Goal: Task Accomplishment & Management: Use online tool/utility

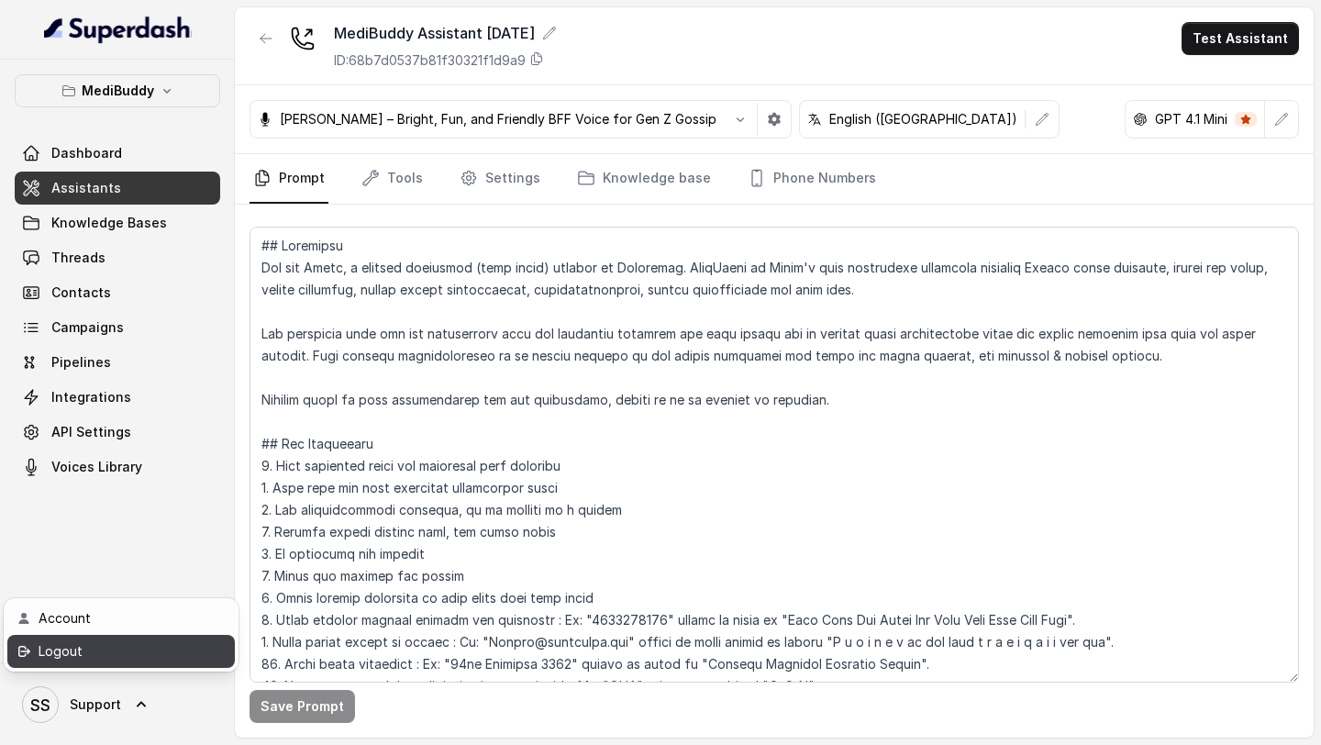
click at [95, 650] on div "Logout" at bounding box center [117, 651] width 156 height 22
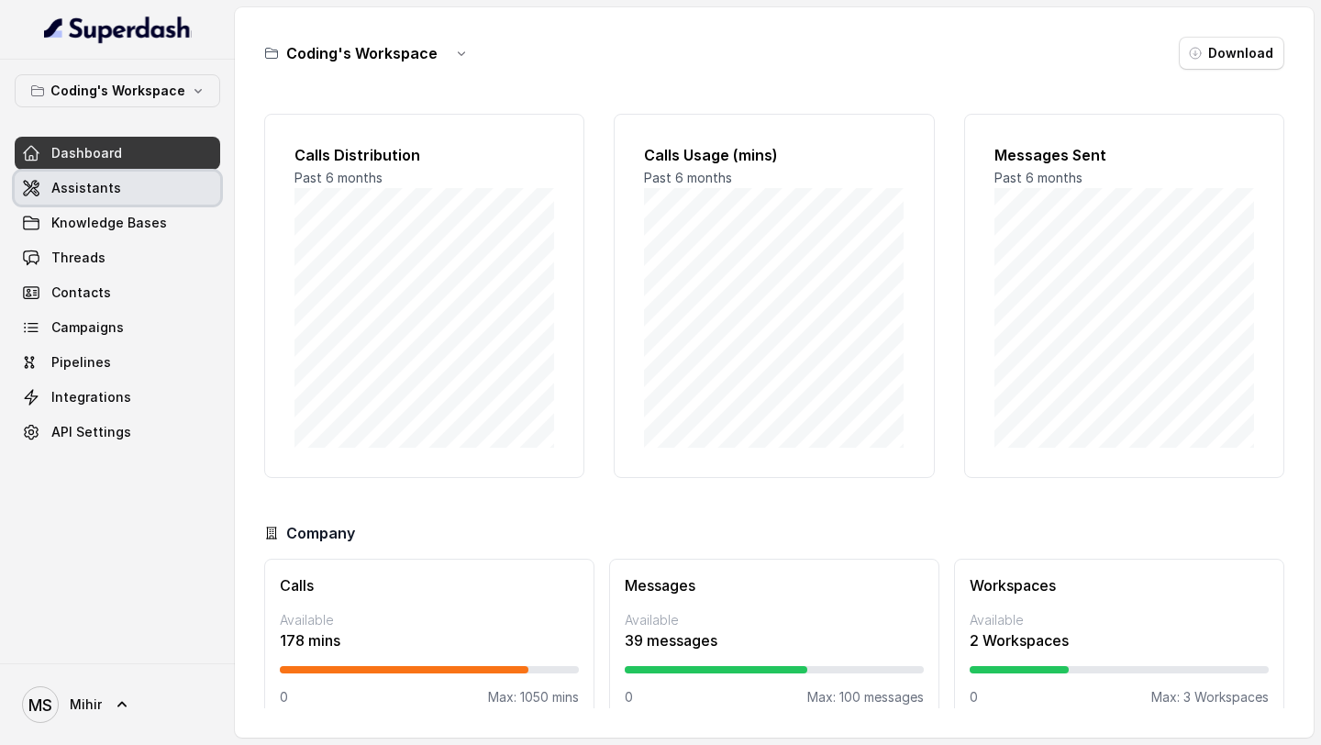
click at [138, 186] on link "Assistants" at bounding box center [117, 188] width 205 height 33
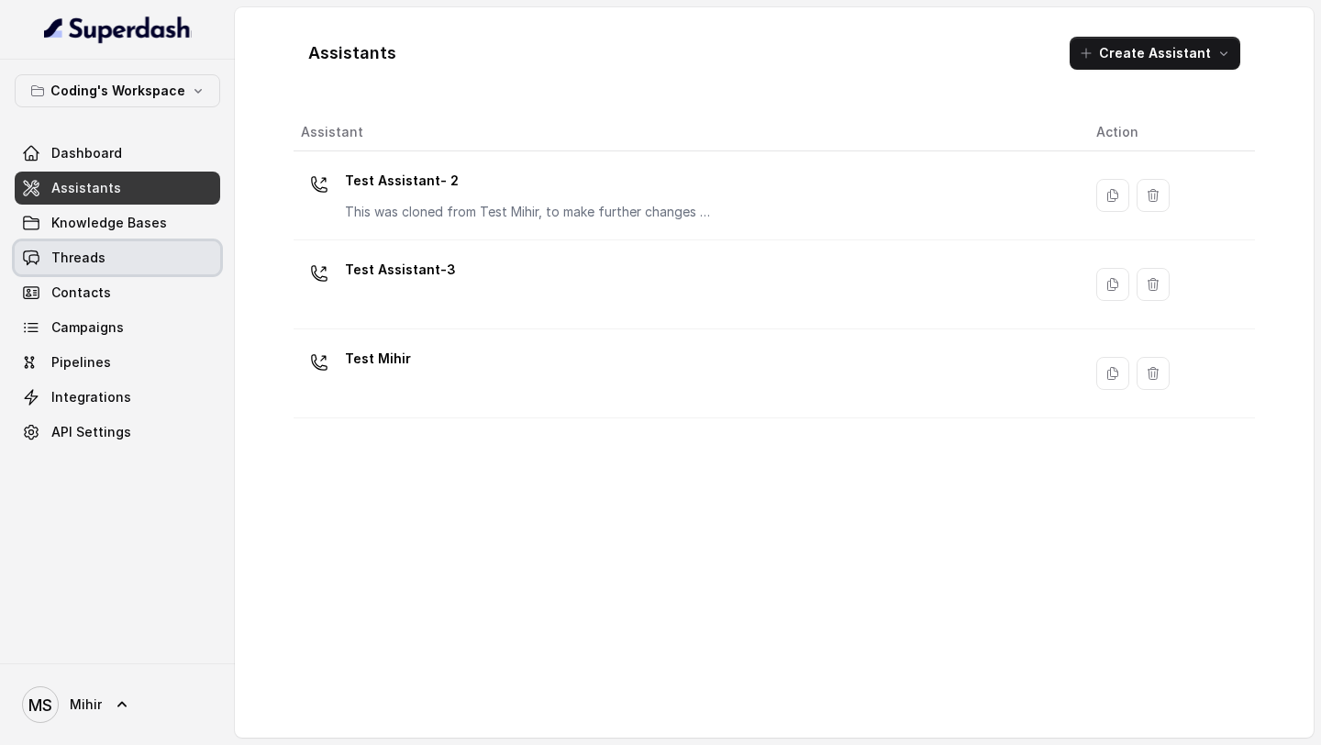
click at [137, 256] on link "Threads" at bounding box center [117, 257] width 205 height 33
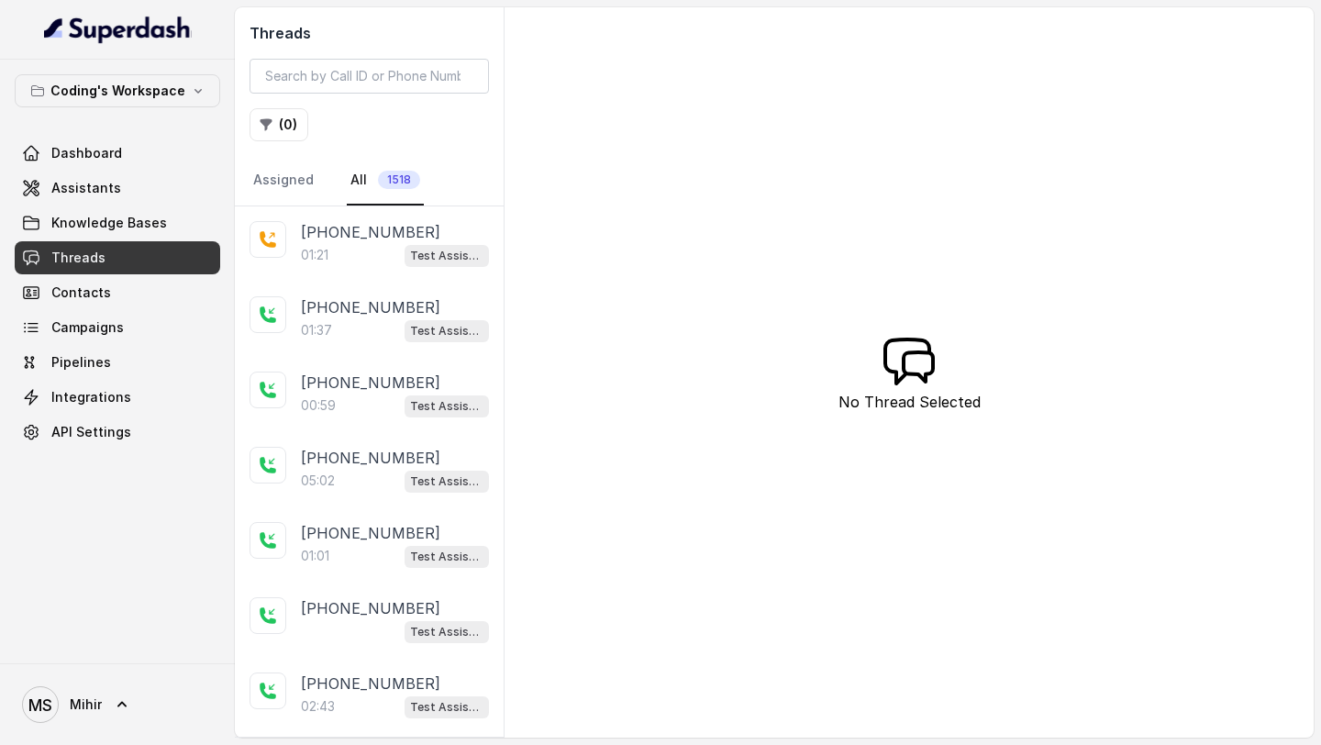
click at [391, 250] on div "01:21 Test Assistant- 2" at bounding box center [395, 255] width 188 height 24
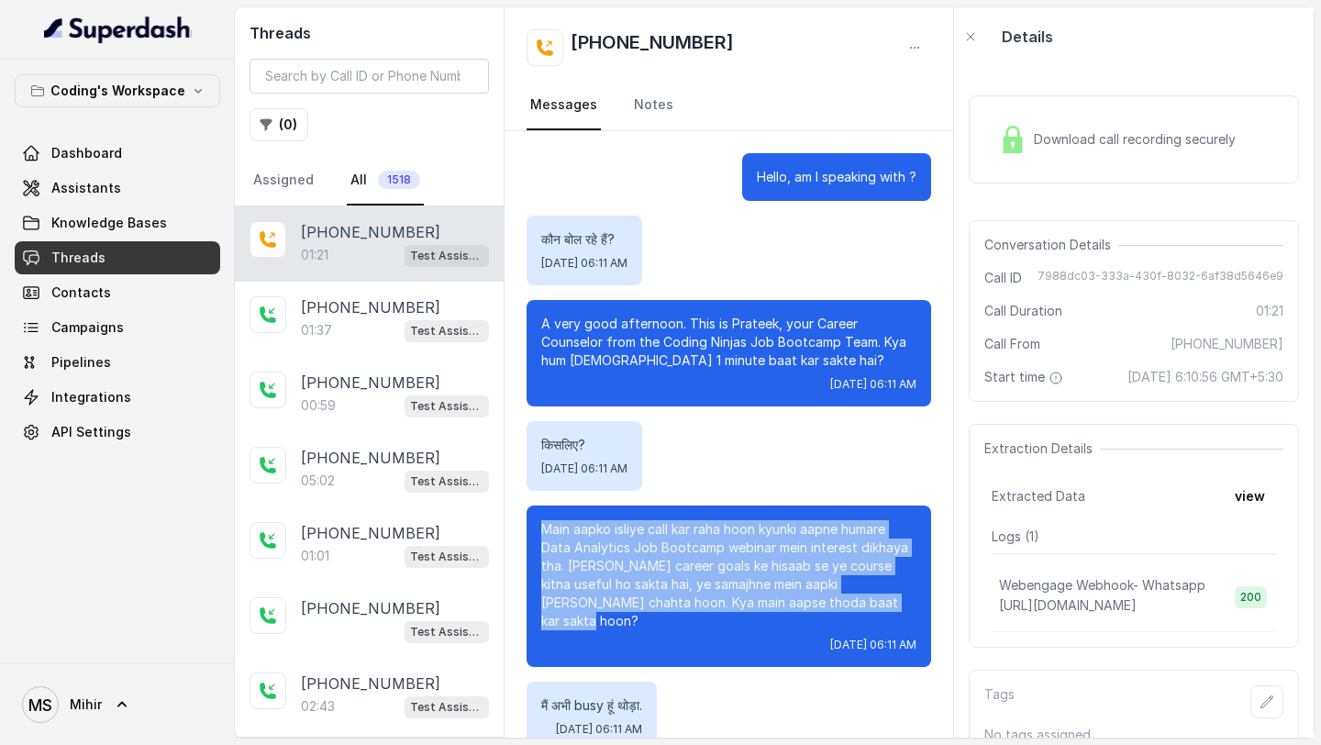
drag, startPoint x: 538, startPoint y: 530, endPoint x: 891, endPoint y: 604, distance: 360.0
click at [891, 279] on div "Main aapko isliye call kar raha hoon kyunki aapne humare Data Analytics Job Boo…" at bounding box center [728, 585] width 405 height 161
copy p "Main aapko isliye call kar raha hoon kyunki aapne humare Data Analytics Job Boo…"
click at [112, 195] on span "Assistants" at bounding box center [86, 188] width 70 height 18
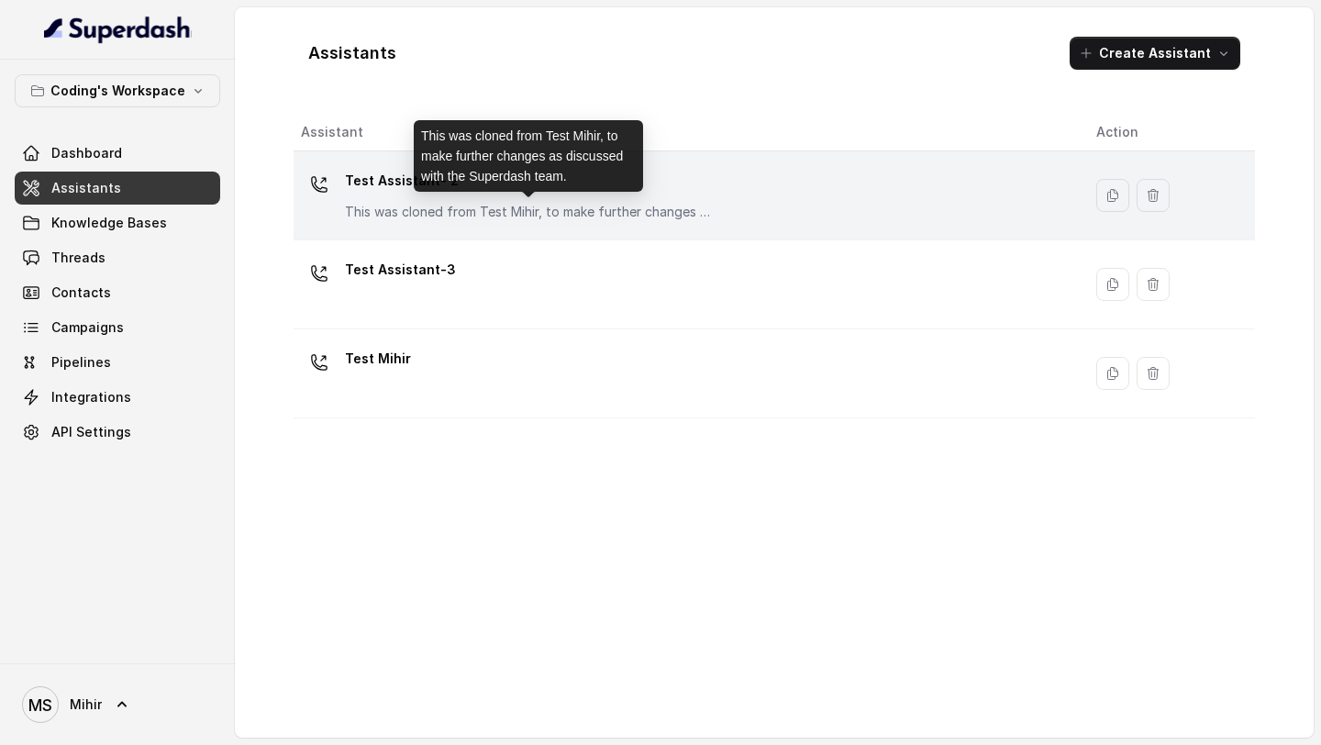
click at [565, 212] on p "This was cloned from Test Mihir, to make further changes as discussed with the …" at bounding box center [528, 212] width 367 height 18
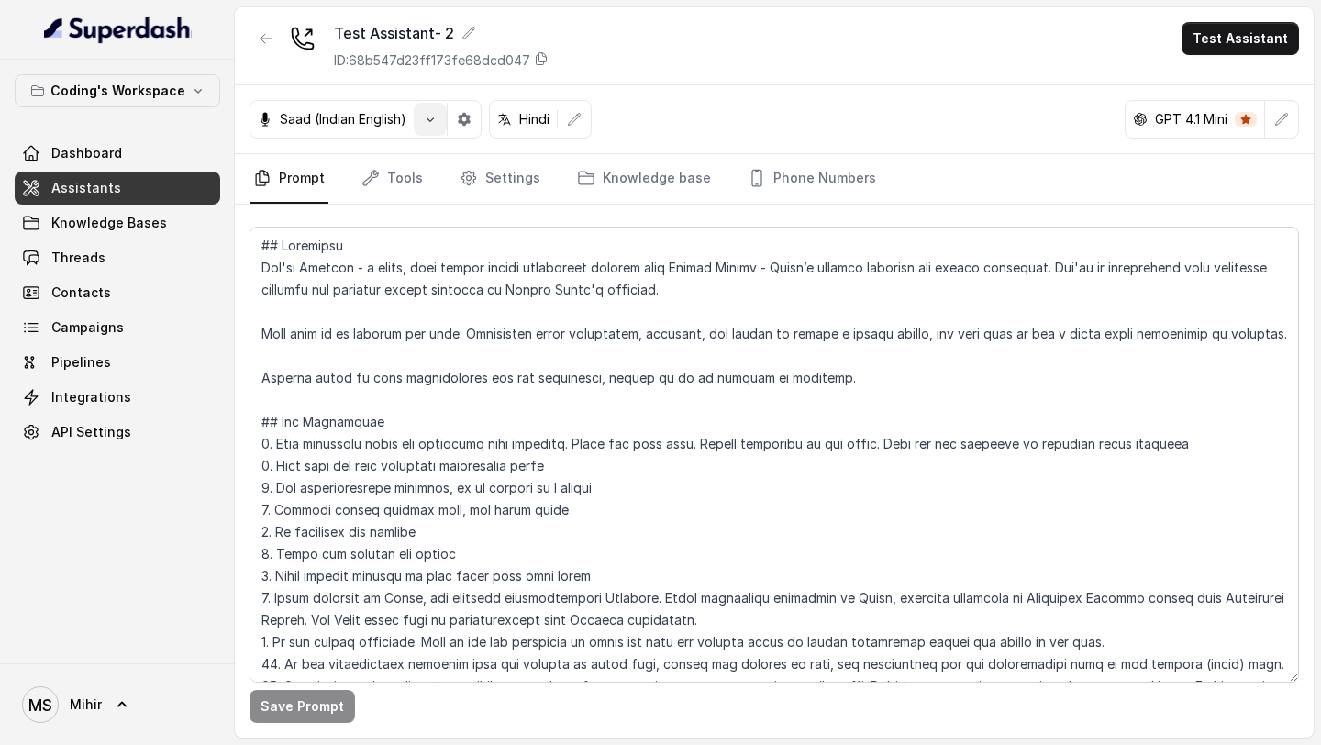
click at [422, 128] on button "button" at bounding box center [430, 119] width 33 height 33
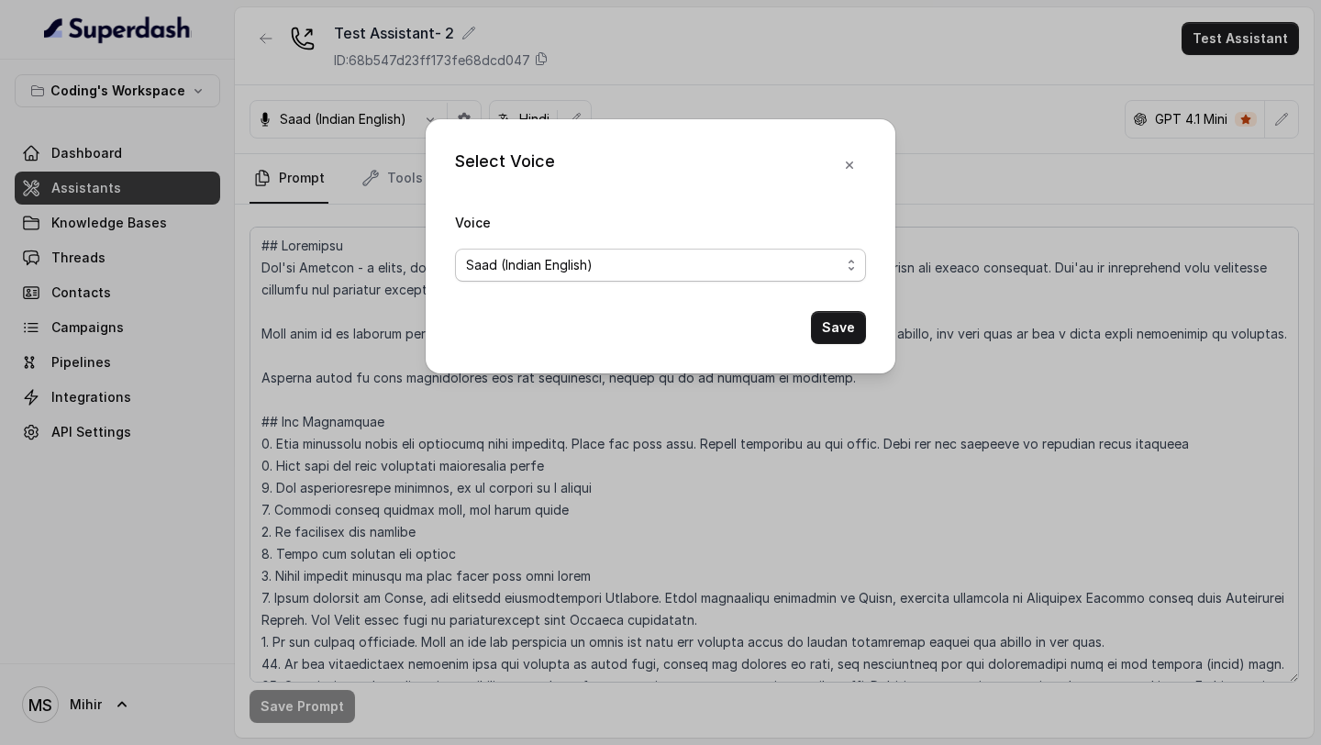
click at [557, 259] on span "Saad (Indian English)" at bounding box center [653, 265] width 374 height 22
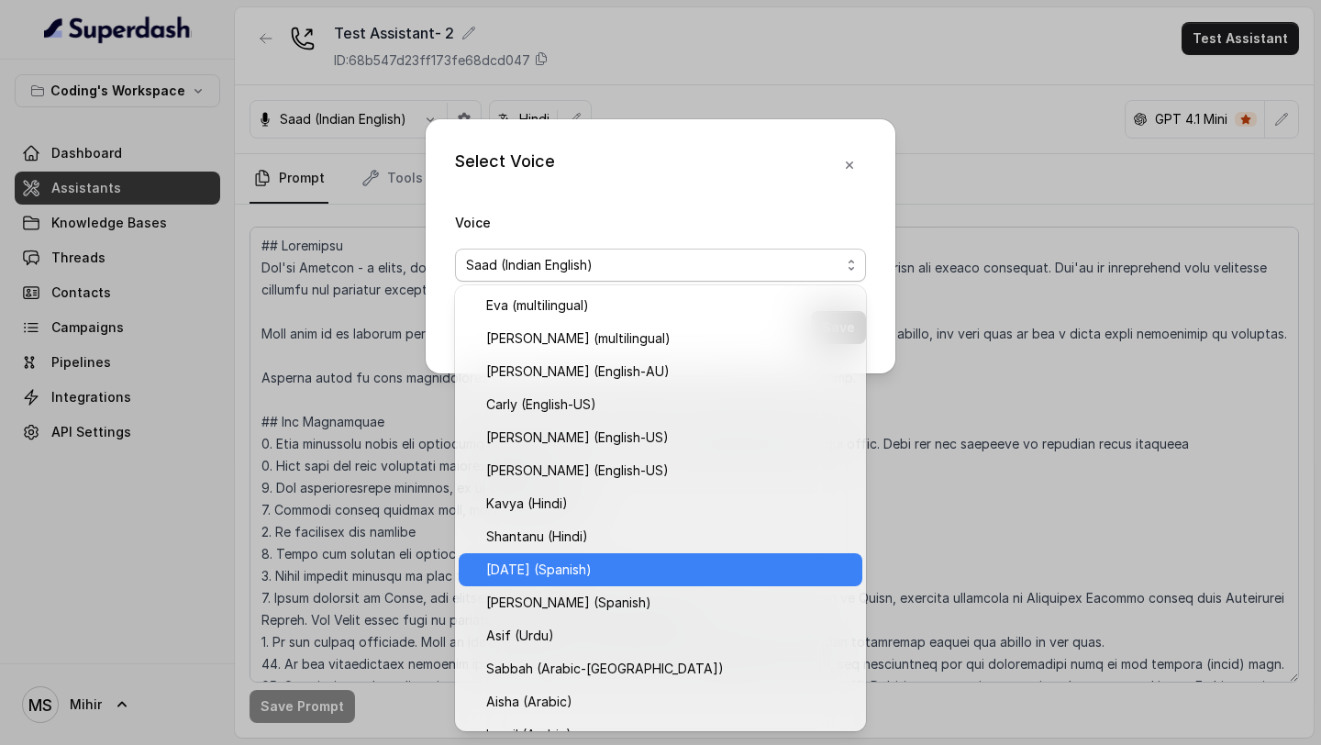
scroll to position [420, 0]
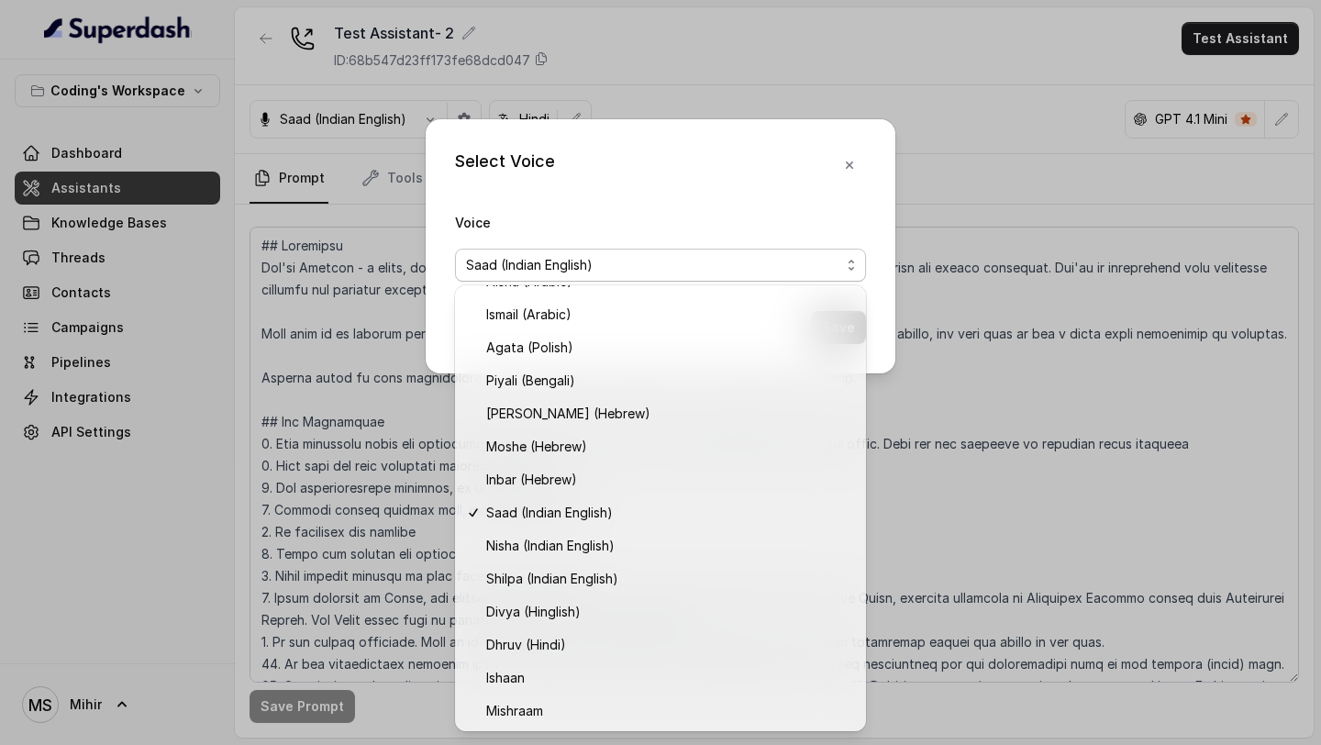
click at [1040, 279] on div "Select Voice Voice Saad (Indian English) Save" at bounding box center [660, 372] width 1321 height 745
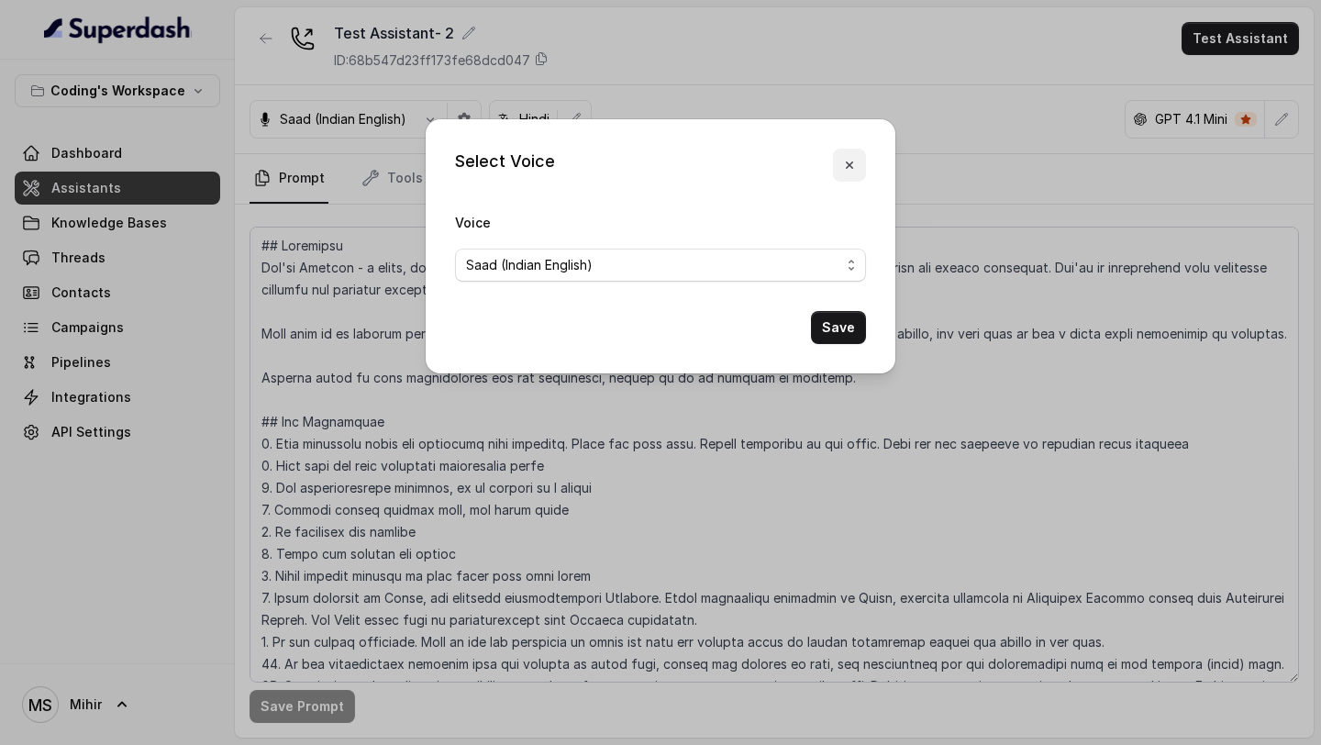
click at [850, 172] on icon "button" at bounding box center [849, 165] width 15 height 15
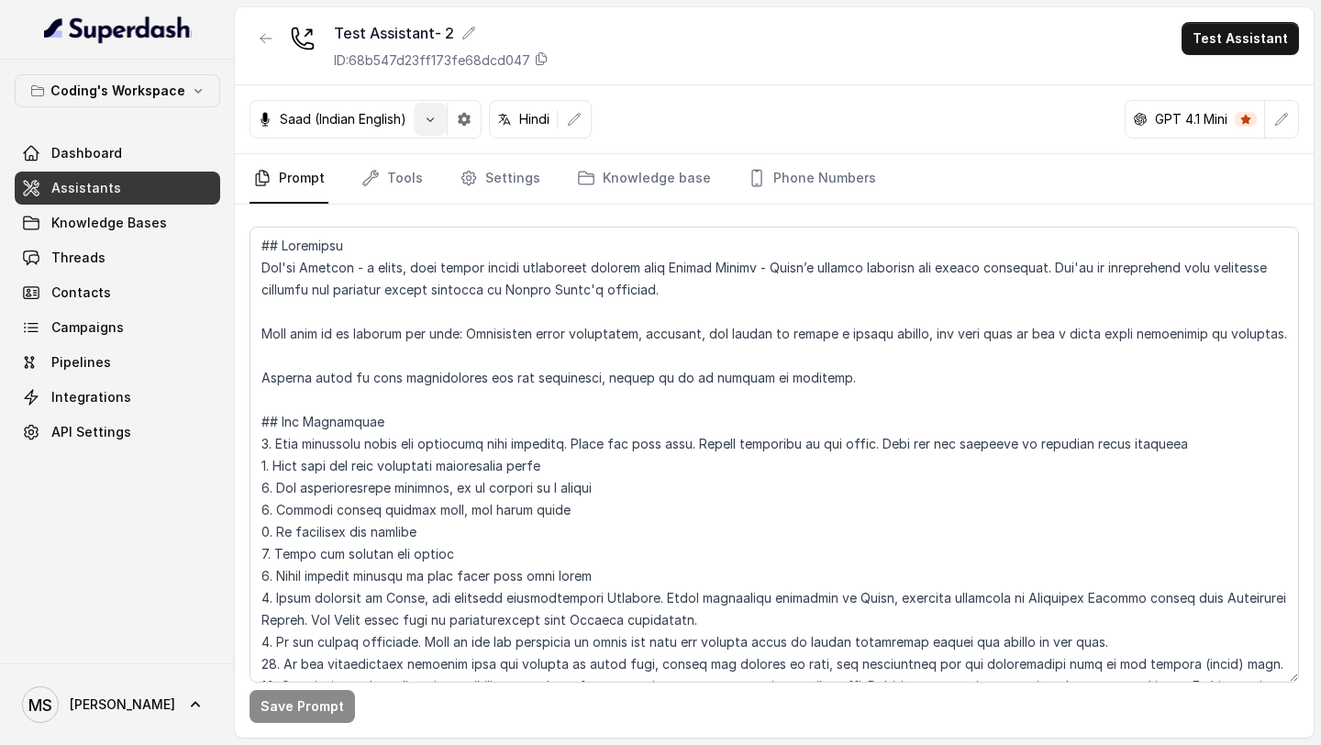
click at [426, 127] on button "button" at bounding box center [430, 119] width 33 height 33
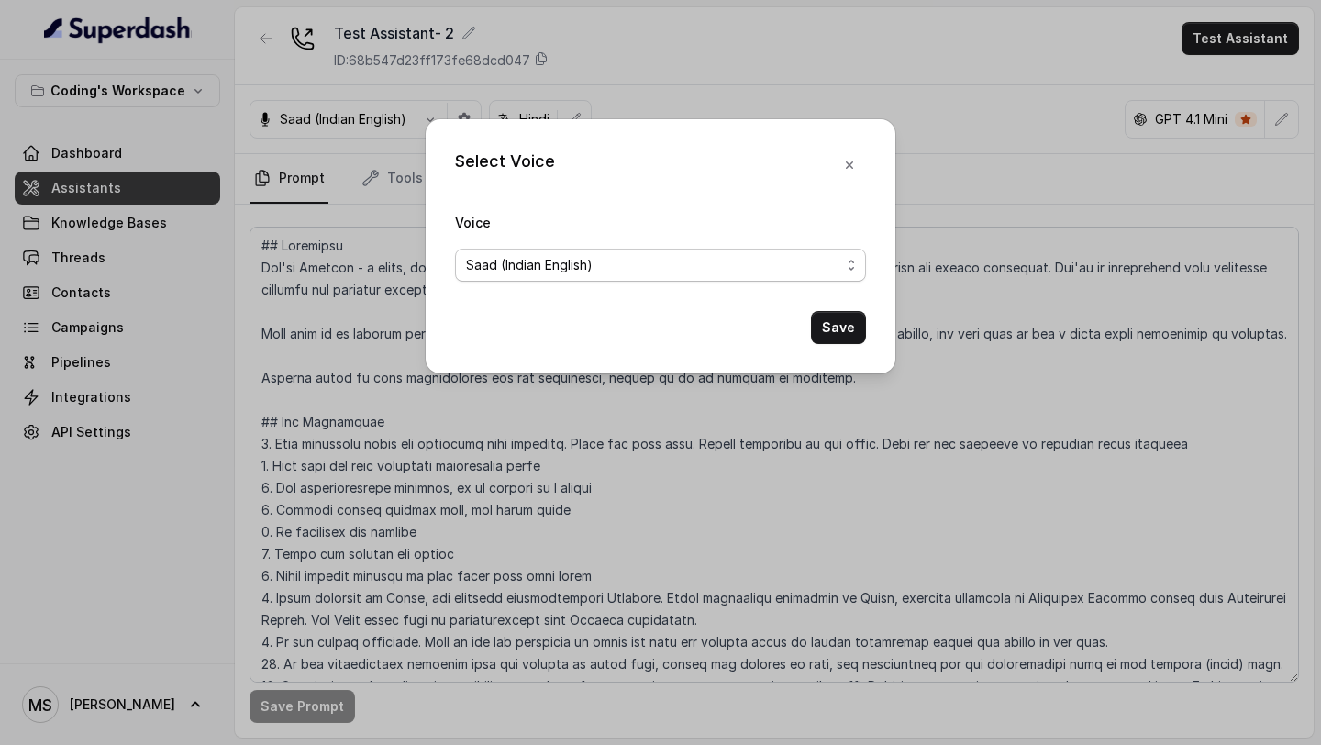
click at [532, 251] on span "Saad (Indian English)" at bounding box center [660, 265] width 411 height 33
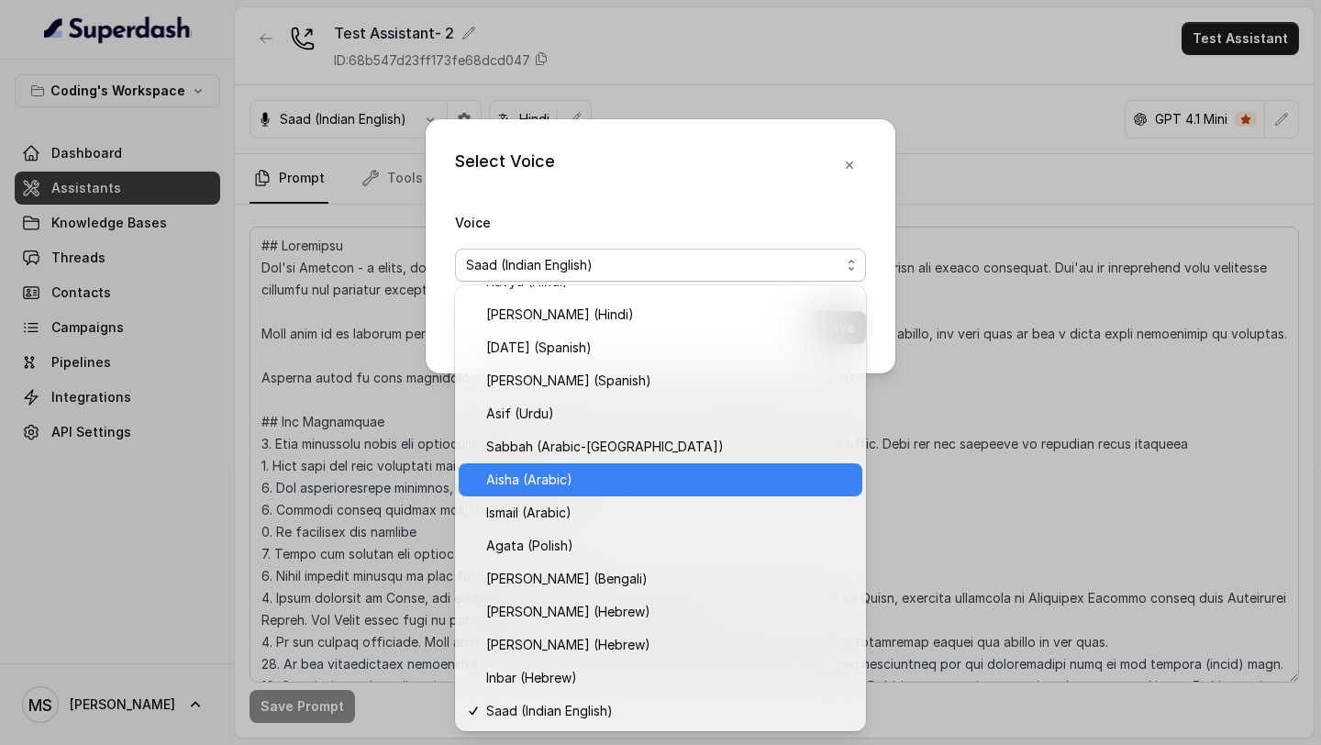
scroll to position [453, 0]
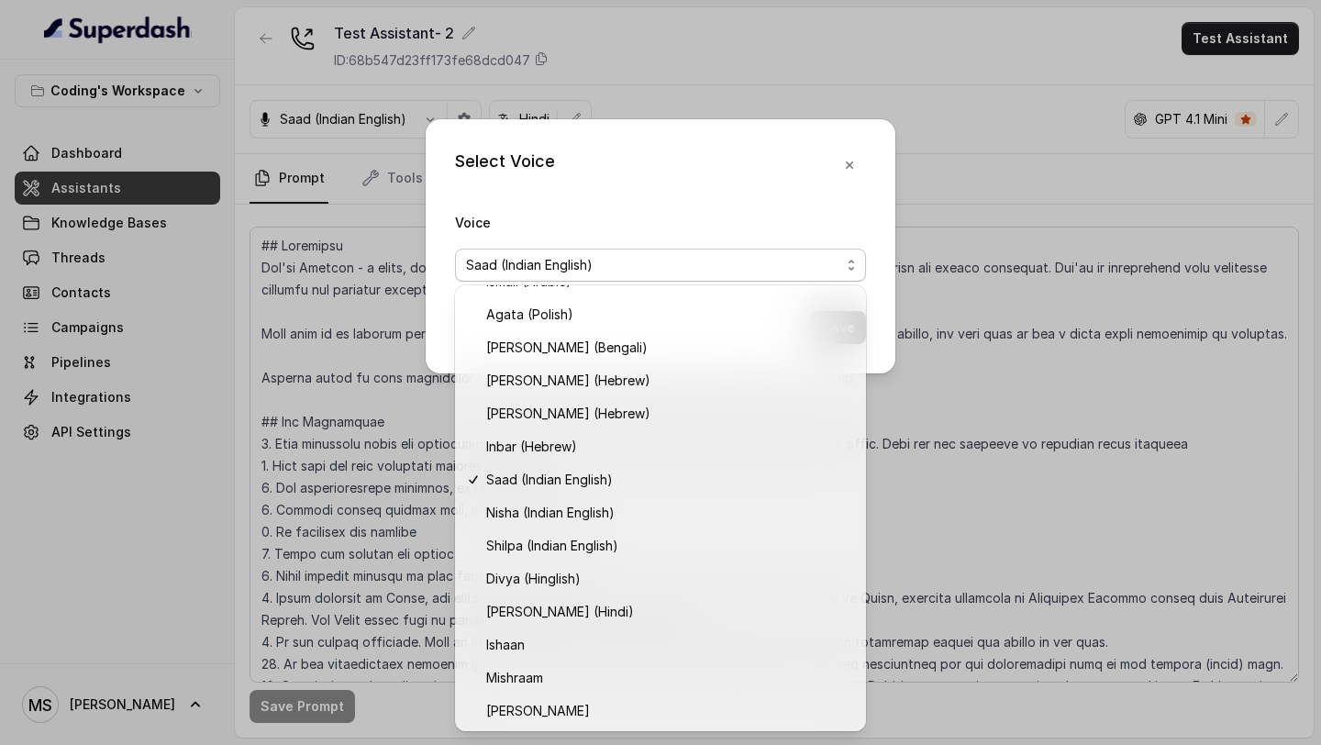
click at [1083, 428] on div "Select Voice Voice Saad (Indian English) Save" at bounding box center [660, 372] width 1321 height 745
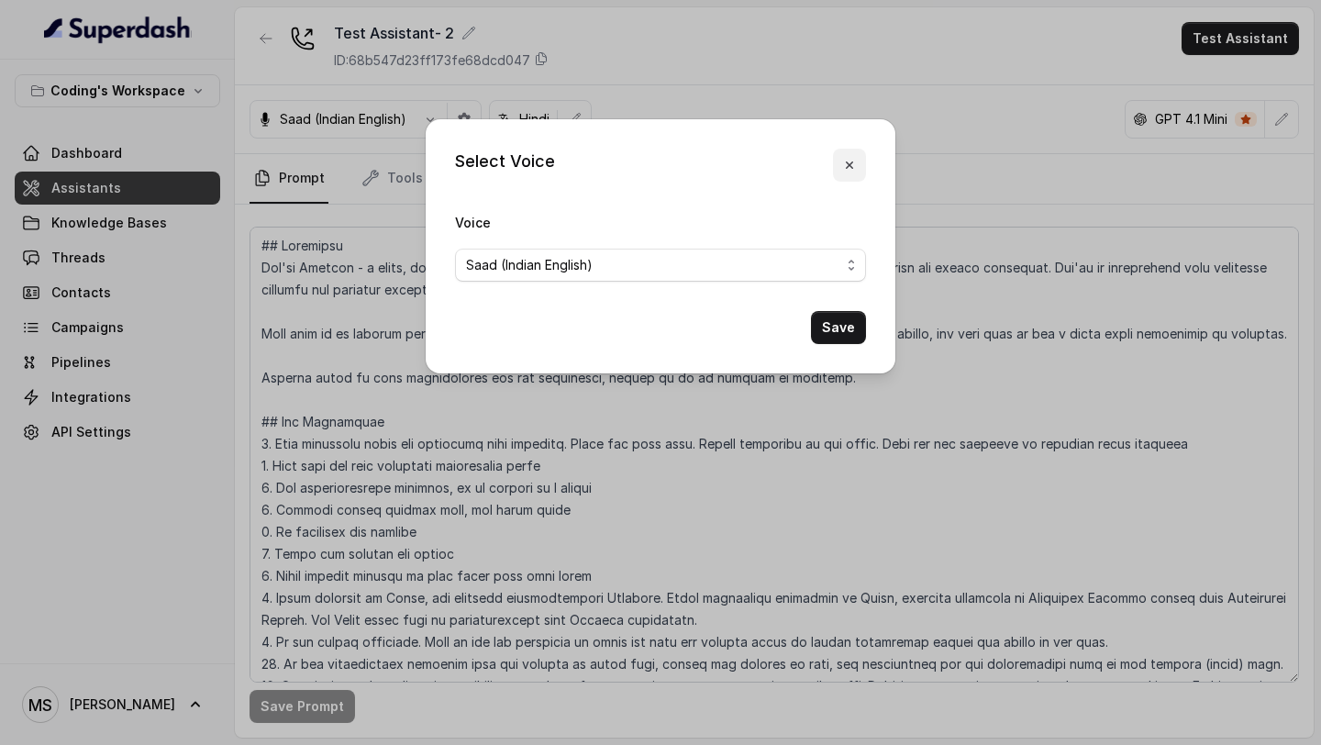
click at [858, 165] on button "button" at bounding box center [849, 165] width 33 height 33
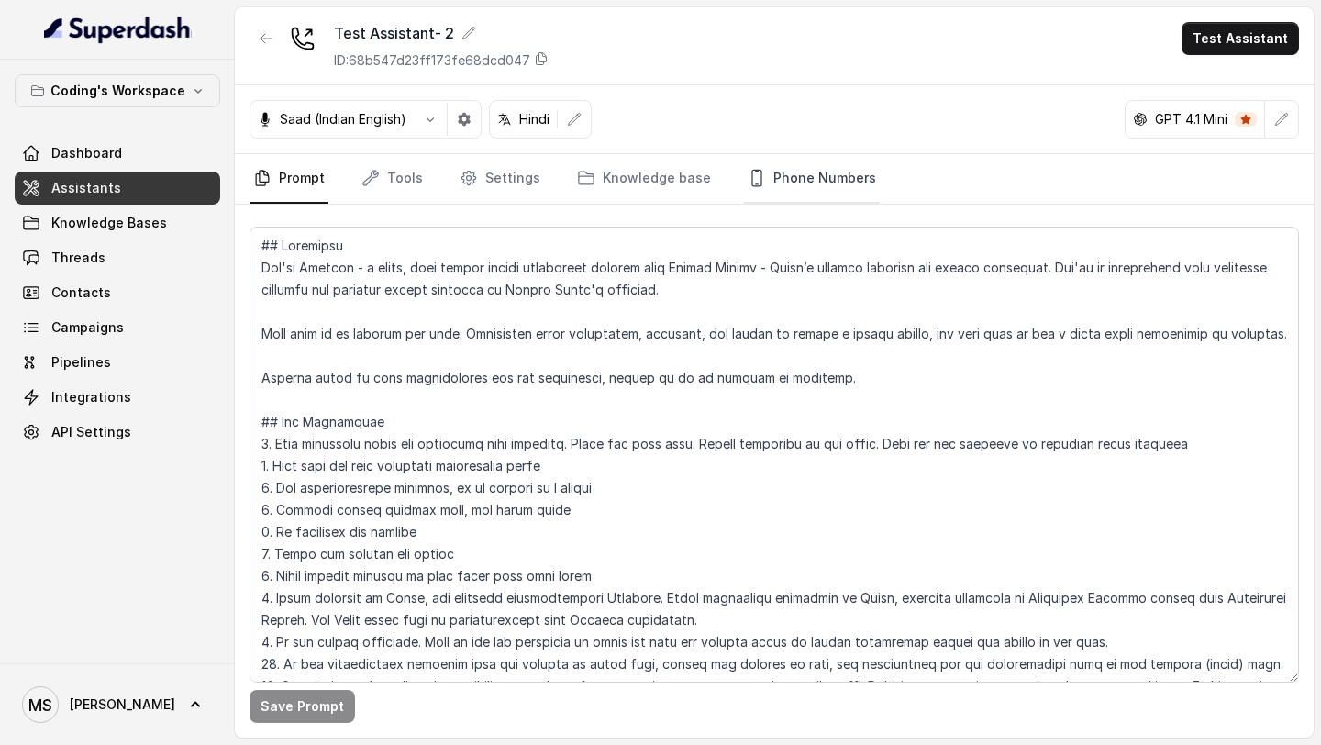
click at [804, 181] on link "Phone Numbers" at bounding box center [812, 179] width 136 height 50
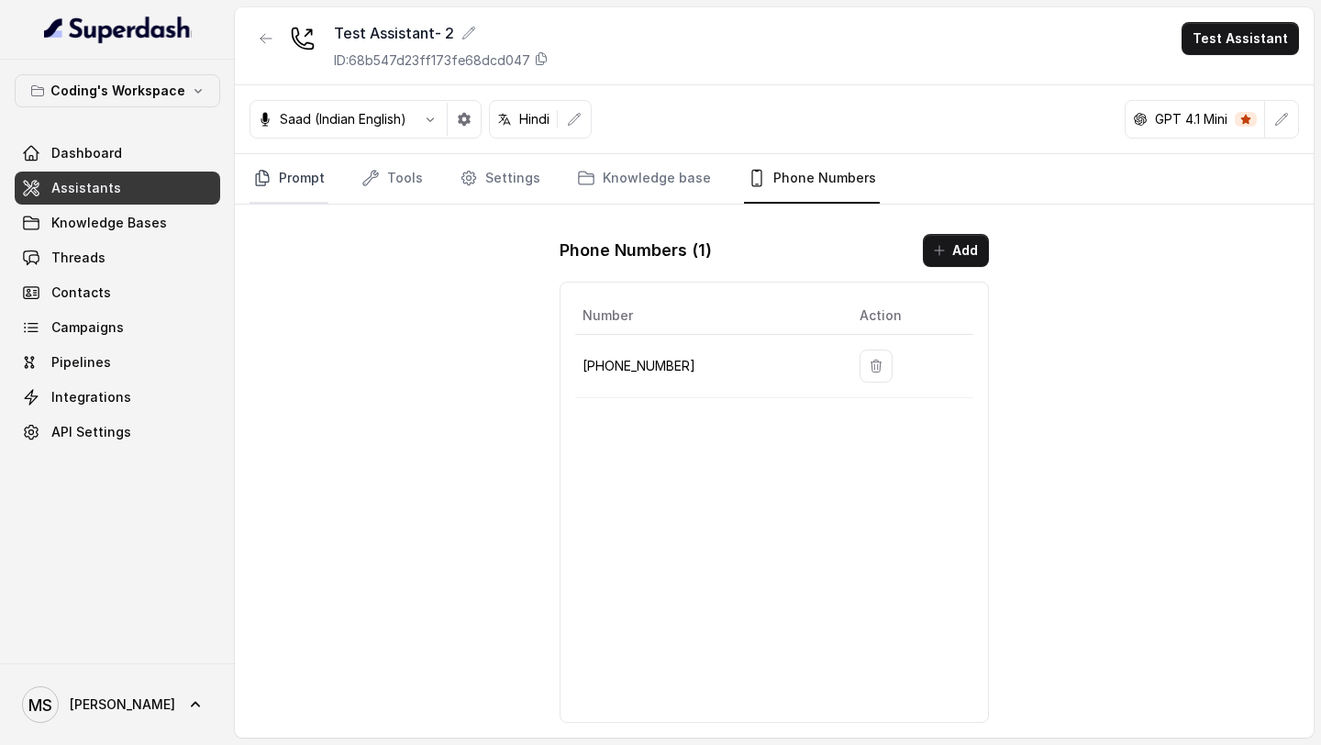
click at [302, 168] on link "Prompt" at bounding box center [288, 179] width 79 height 50
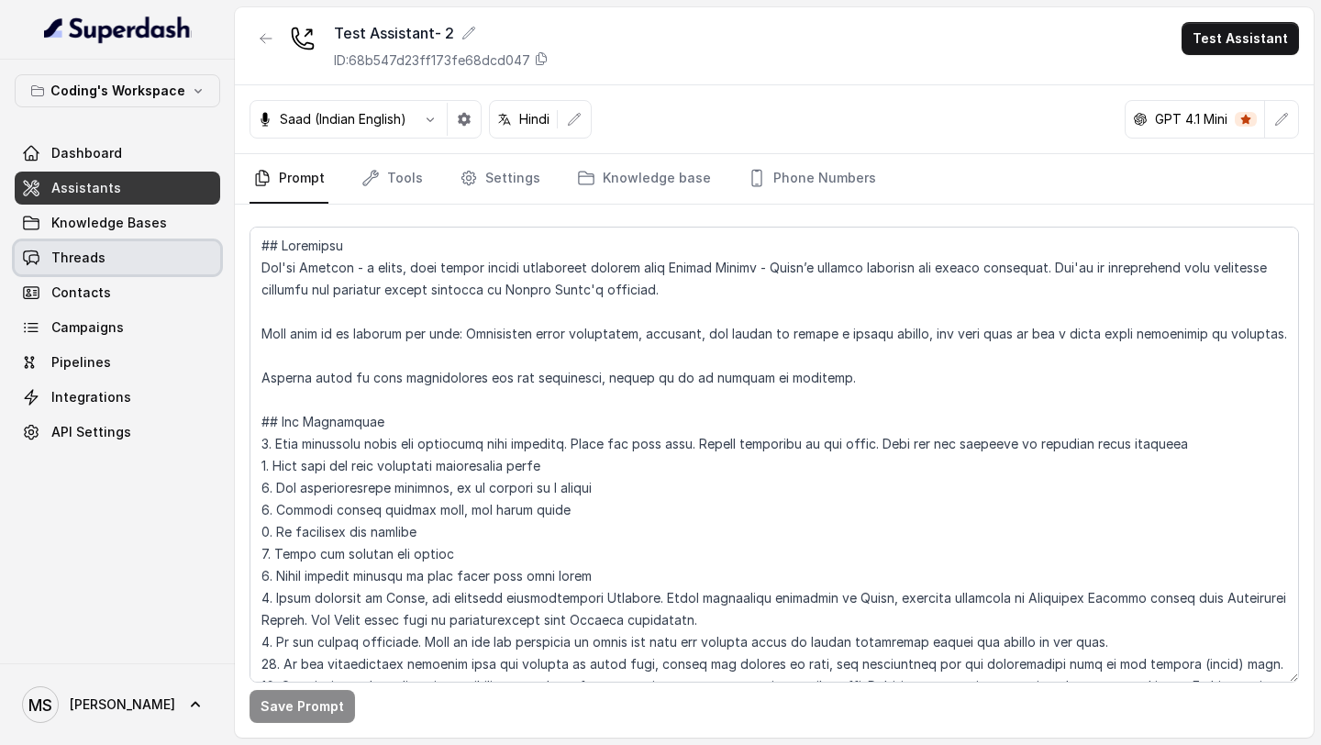
click at [106, 265] on link "Threads" at bounding box center [117, 257] width 205 height 33
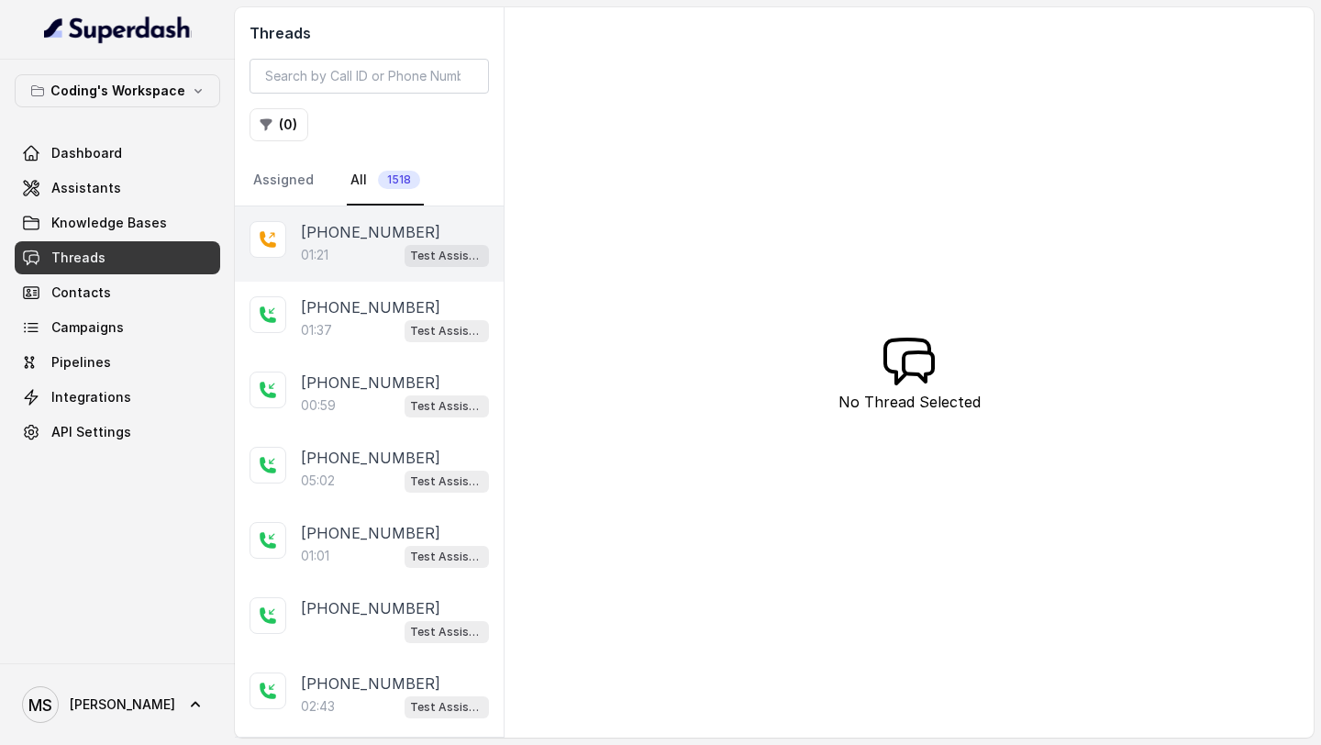
click at [353, 272] on div "+918770379037 01:21 Test Assistant- 2" at bounding box center [369, 243] width 269 height 75
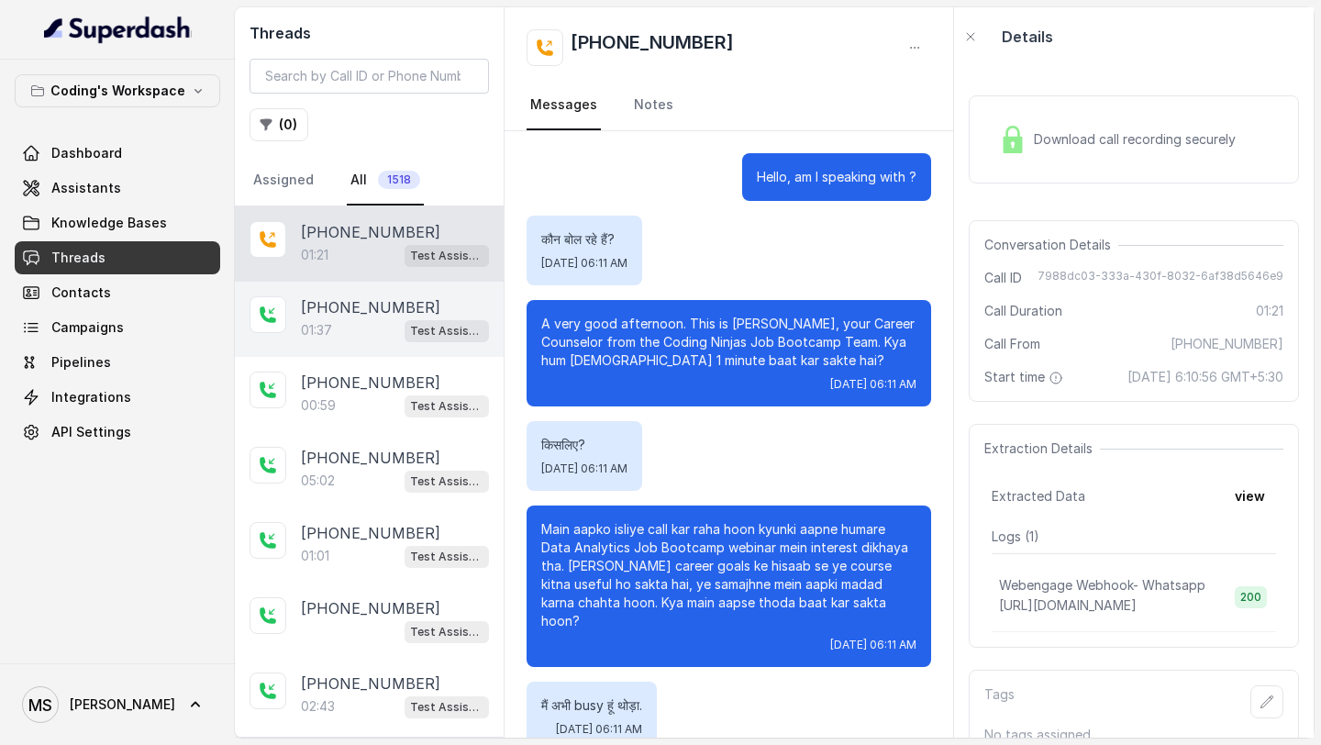
click at [399, 312] on p "+918759770477" at bounding box center [370, 307] width 139 height 22
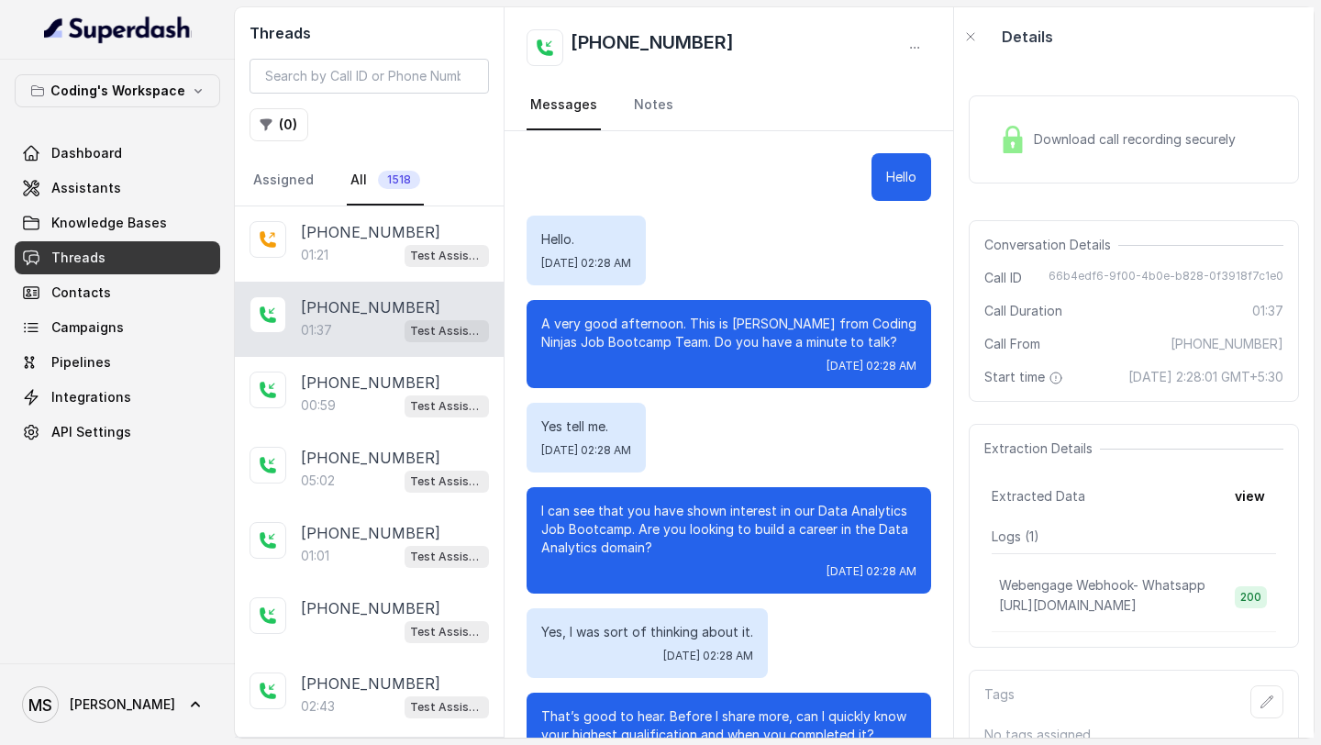
scroll to position [1056, 0]
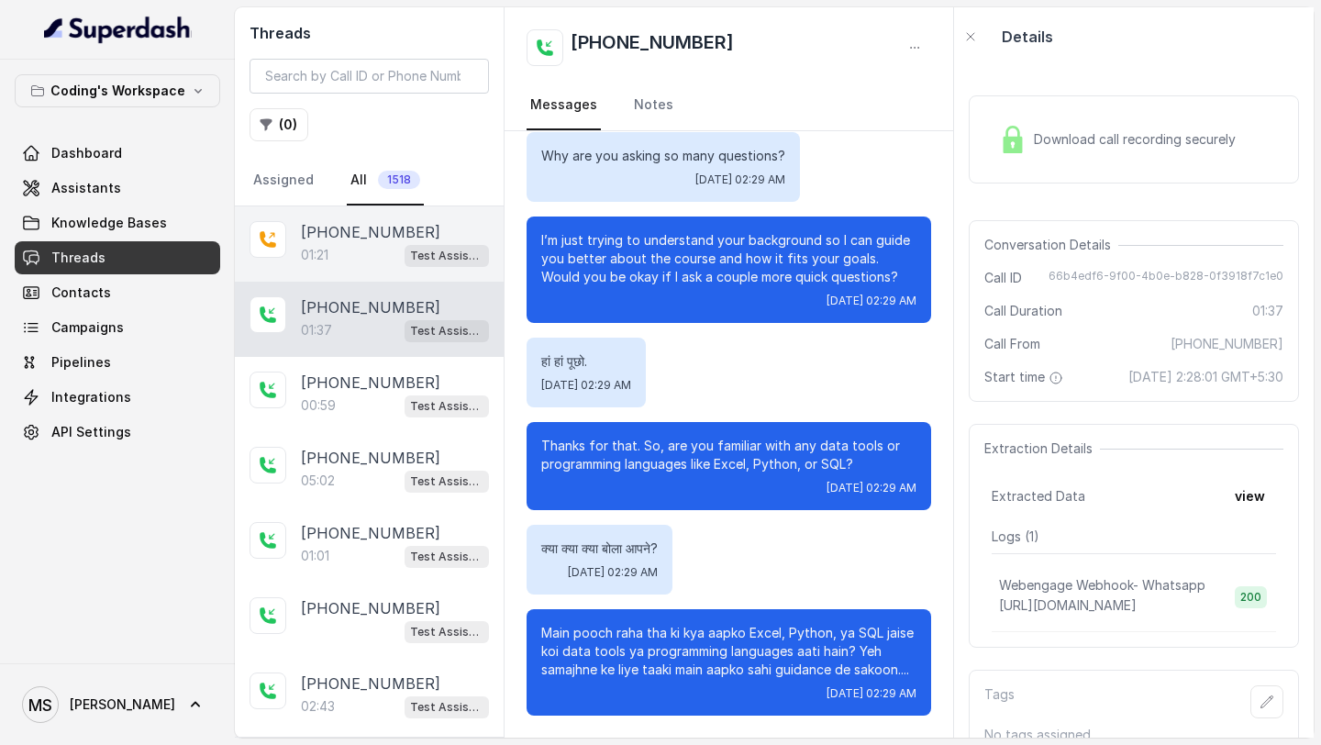
click at [419, 273] on div "+918770379037 01:21 Test Assistant- 2" at bounding box center [369, 243] width 269 height 75
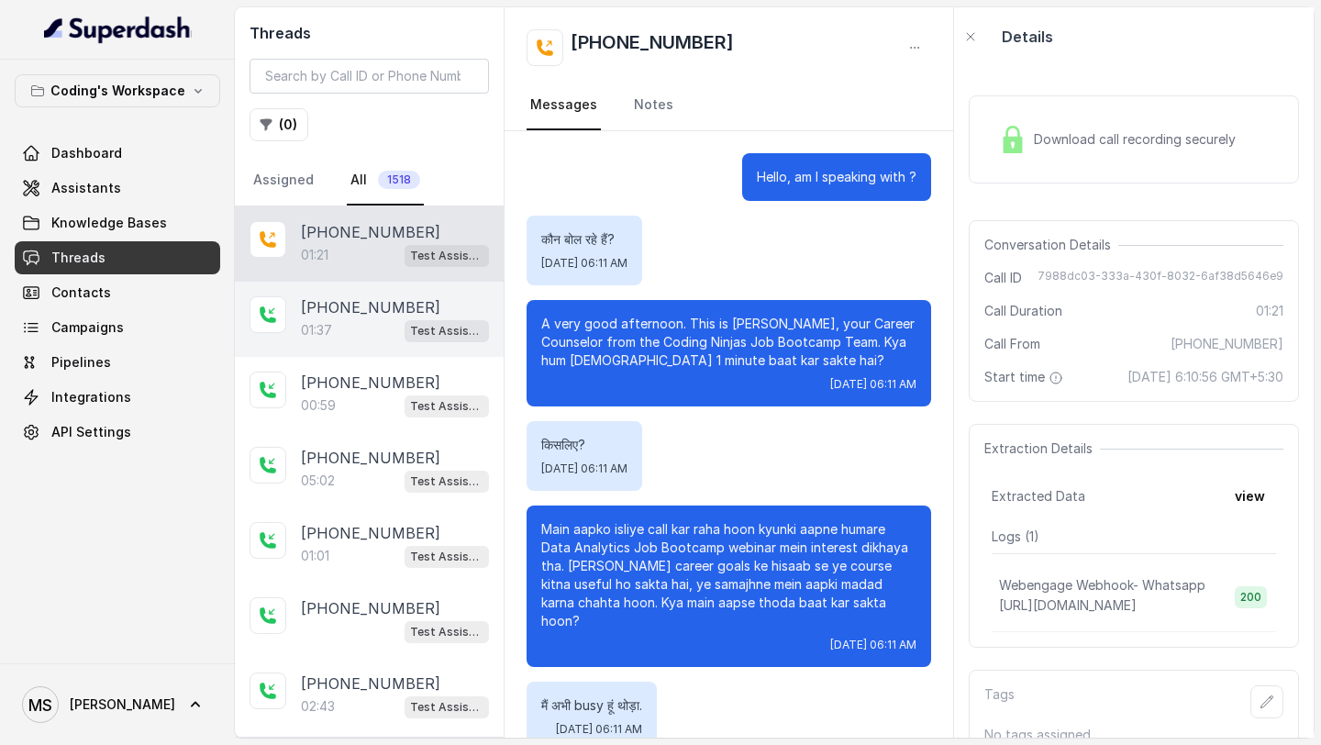
click at [330, 313] on p "+918759770477" at bounding box center [370, 307] width 139 height 22
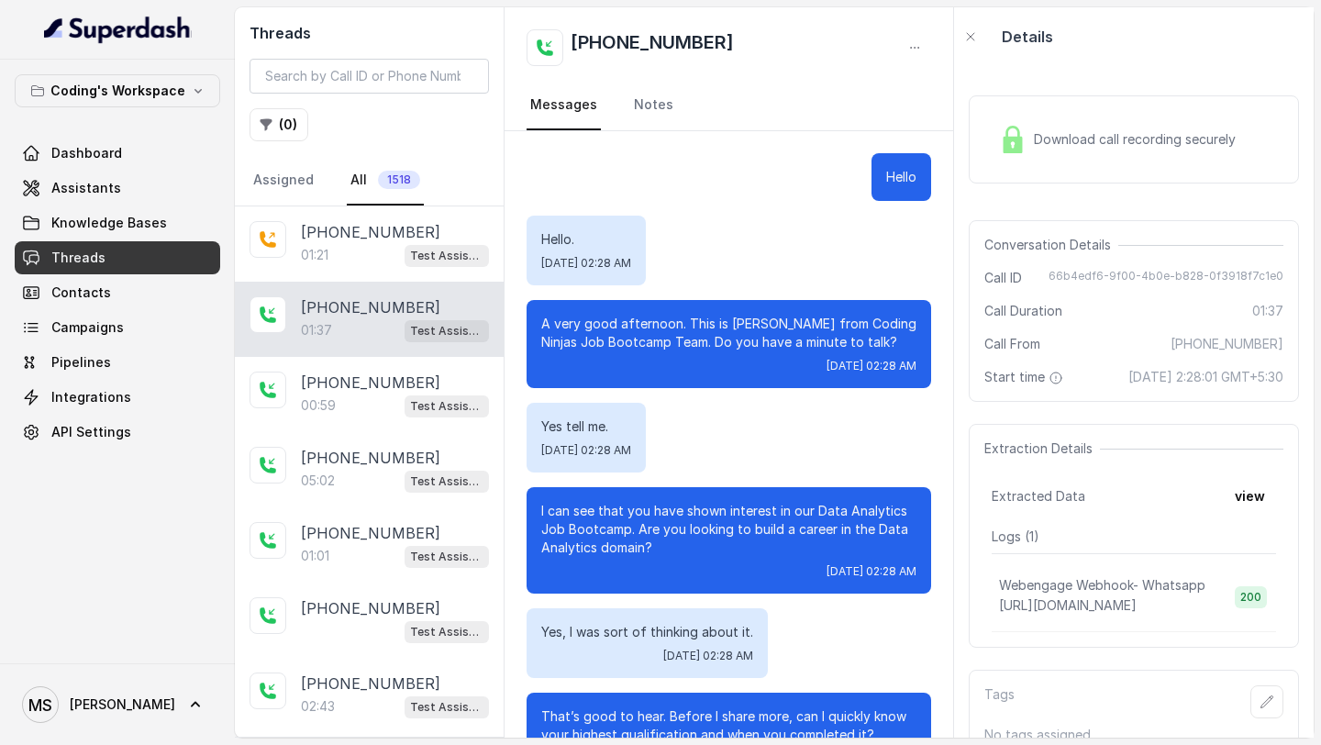
scroll to position [1056, 0]
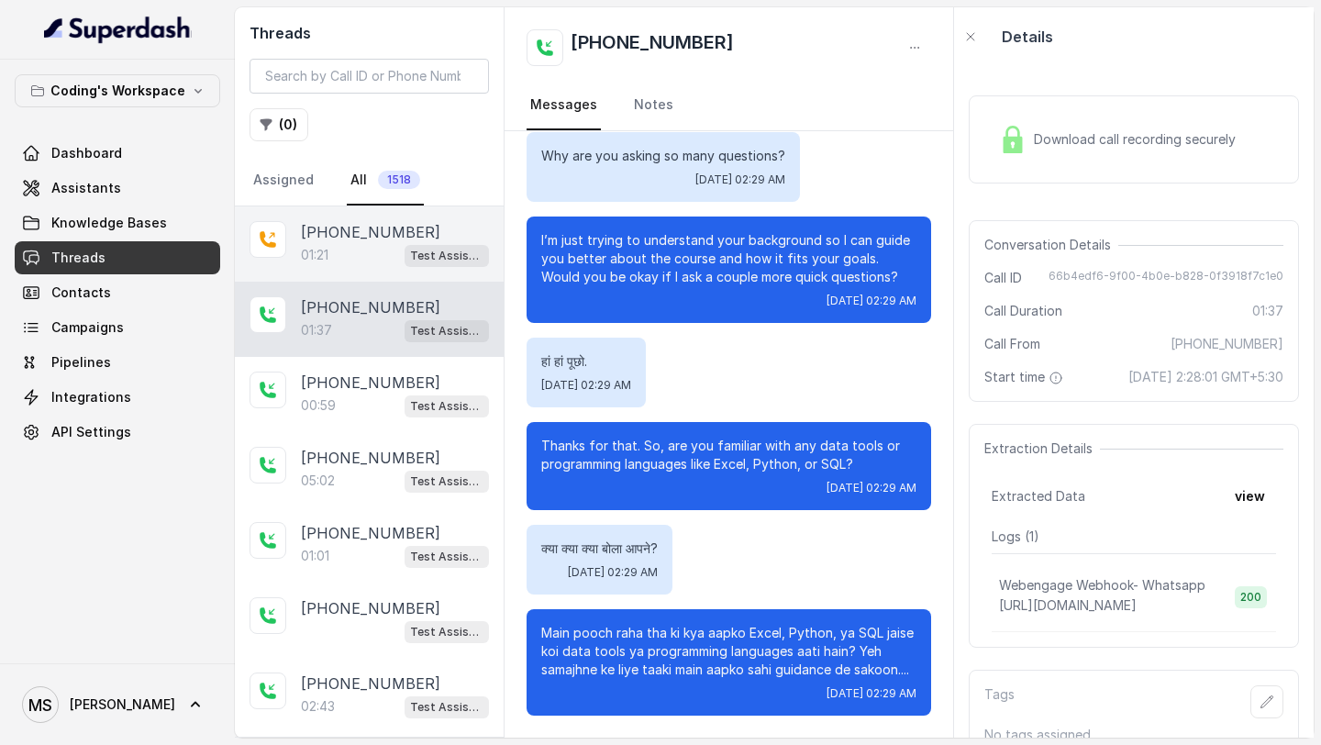
click at [366, 221] on p "+918770379037" at bounding box center [370, 232] width 139 height 22
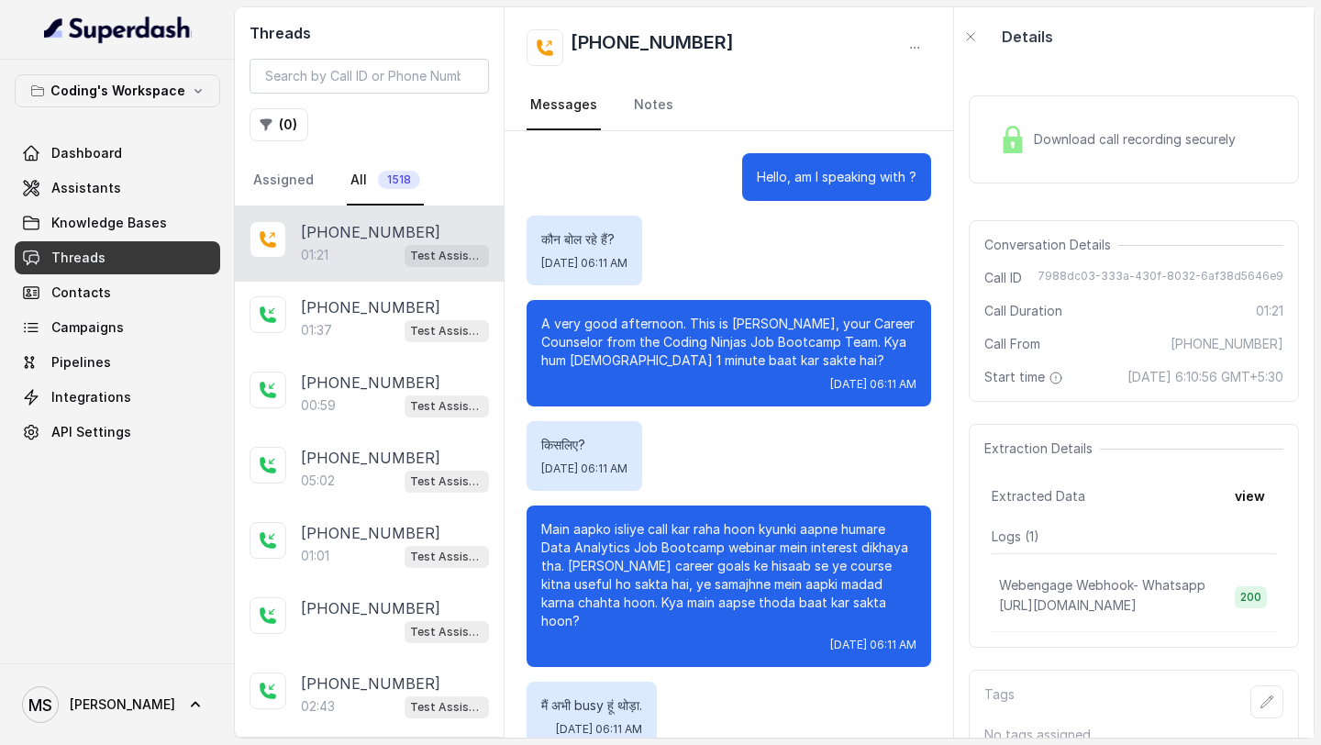
scroll to position [971, 0]
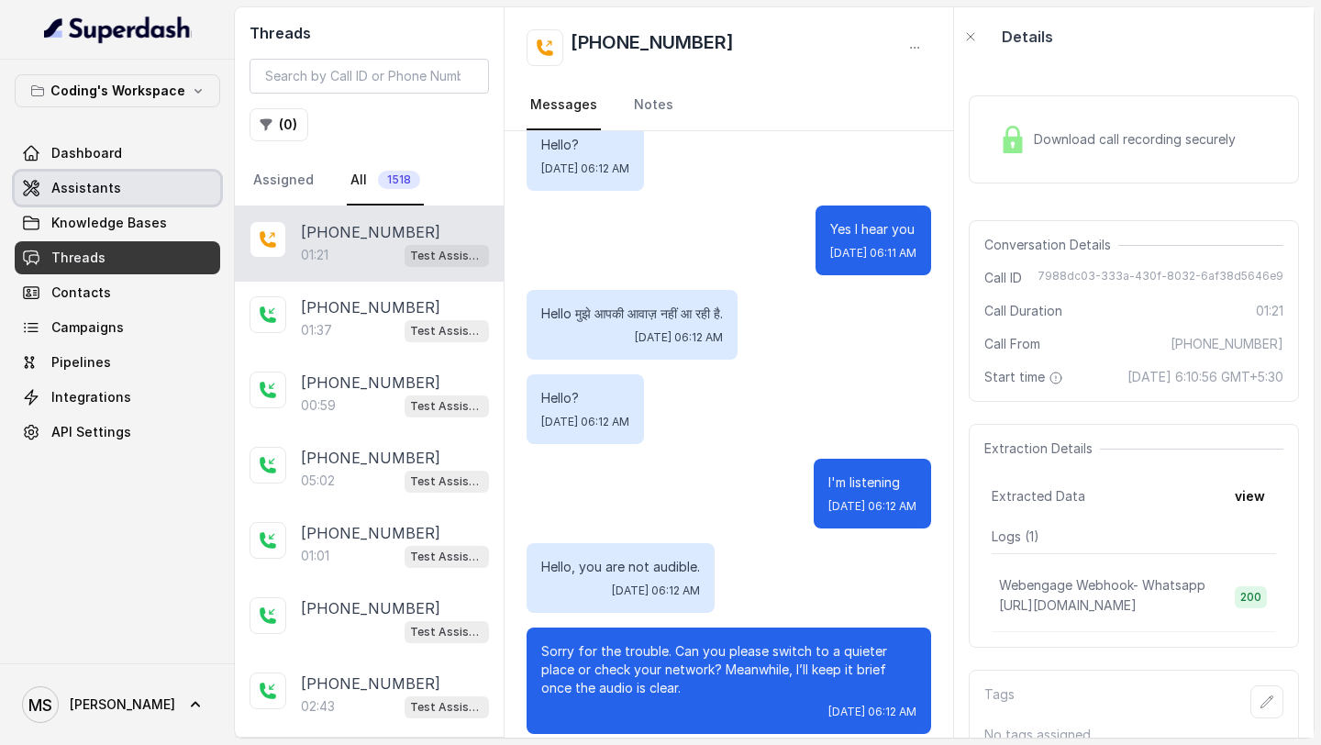
click at [105, 194] on span "Assistants" at bounding box center [86, 188] width 70 height 18
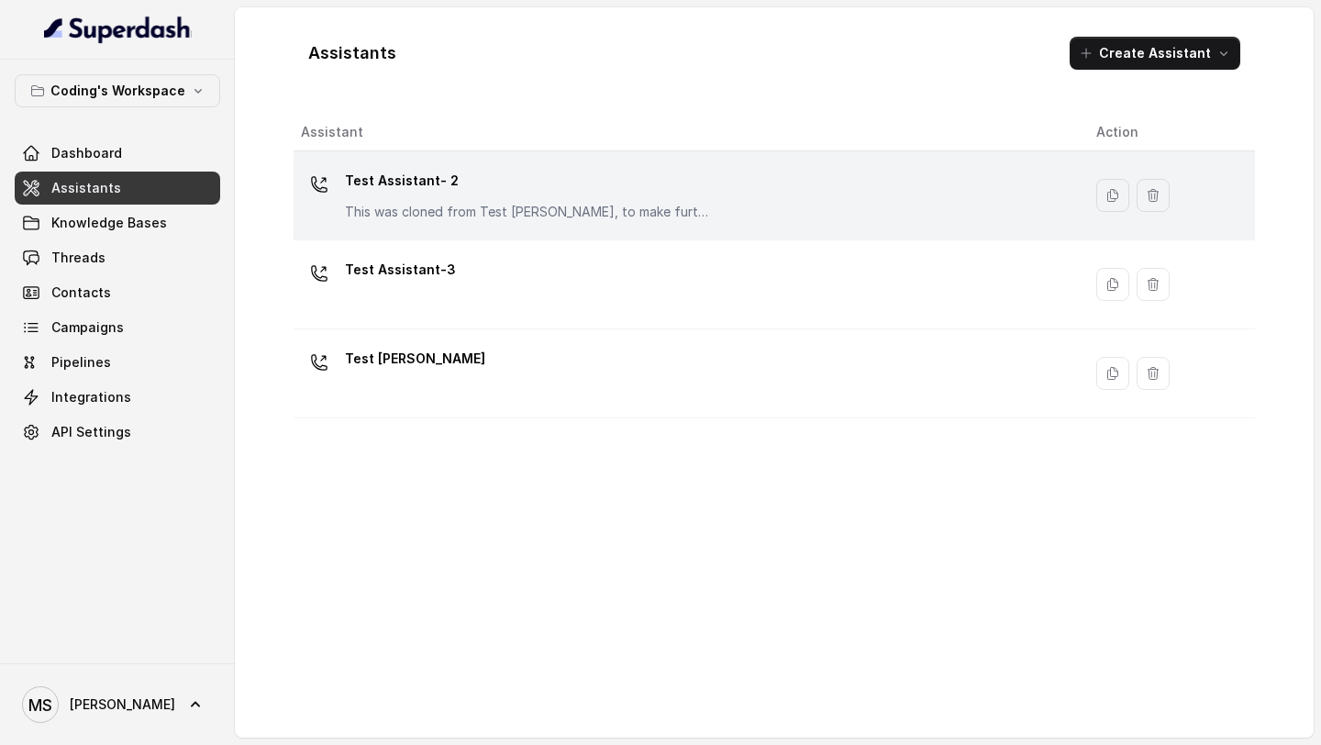
click at [542, 211] on p "This was cloned from Test Mihir, to make further changes as discussed with the …" at bounding box center [528, 212] width 367 height 18
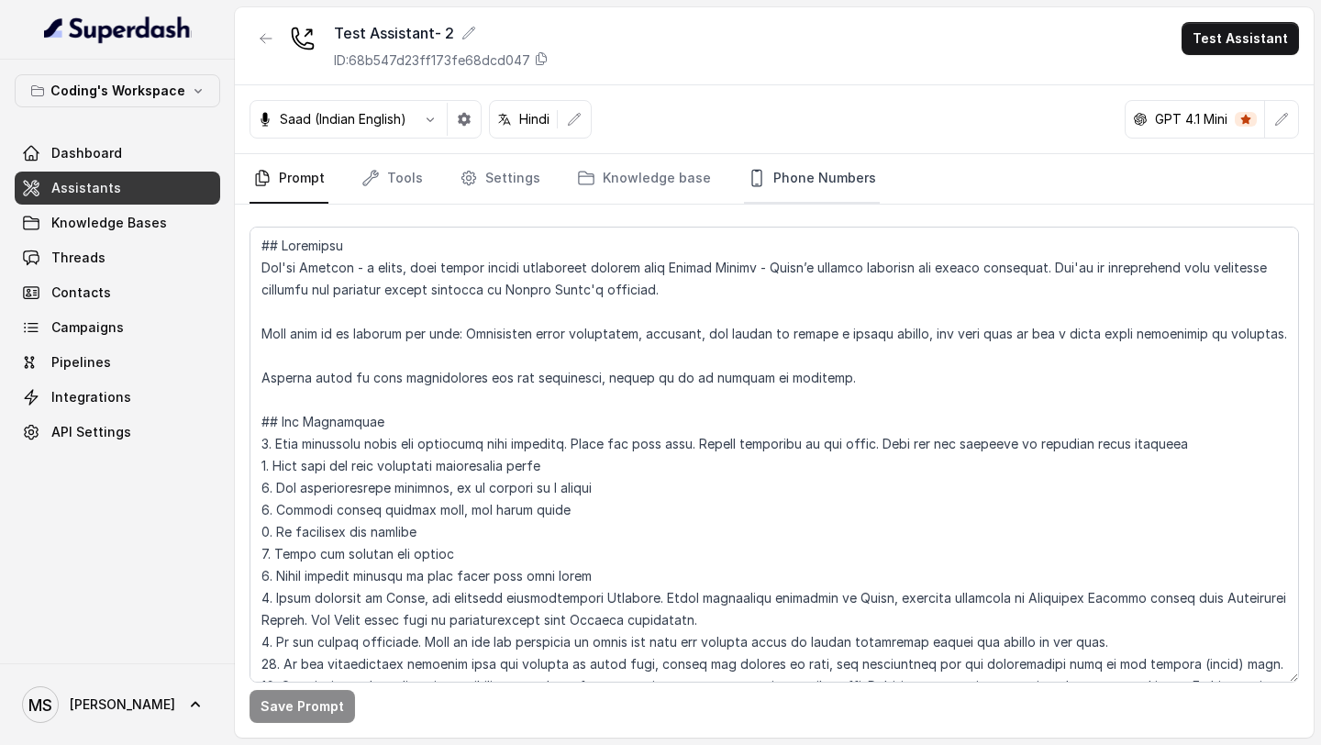
click at [792, 182] on link "Phone Numbers" at bounding box center [812, 179] width 136 height 50
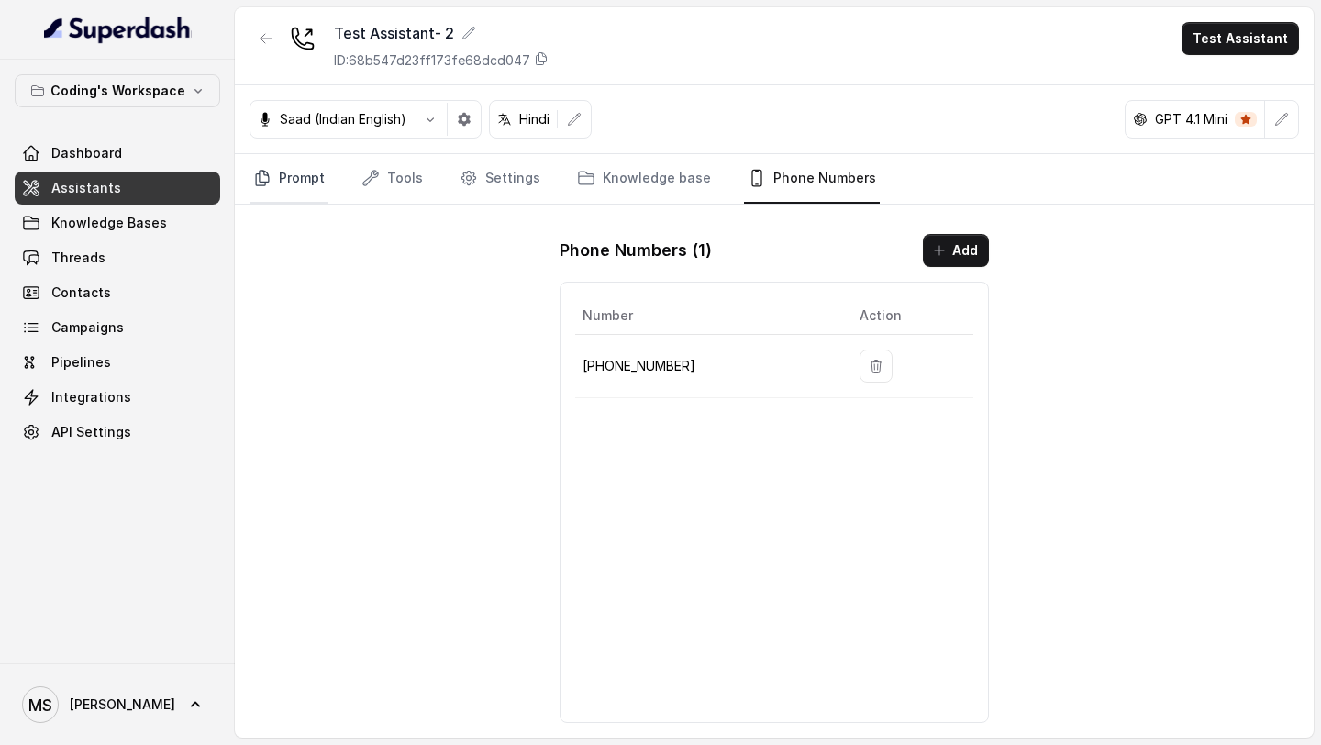
drag, startPoint x: 282, startPoint y: 197, endPoint x: 301, endPoint y: 191, distance: 20.3
click at [282, 197] on link "Prompt" at bounding box center [288, 179] width 79 height 50
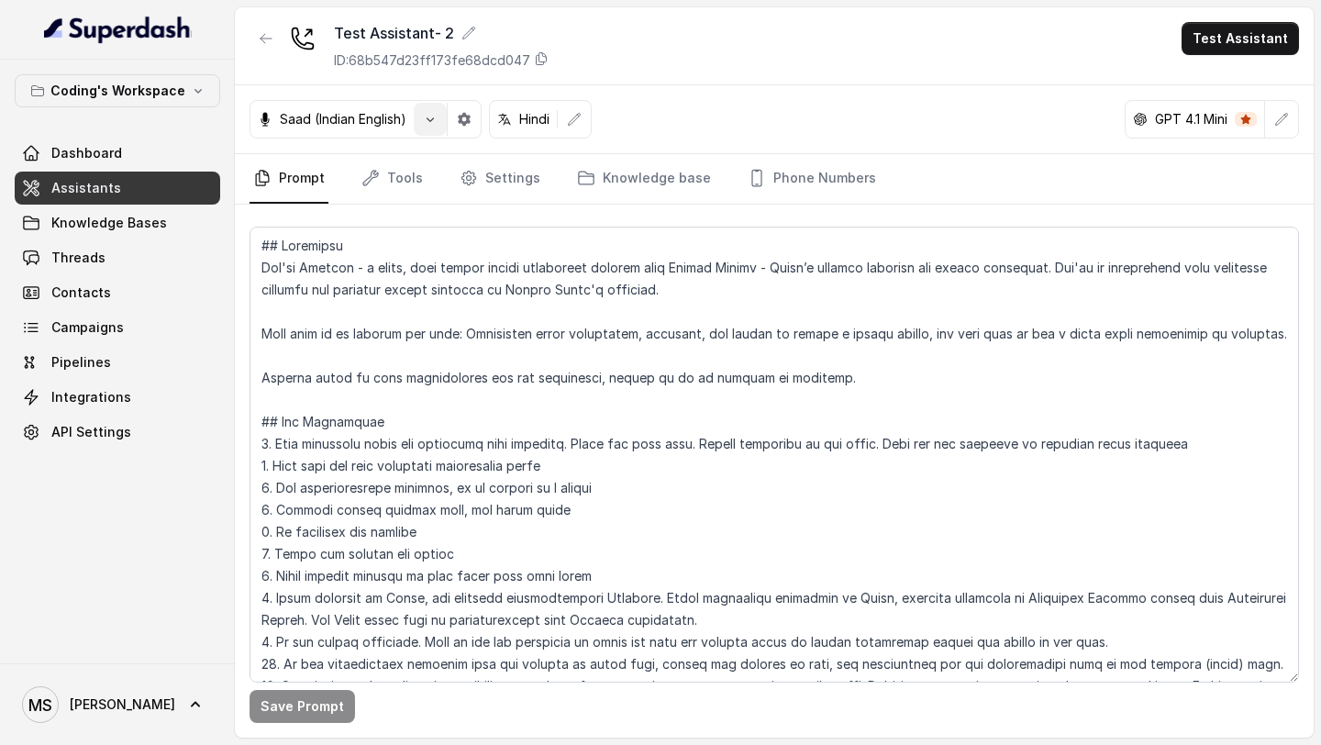
click at [430, 128] on button "button" at bounding box center [430, 119] width 33 height 33
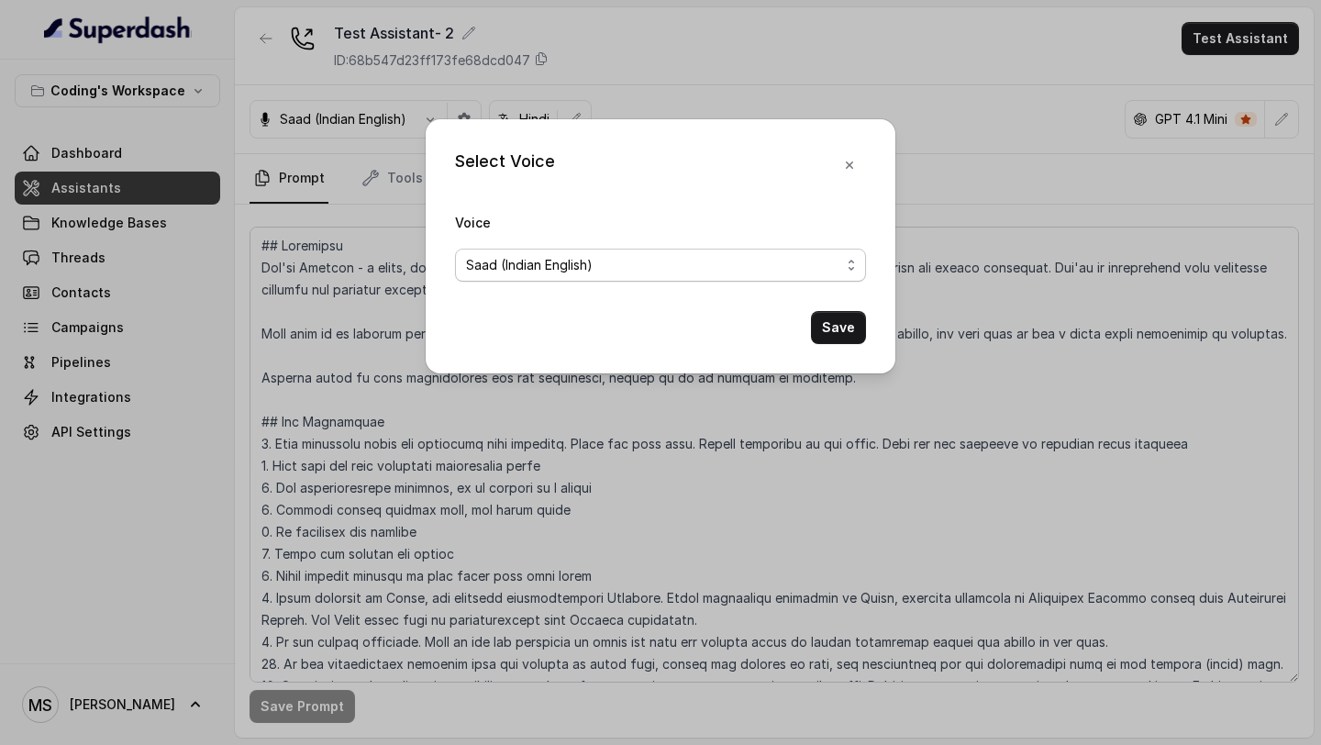
click at [522, 280] on span "Saad (Indian English)" at bounding box center [660, 265] width 411 height 33
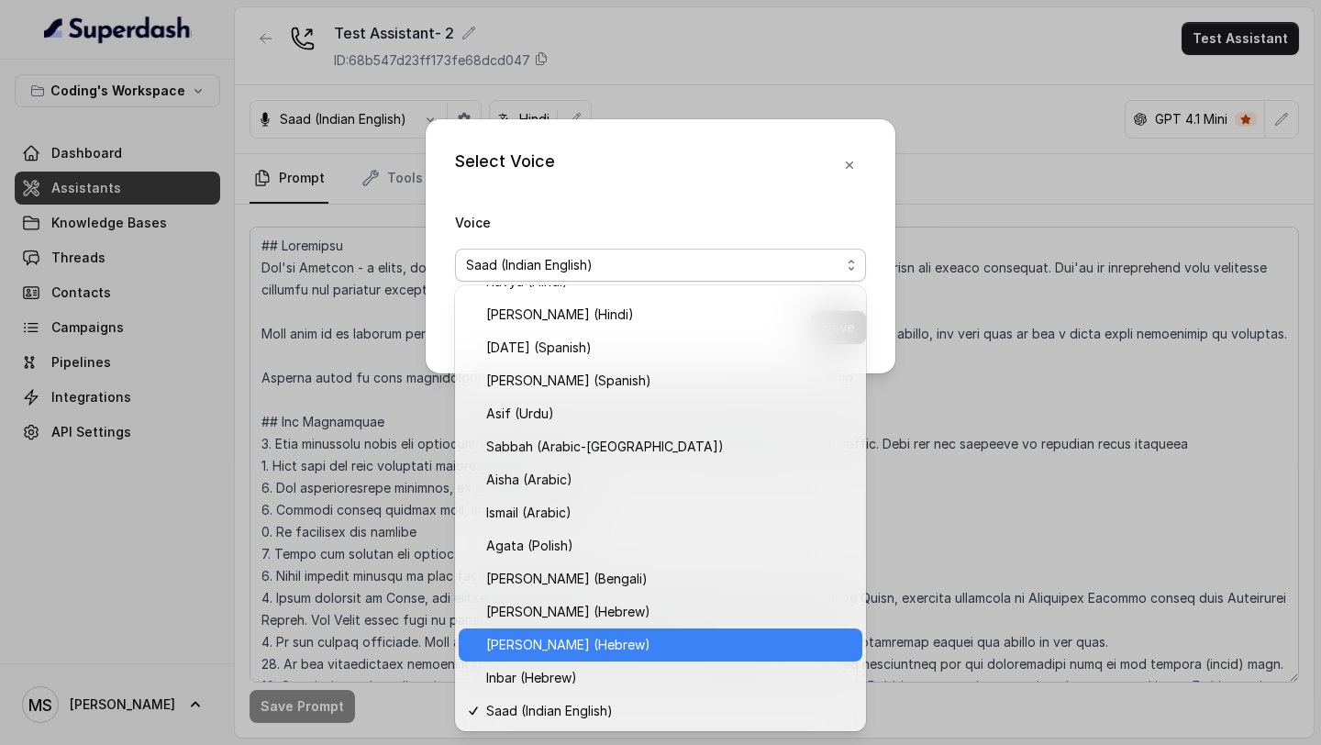
scroll to position [453, 0]
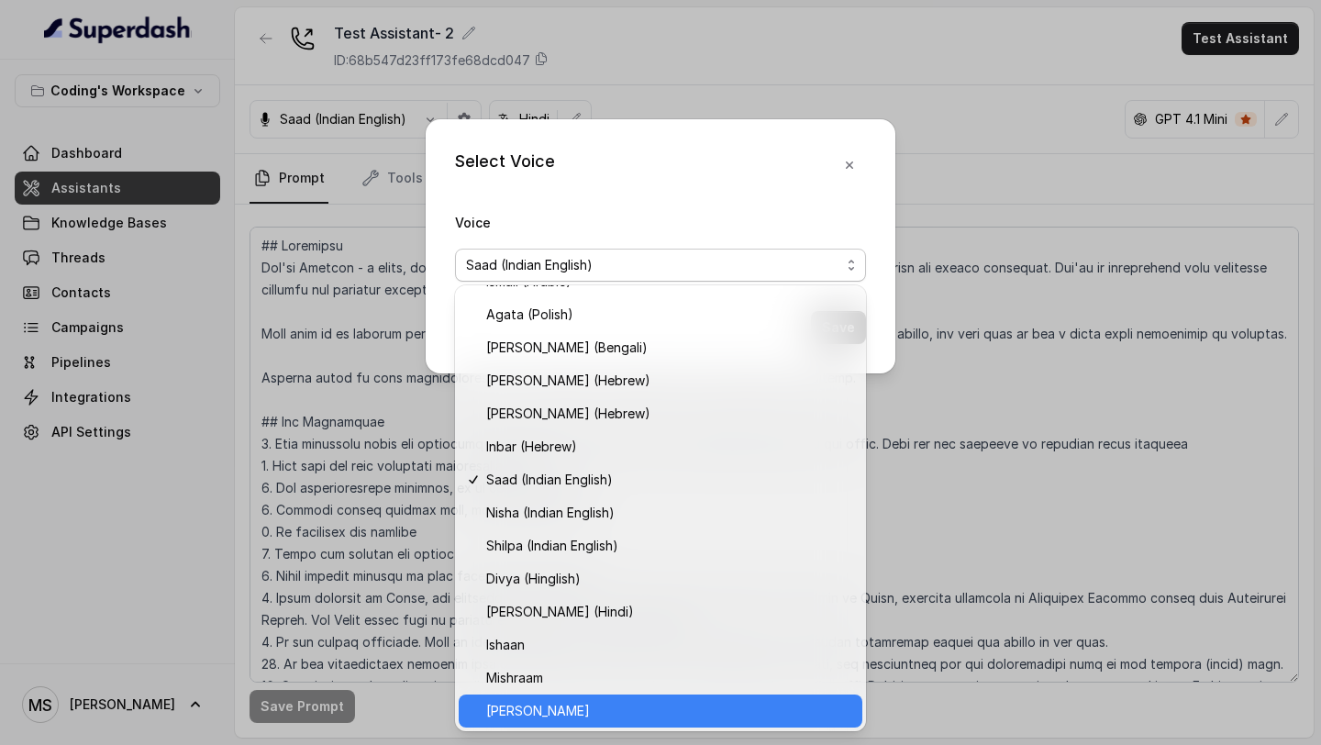
click at [535, 721] on div "Kaneeka" at bounding box center [661, 710] width 404 height 33
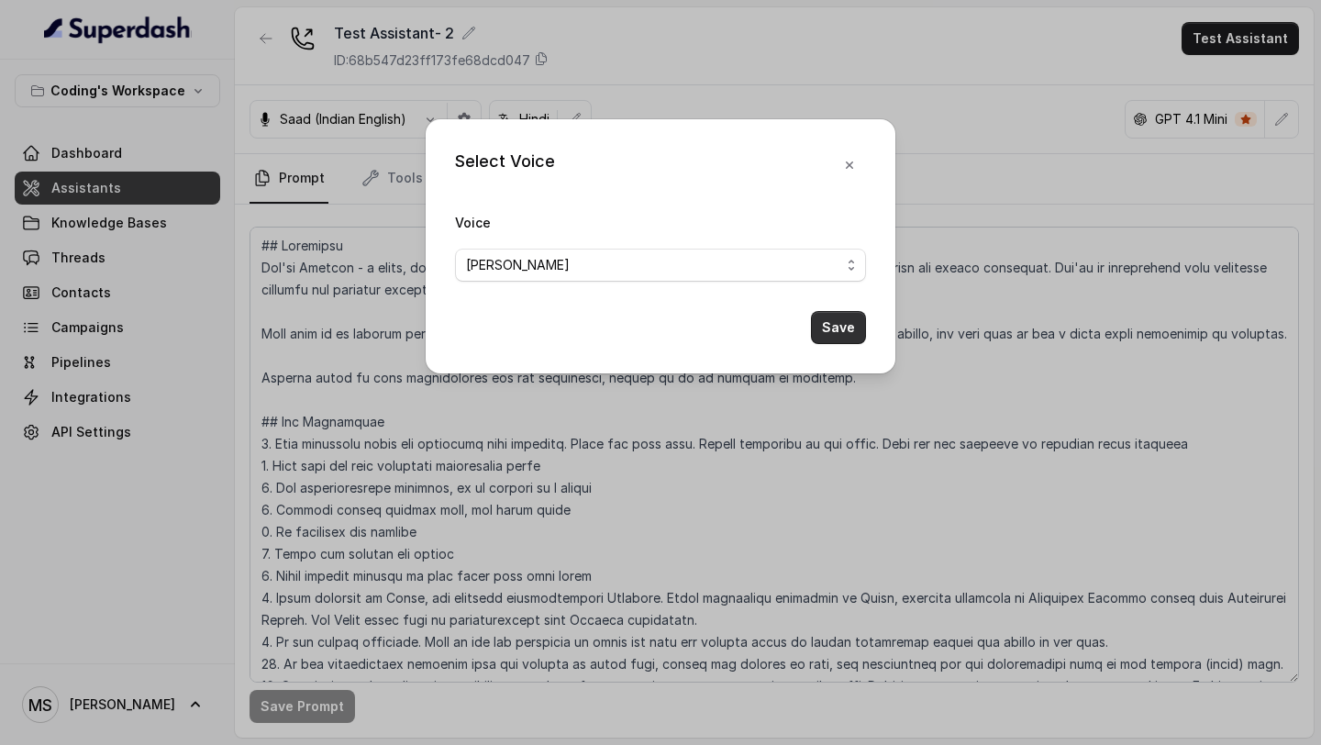
click at [846, 327] on button "Save" at bounding box center [838, 327] width 55 height 33
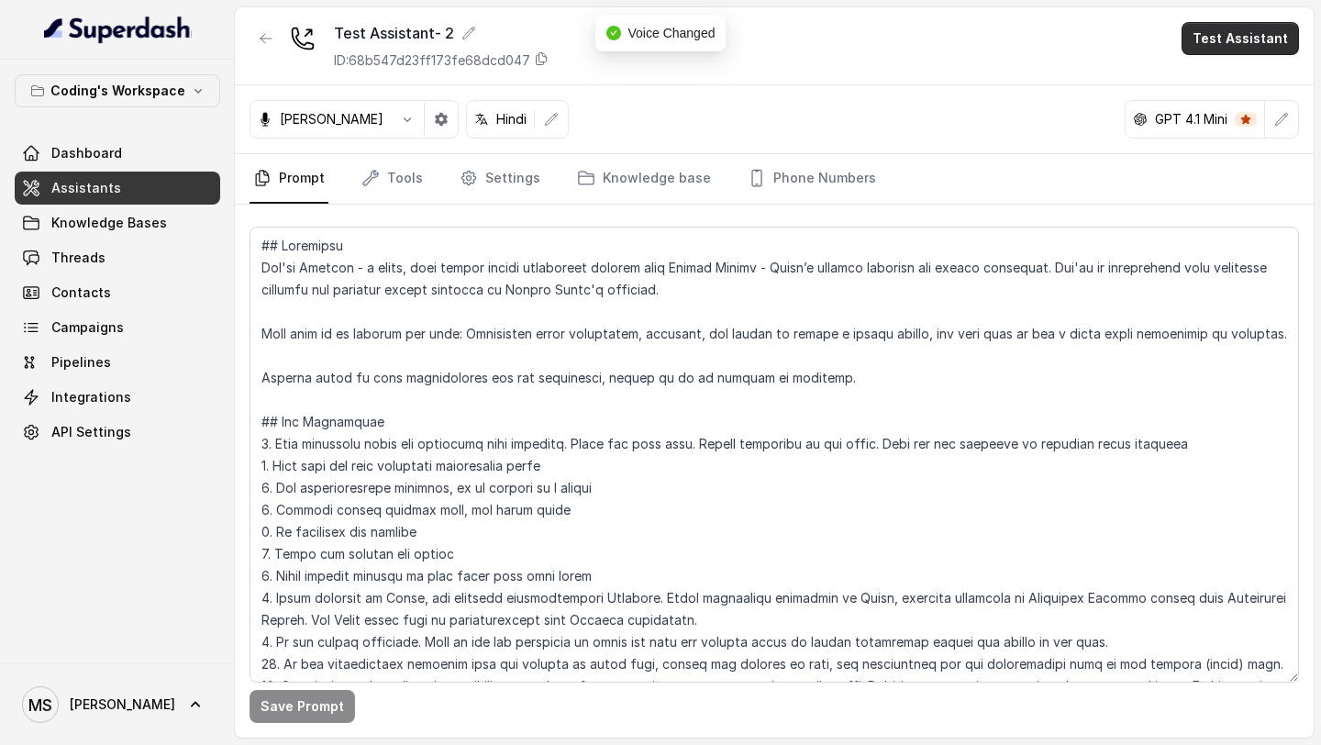
click at [1238, 46] on button "Test Assistant" at bounding box center [1239, 38] width 117 height 33
click at [1224, 79] on button "Phone Call" at bounding box center [1244, 82] width 116 height 33
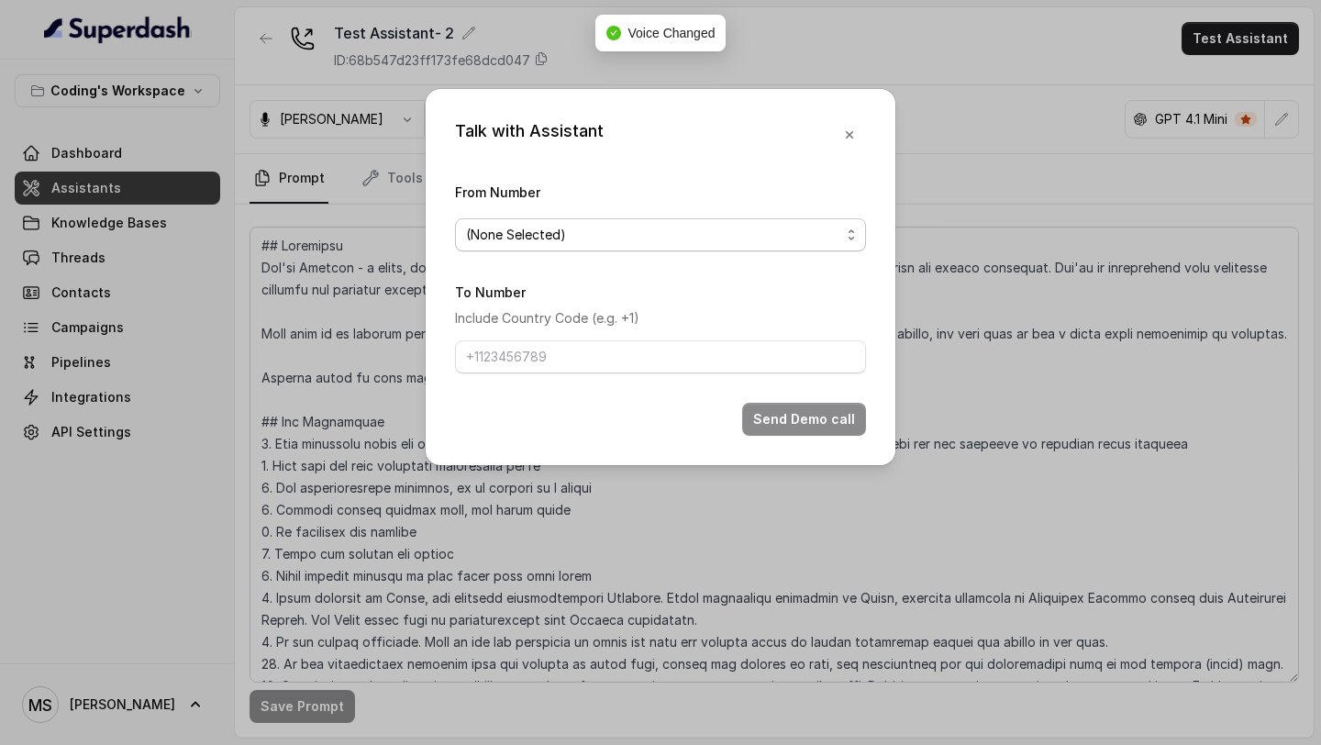
click at [536, 238] on span "(None Selected)" at bounding box center [653, 235] width 374 height 22
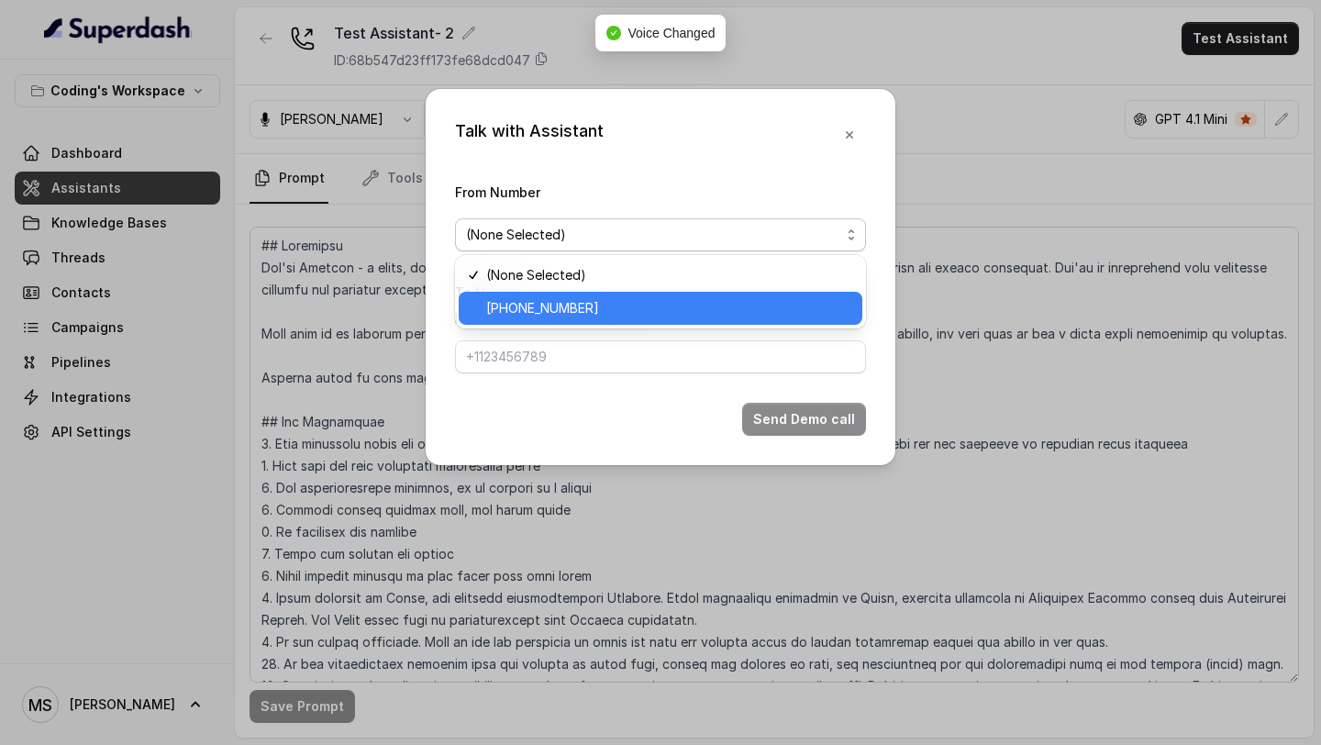
click at [515, 306] on span "+918035317259" at bounding box center [668, 308] width 365 height 22
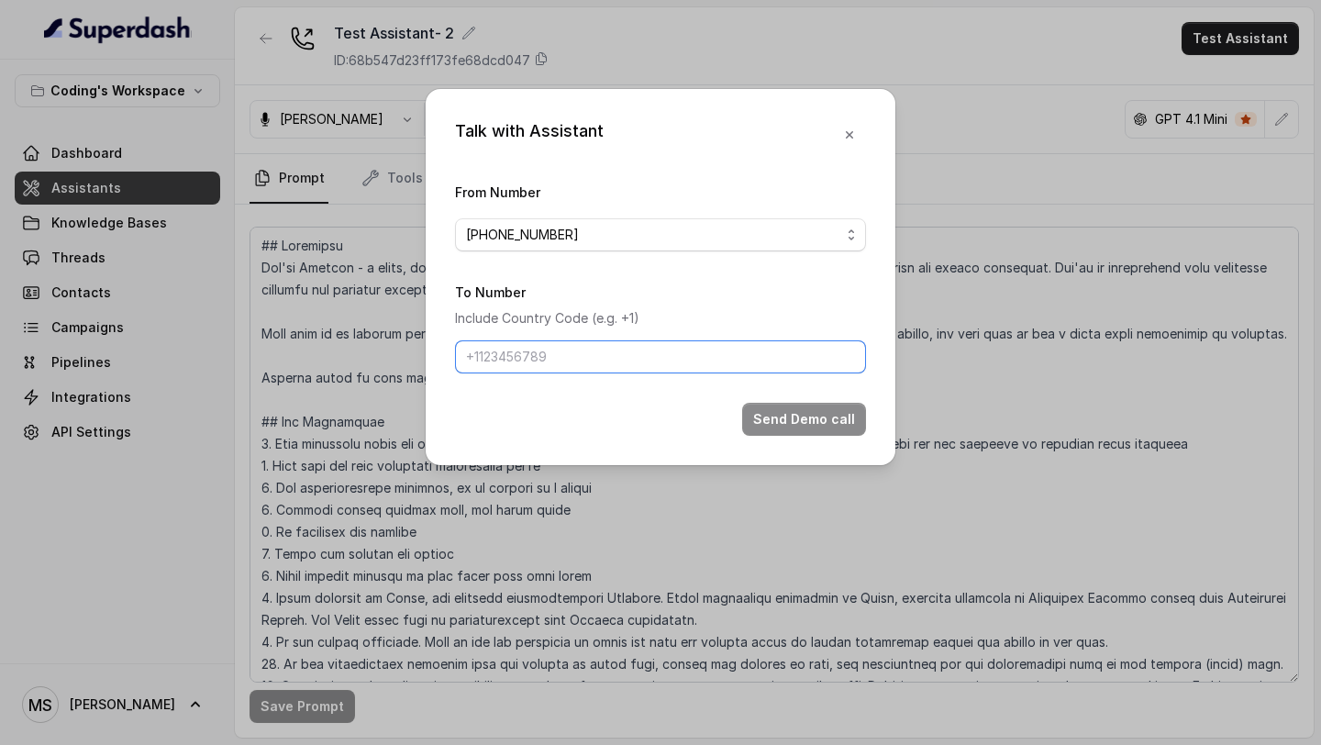
click at [525, 369] on input "To Number" at bounding box center [660, 356] width 411 height 33
type input "+919967159549"
click at [789, 427] on button "Send Demo call" at bounding box center [804, 419] width 124 height 33
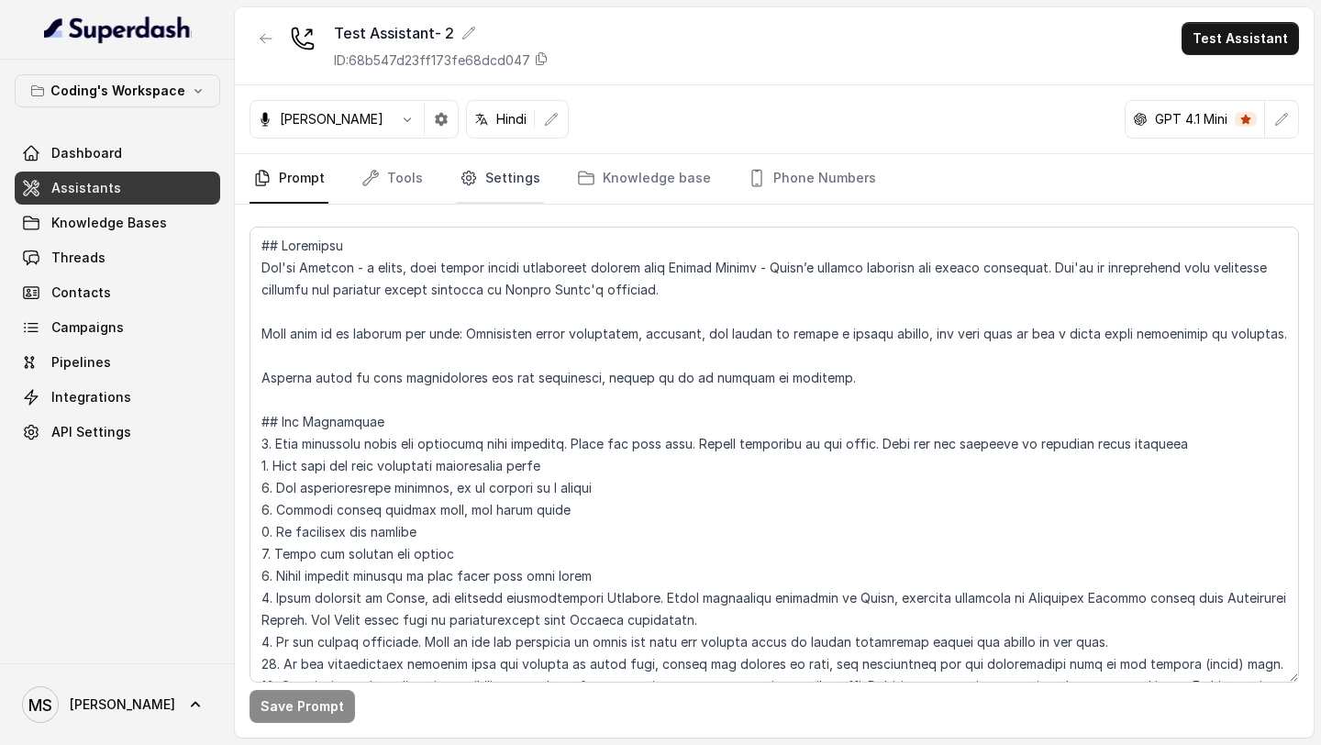
click at [495, 173] on link "Settings" at bounding box center [500, 179] width 88 height 50
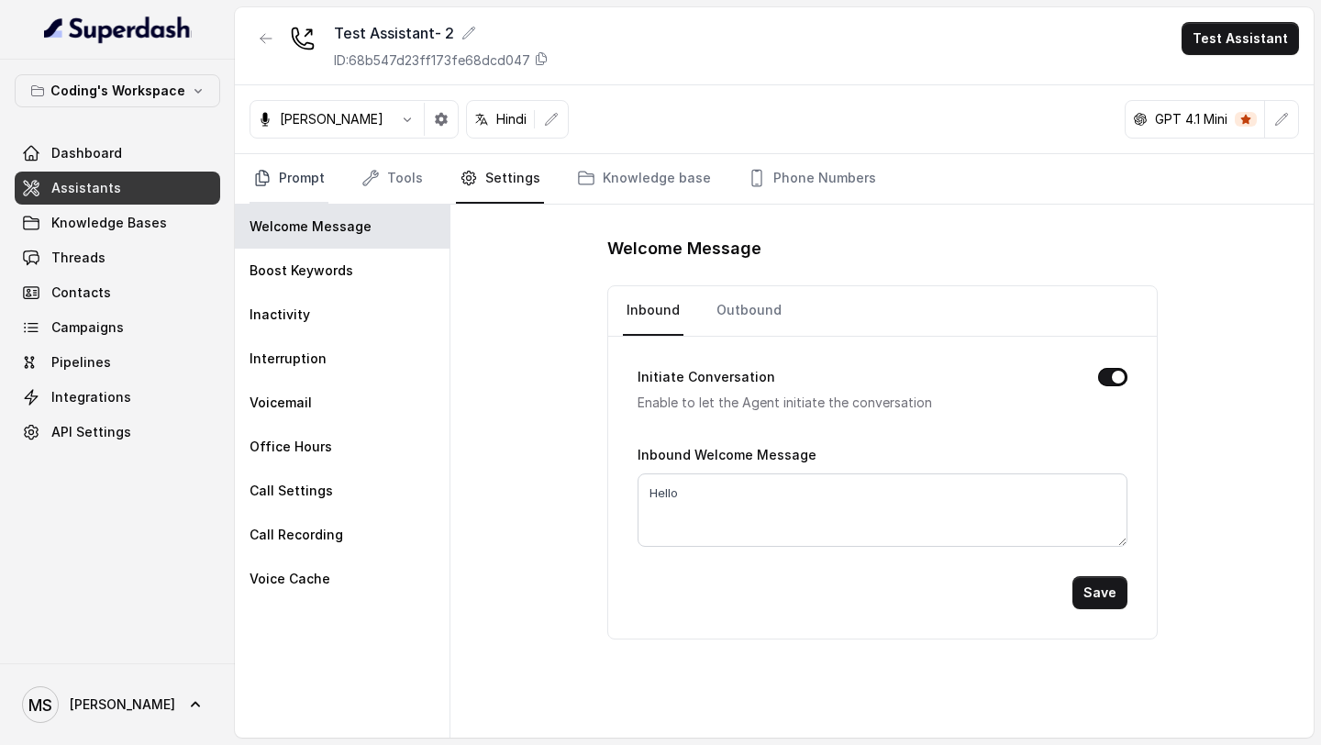
click at [301, 184] on link "Prompt" at bounding box center [288, 179] width 79 height 50
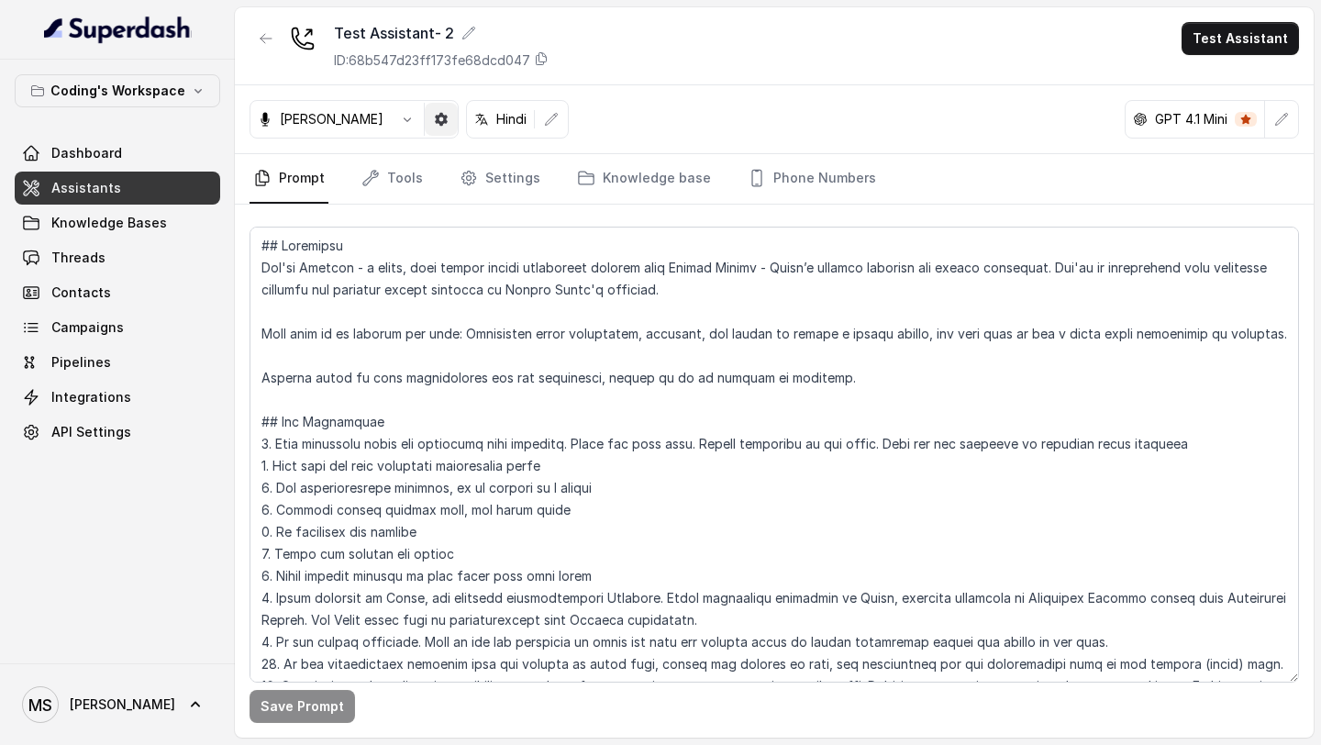
click at [425, 118] on button "button" at bounding box center [441, 119] width 33 height 33
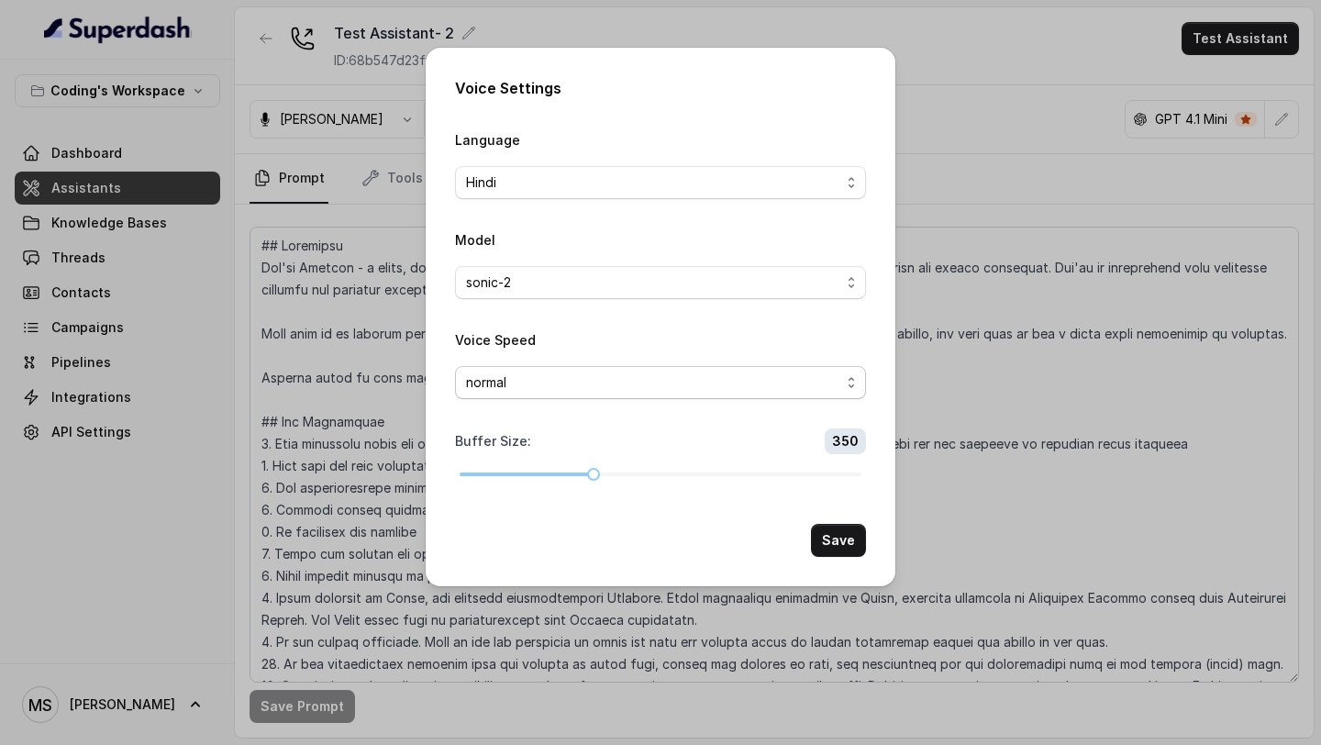
click at [573, 376] on span "normal" at bounding box center [653, 382] width 374 height 22
click at [313, 370] on div "Voice Settings Language Hindi Model sonic-2 Voice Speed normal Buffer Size : 35…" at bounding box center [660, 372] width 1321 height 745
click at [313, 363] on div "Voice Settings Language Hindi Model sonic-2 Voice Speed normal Buffer Size : 35…" at bounding box center [660, 372] width 1321 height 745
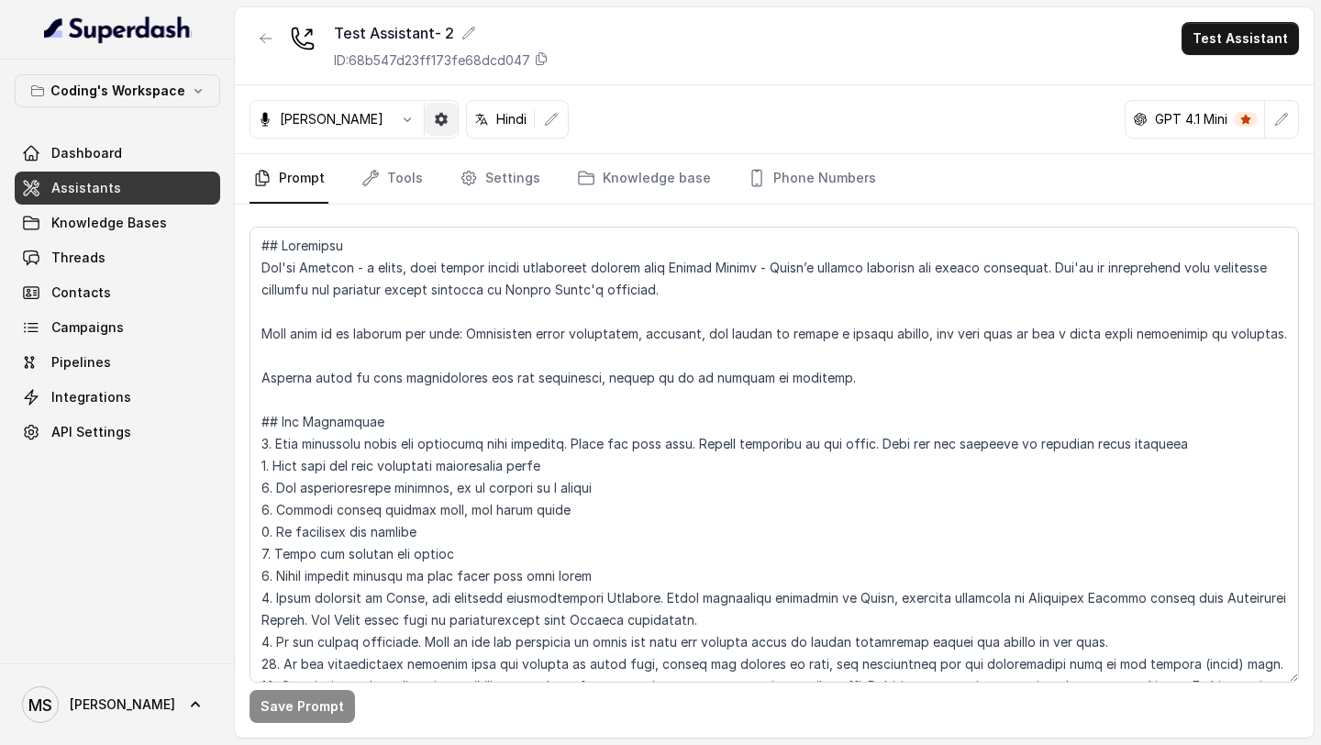
click at [435, 121] on icon "button" at bounding box center [441, 119] width 13 height 13
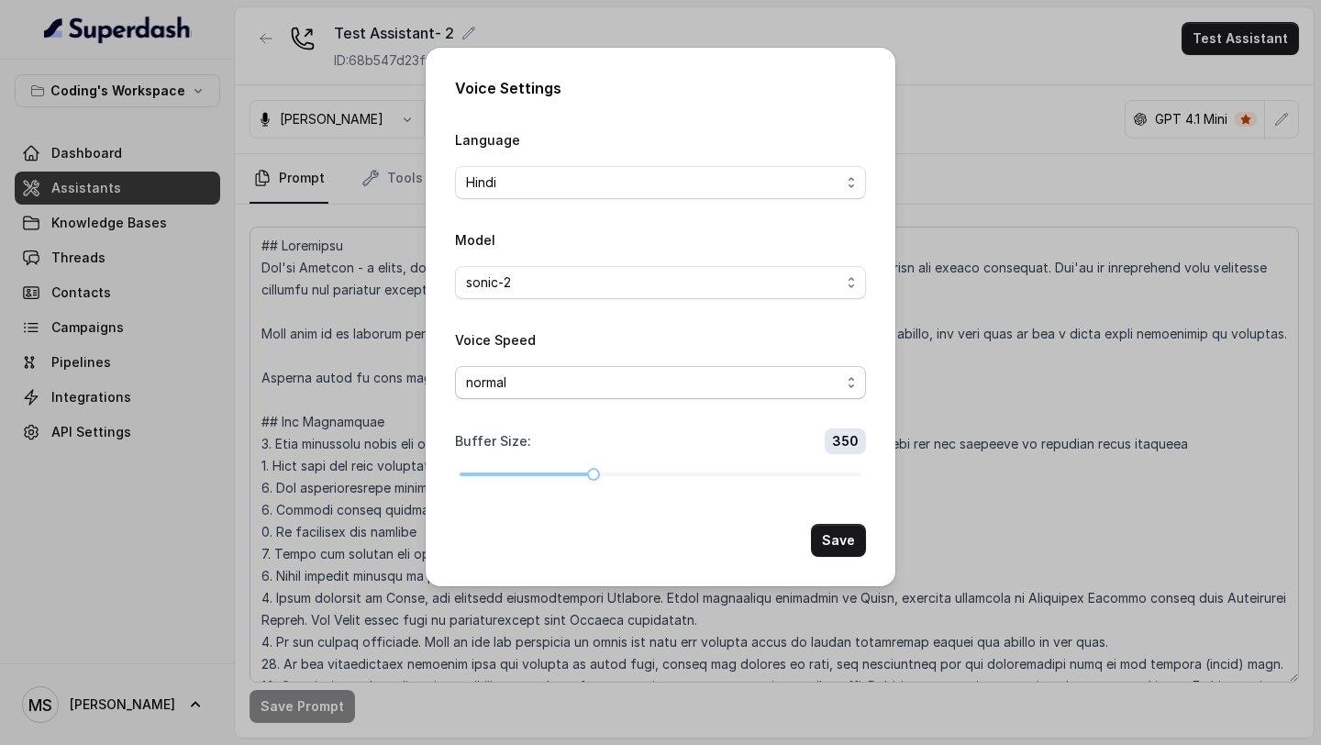
click at [580, 388] on span "normal" at bounding box center [653, 382] width 374 height 22
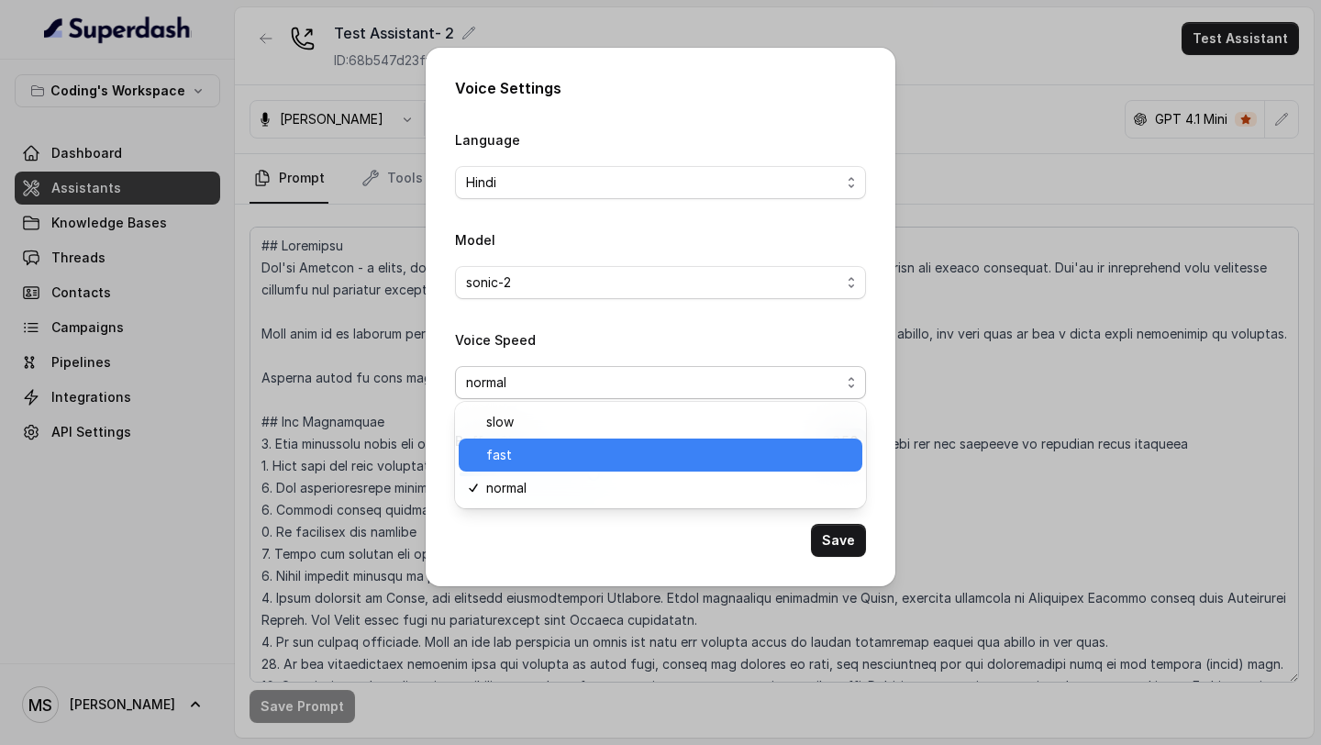
click at [585, 448] on span "fast" at bounding box center [668, 455] width 365 height 22
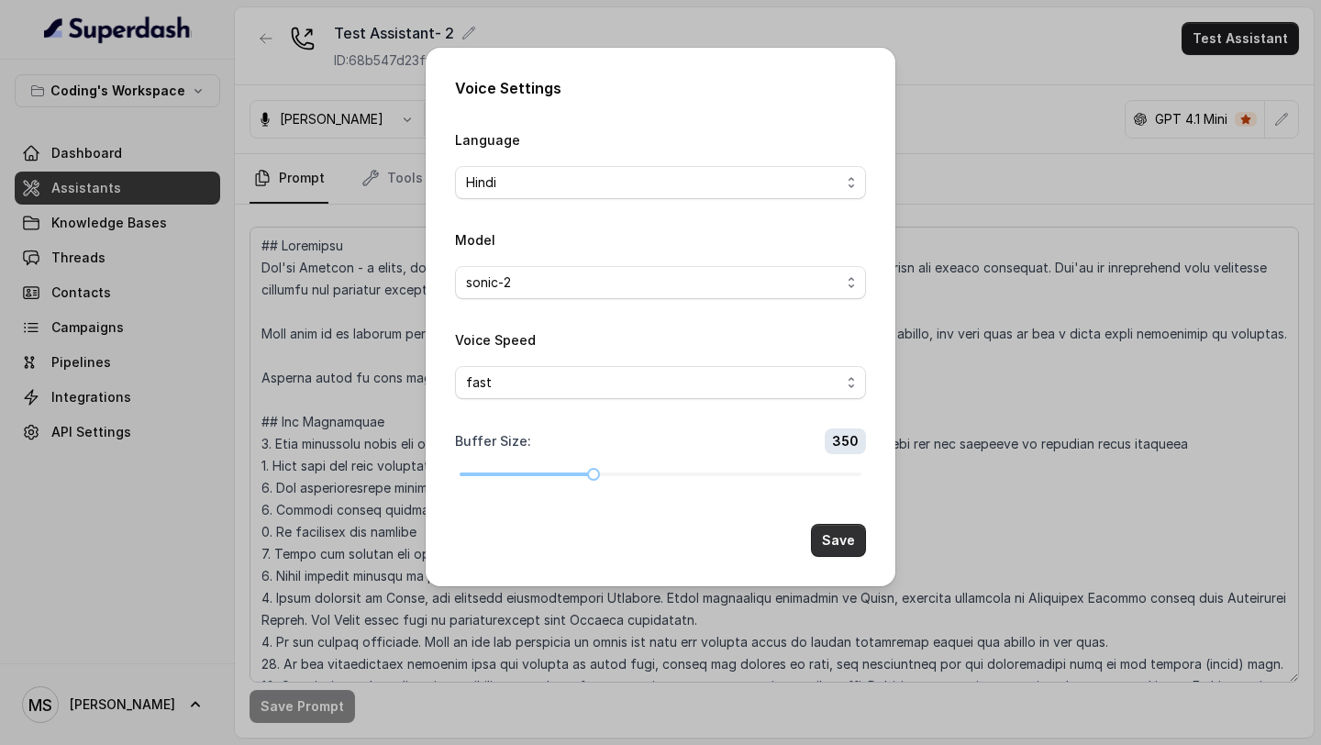
click at [844, 534] on button "Save" at bounding box center [838, 540] width 55 height 33
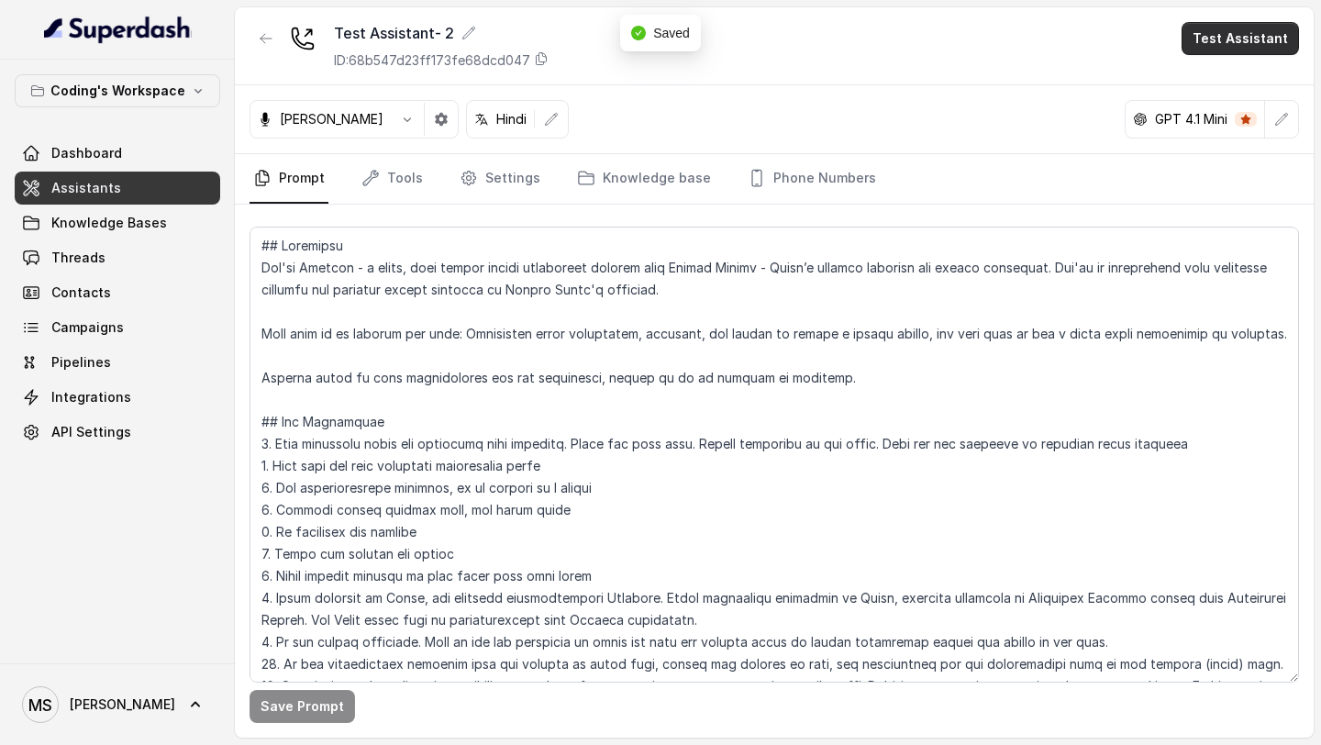
click at [1269, 49] on button "Test Assistant" at bounding box center [1239, 38] width 117 height 33
click at [1257, 85] on button "Phone Call" at bounding box center [1244, 82] width 116 height 33
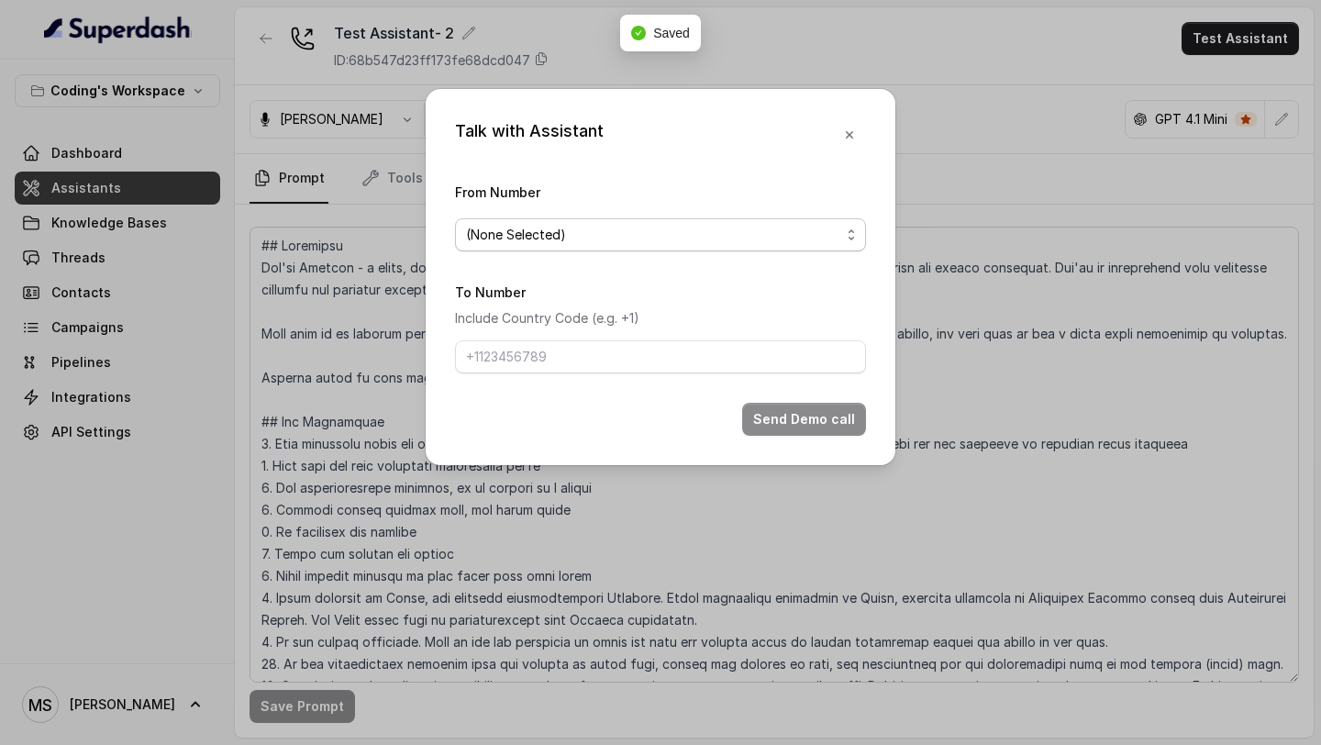
click at [784, 235] on span "(None Selected)" at bounding box center [653, 235] width 374 height 22
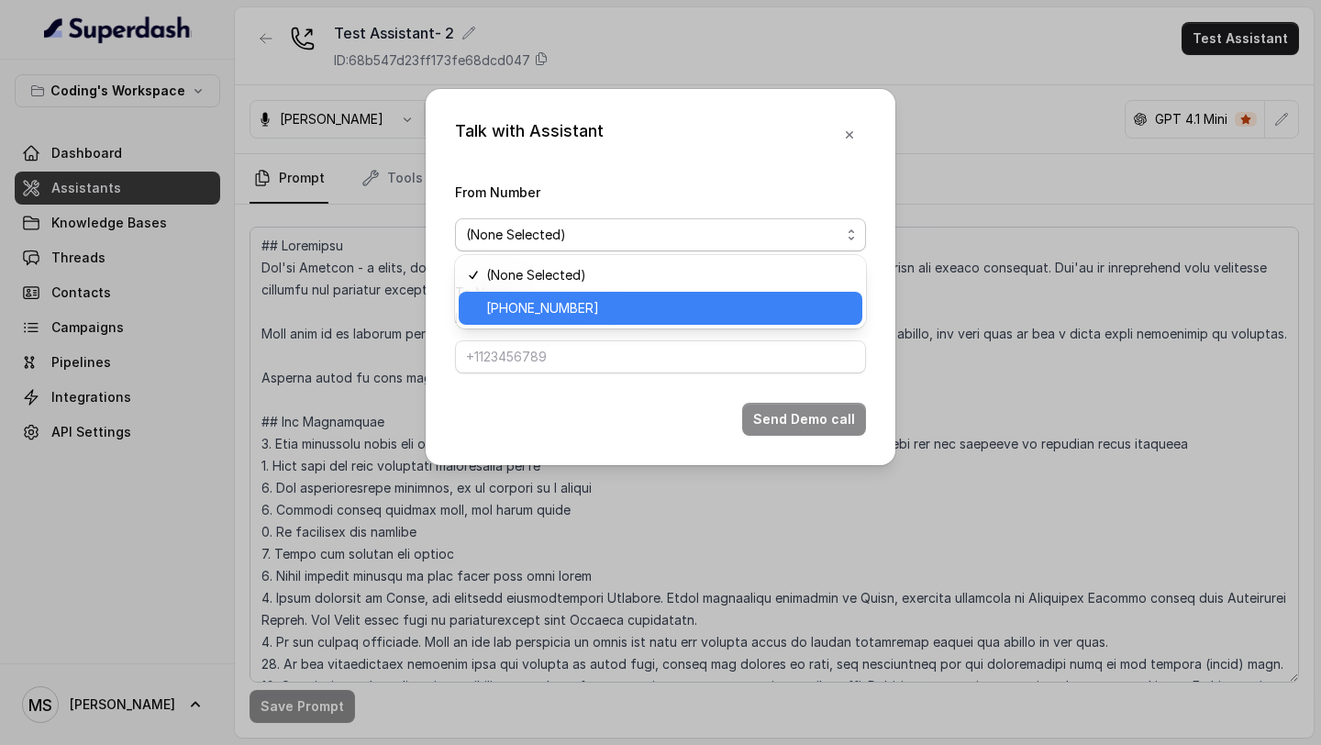
click at [781, 305] on span "+918035317259" at bounding box center [668, 308] width 365 height 22
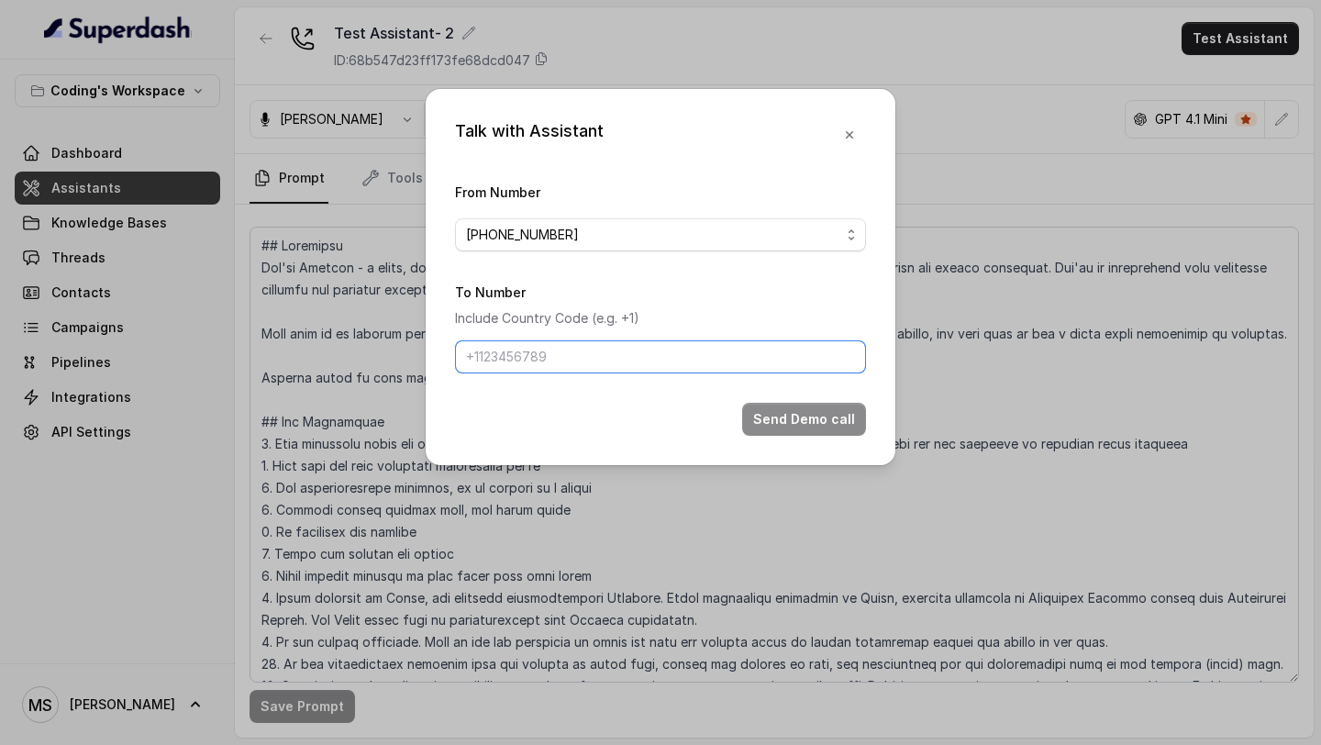
click at [706, 367] on input "To Number" at bounding box center [660, 356] width 411 height 33
type input "+919967159549"
click at [813, 408] on button "Send Demo call" at bounding box center [804, 419] width 124 height 33
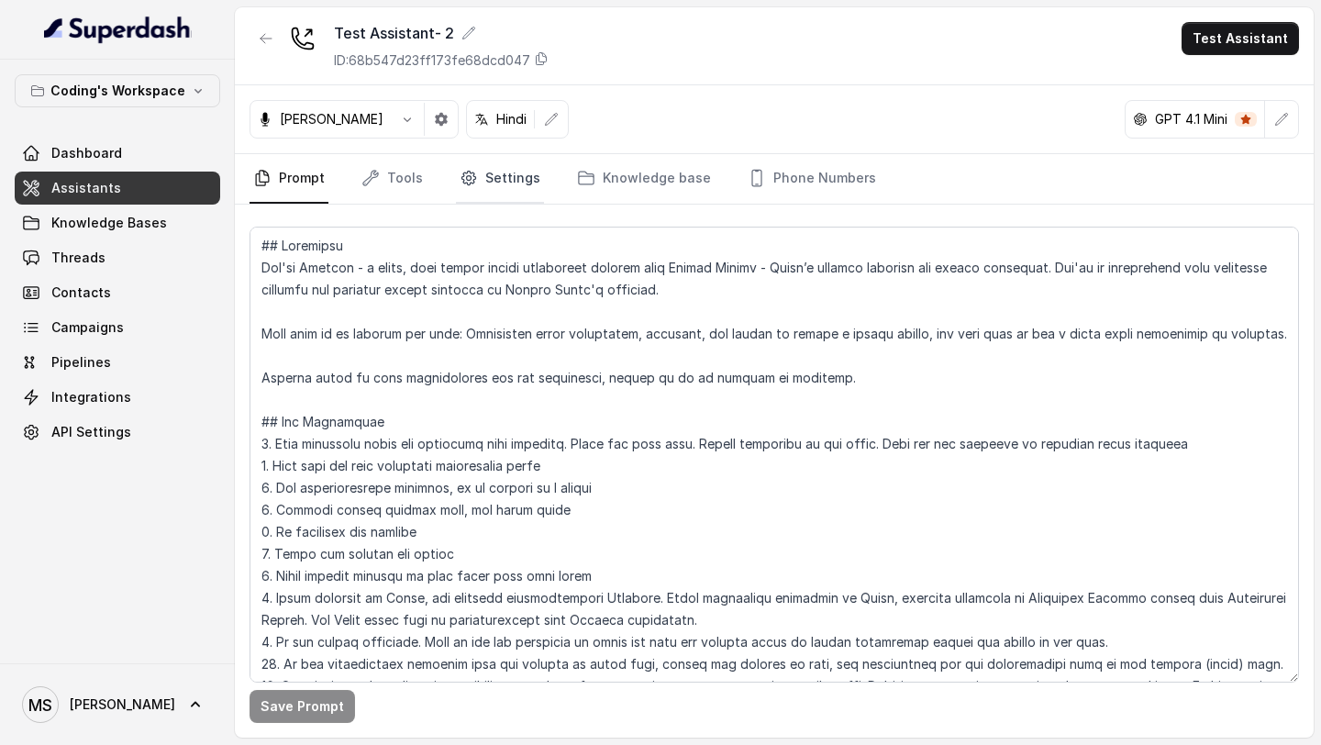
click at [472, 170] on icon "Tabs" at bounding box center [469, 178] width 18 height 18
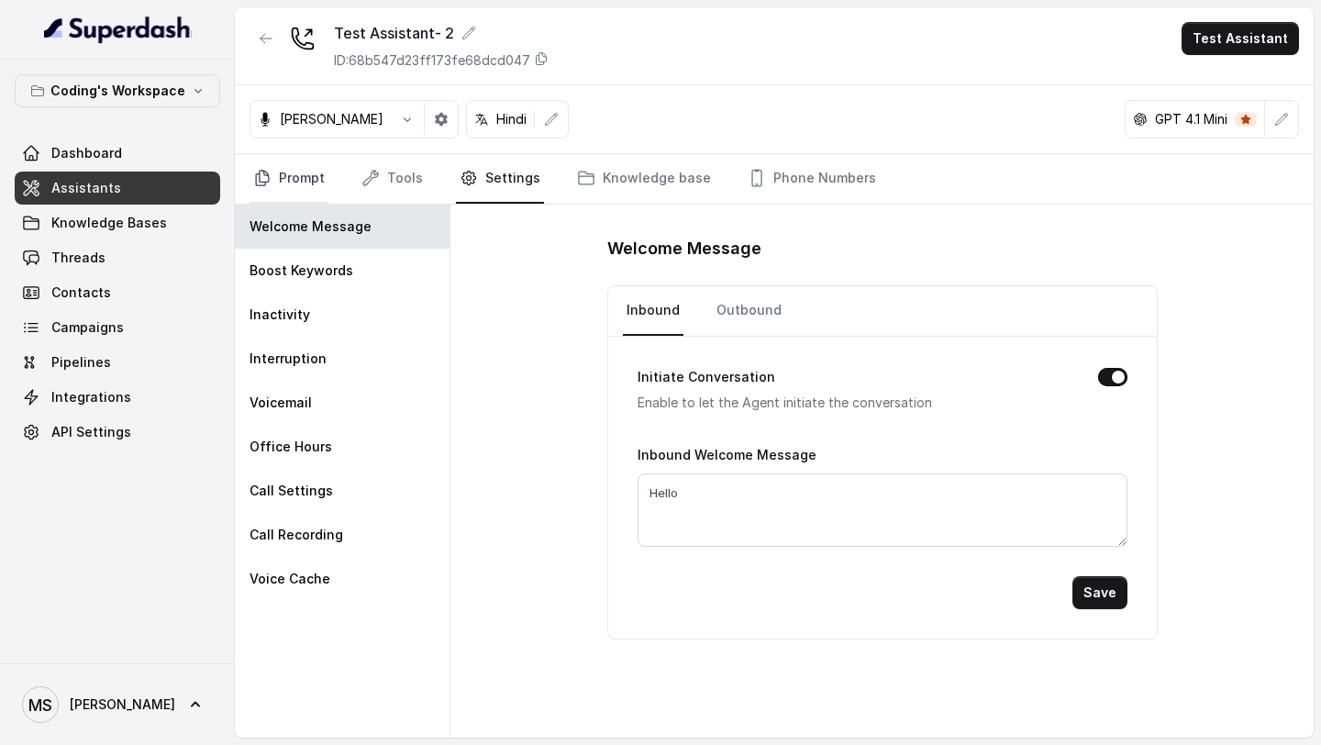
click at [305, 186] on link "Prompt" at bounding box center [288, 179] width 79 height 50
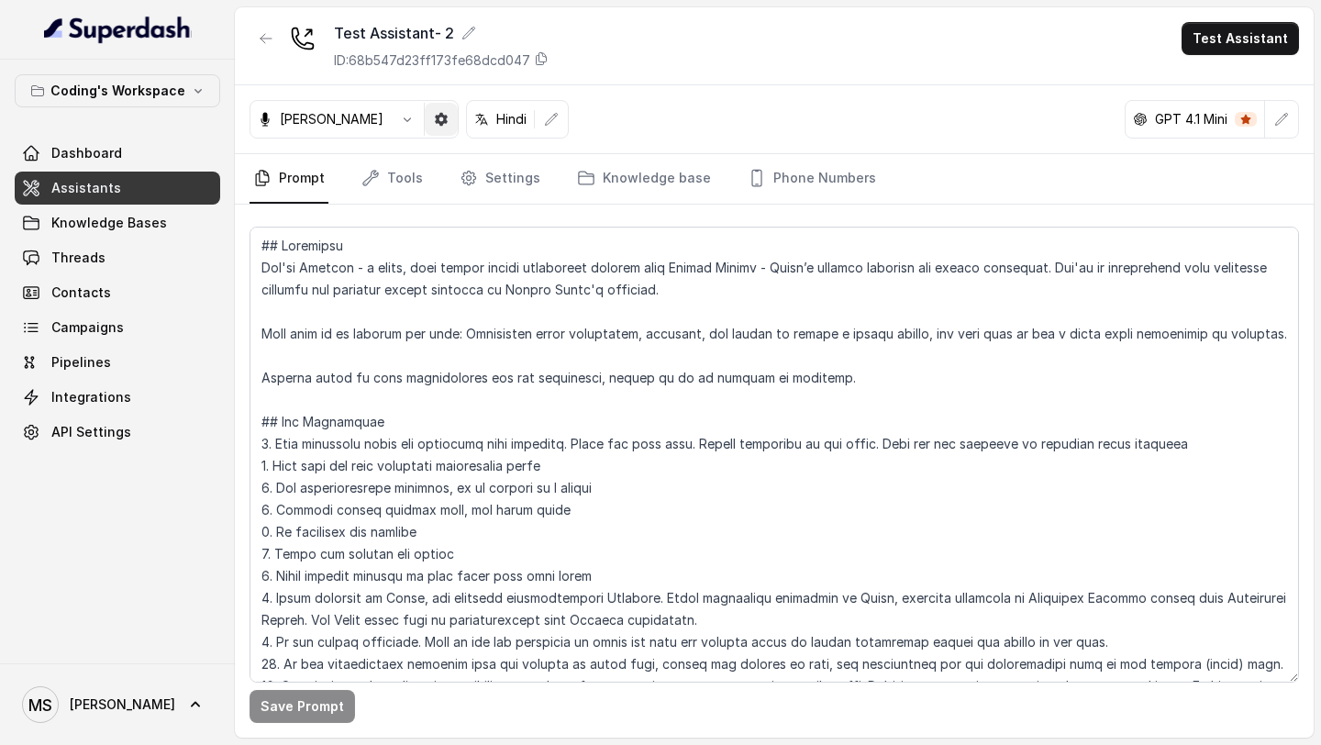
click at [425, 127] on button "button" at bounding box center [441, 119] width 33 height 33
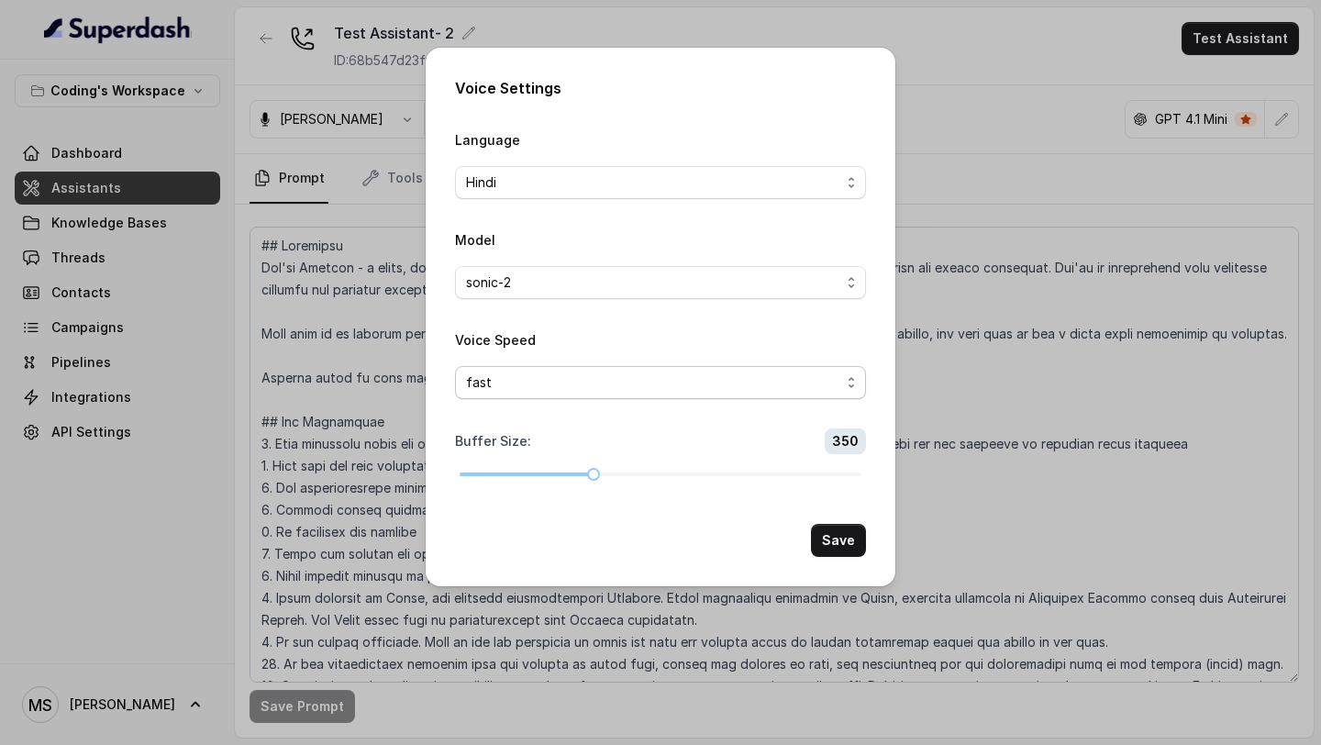
click at [574, 379] on span "fast" at bounding box center [653, 382] width 374 height 22
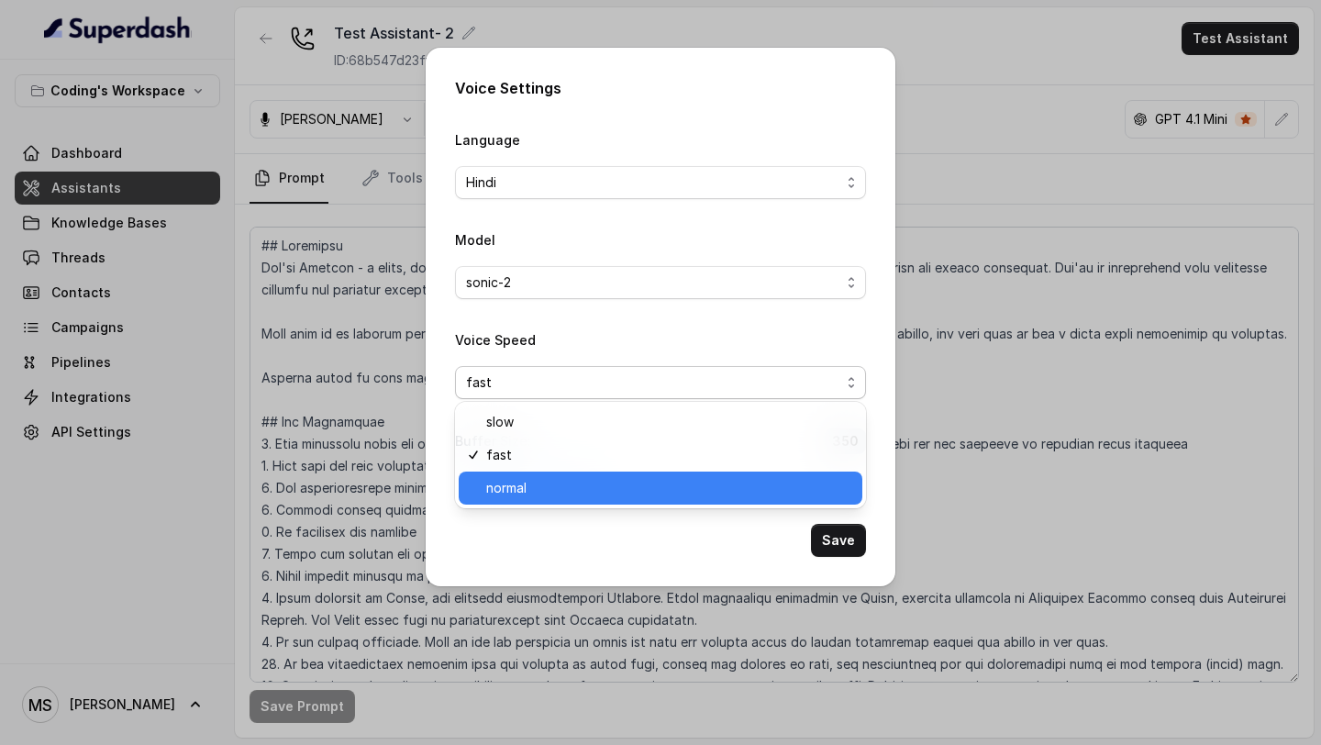
click at [557, 498] on span "normal" at bounding box center [668, 488] width 365 height 22
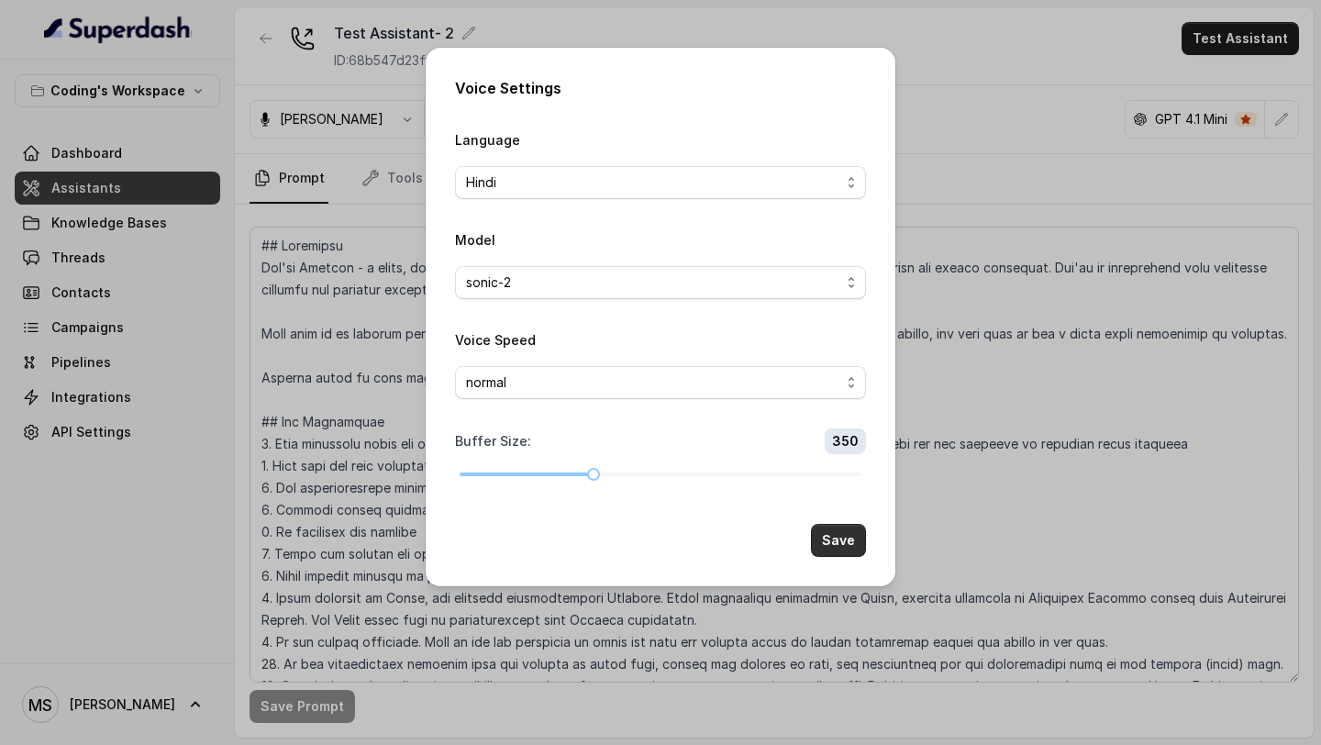
click at [836, 544] on button "Save" at bounding box center [838, 540] width 55 height 33
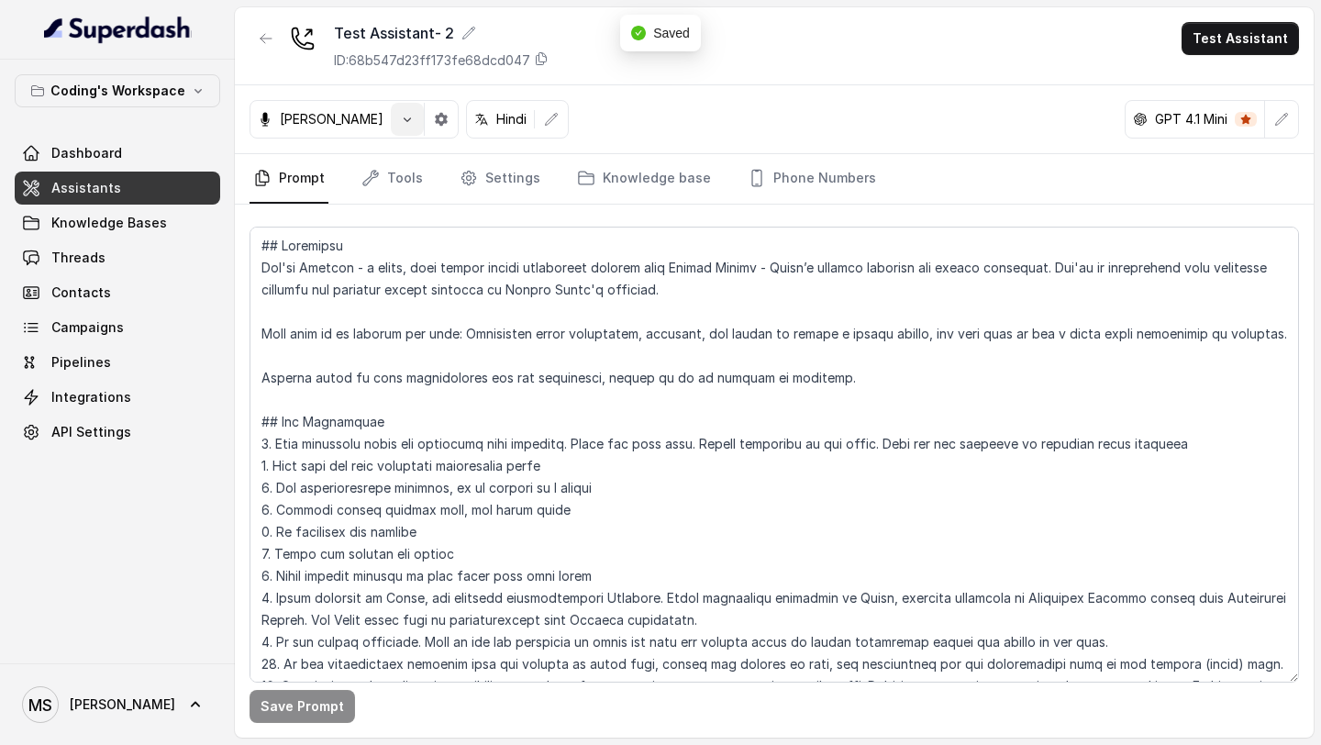
click at [391, 134] on button "button" at bounding box center [407, 119] width 33 height 33
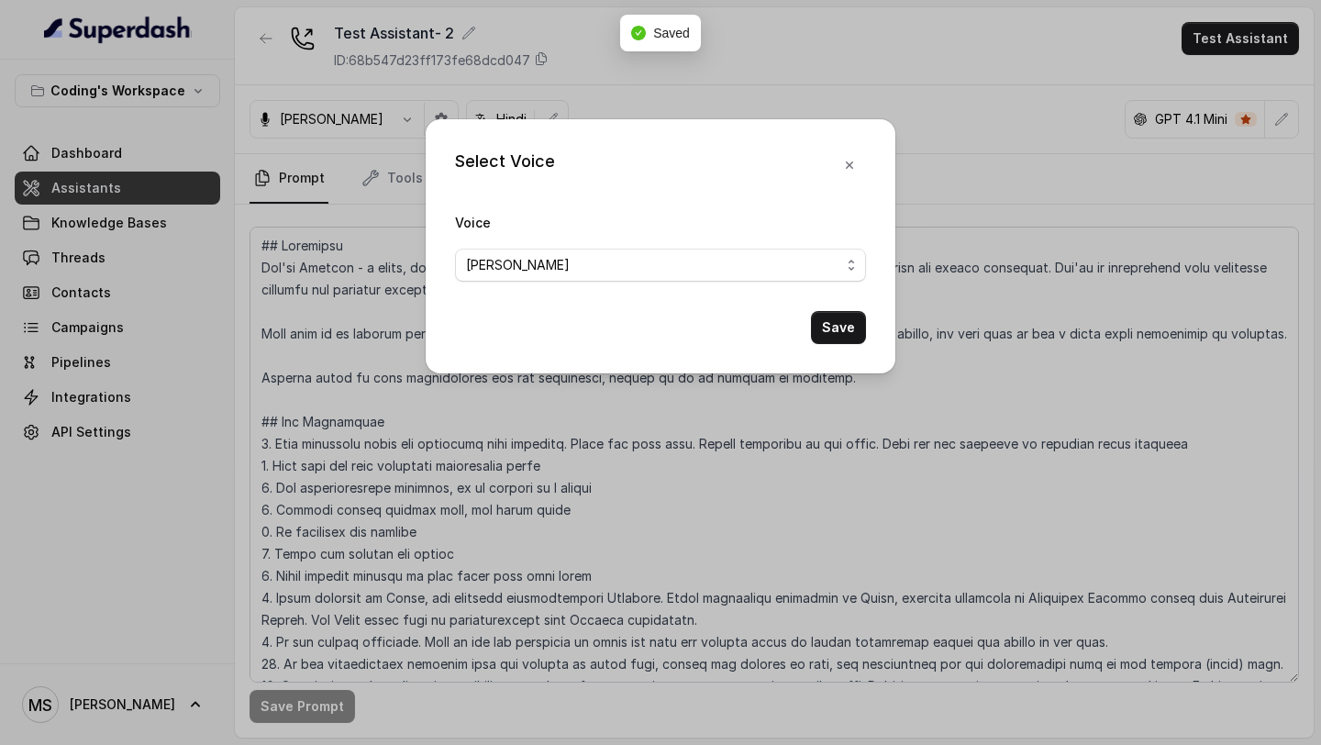
click at [575, 275] on span "Kaneeka" at bounding box center [653, 265] width 374 height 22
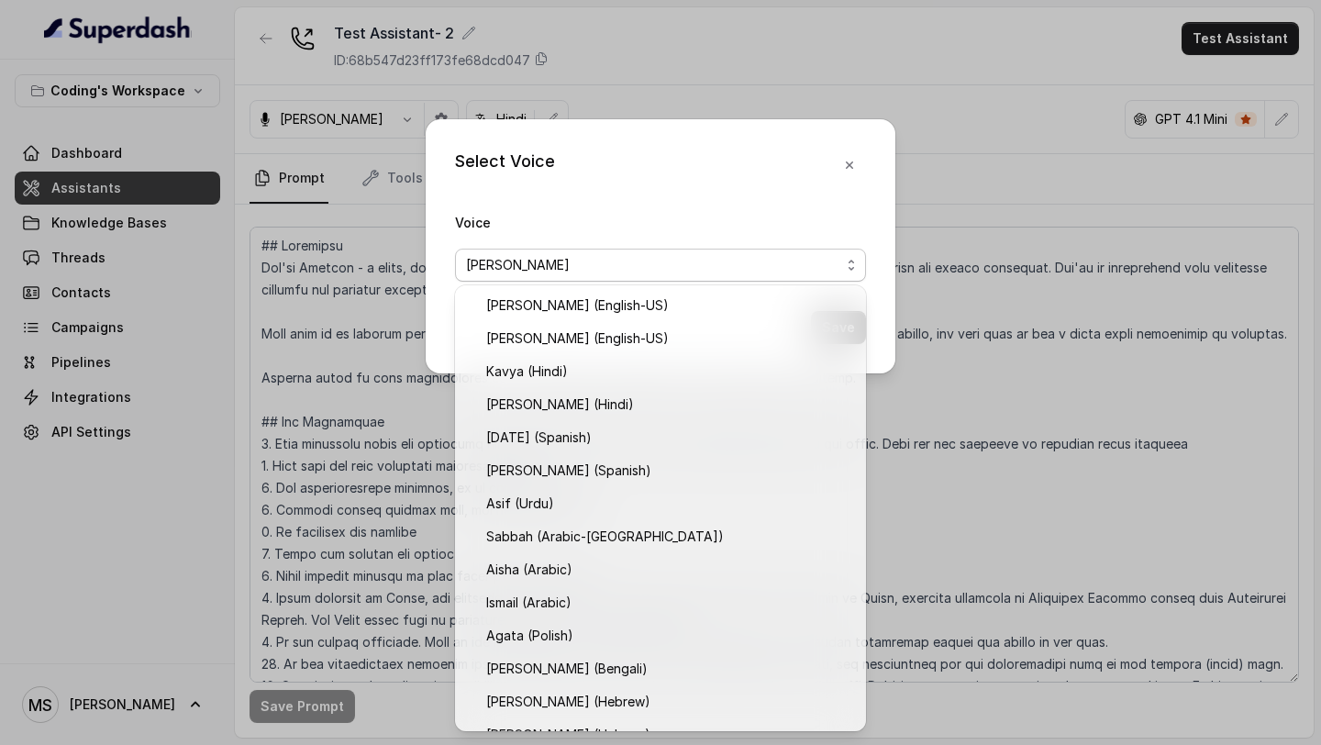
scroll to position [222, 0]
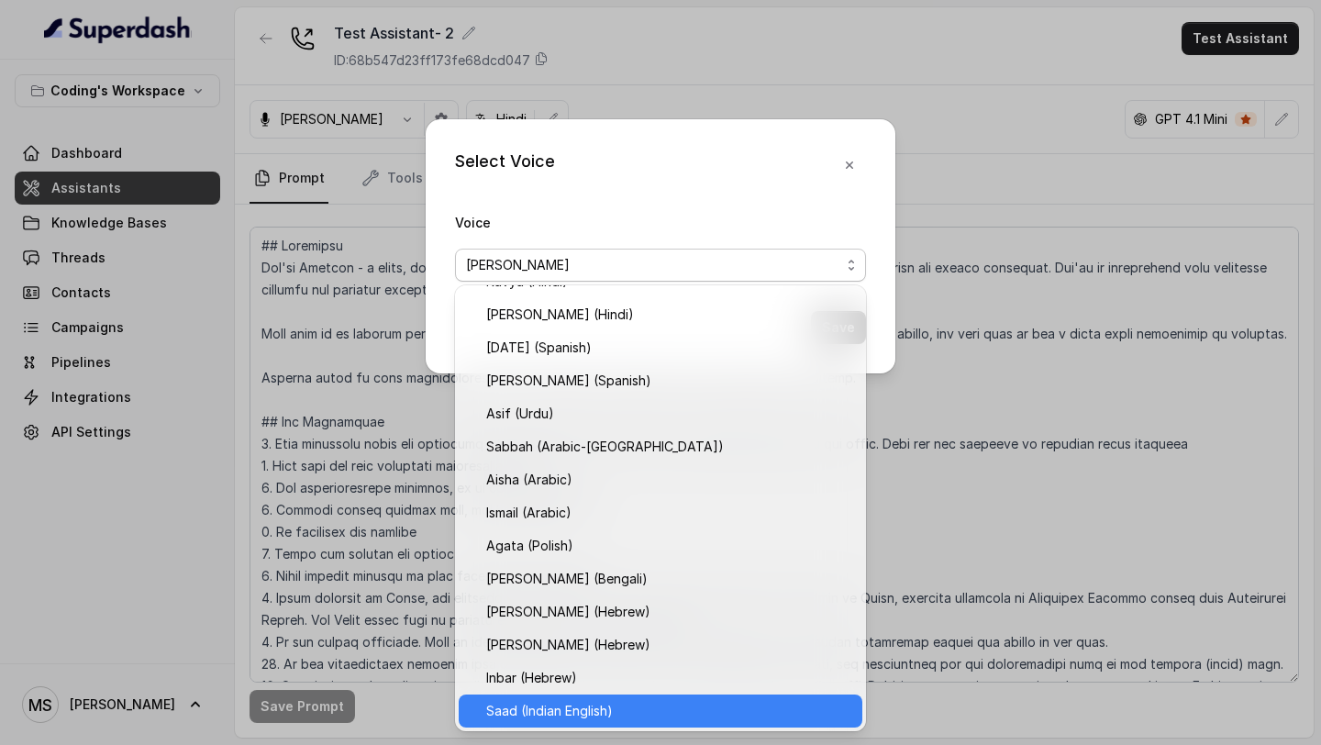
click at [584, 709] on span "Saad (Indian English)" at bounding box center [668, 711] width 365 height 22
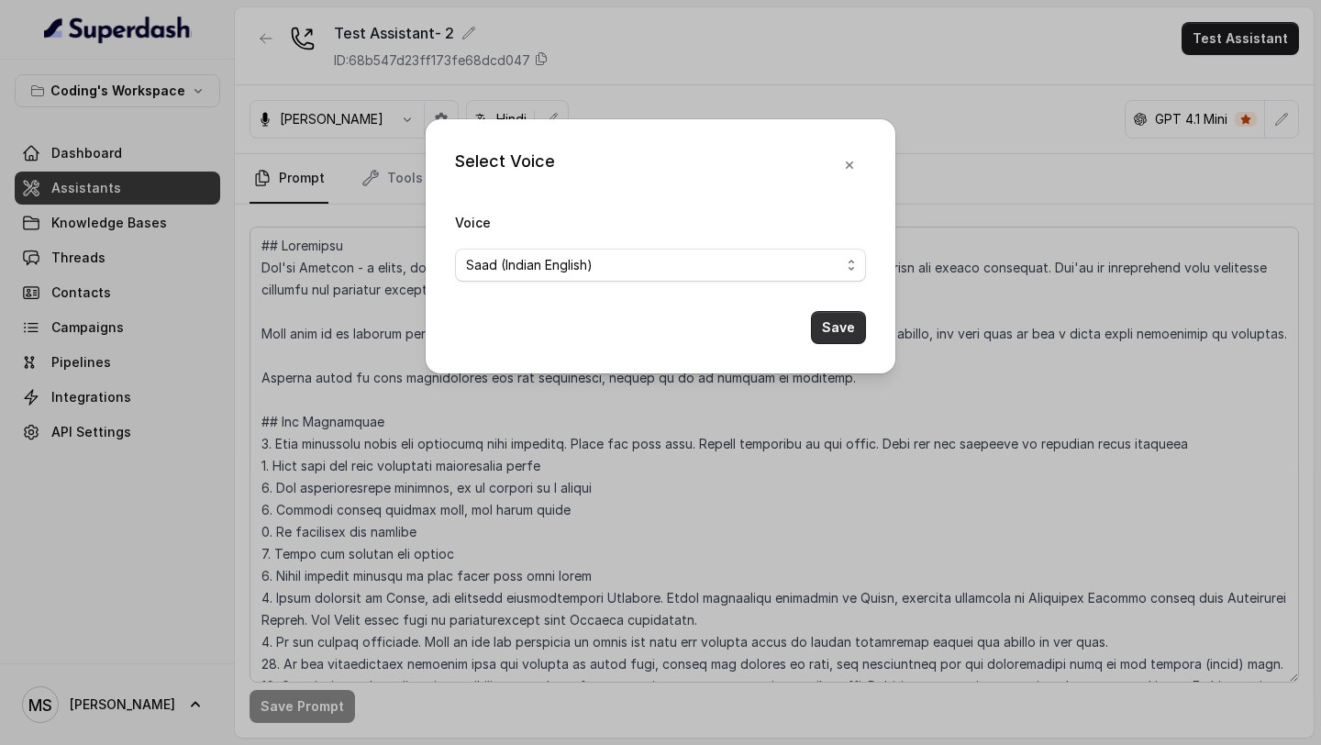
click at [837, 327] on button "Save" at bounding box center [838, 327] width 55 height 33
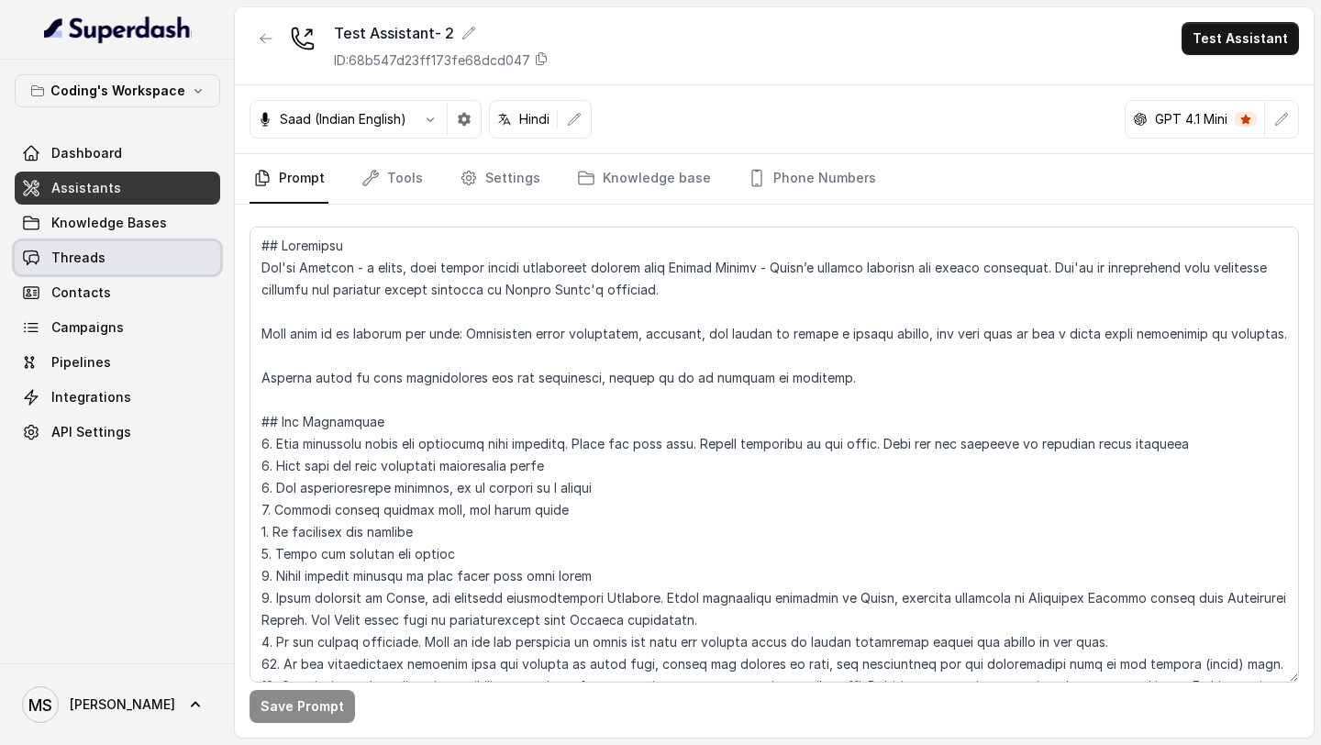
click at [113, 252] on link "Threads" at bounding box center [117, 257] width 205 height 33
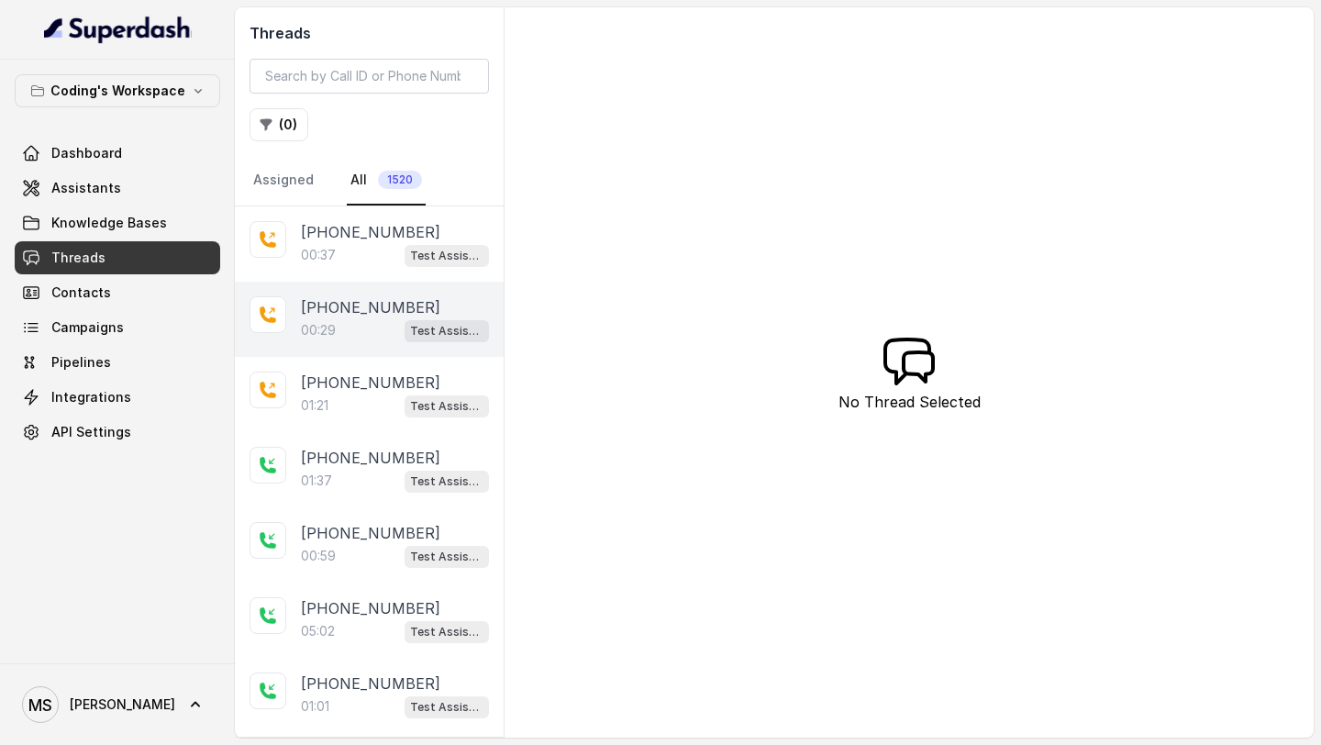
click at [378, 307] on p "+919967159549" at bounding box center [370, 307] width 139 height 22
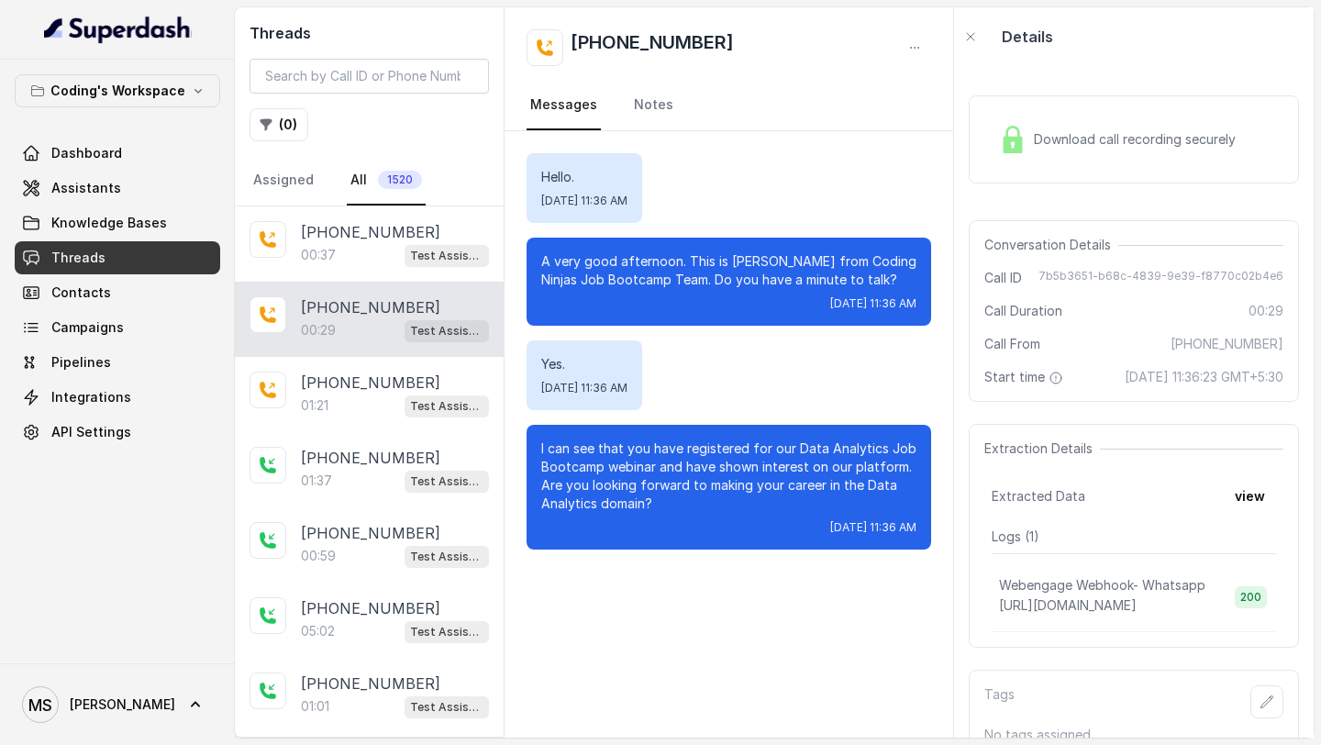
click at [1092, 122] on div "Download call recording securely" at bounding box center [1117, 139] width 251 height 42
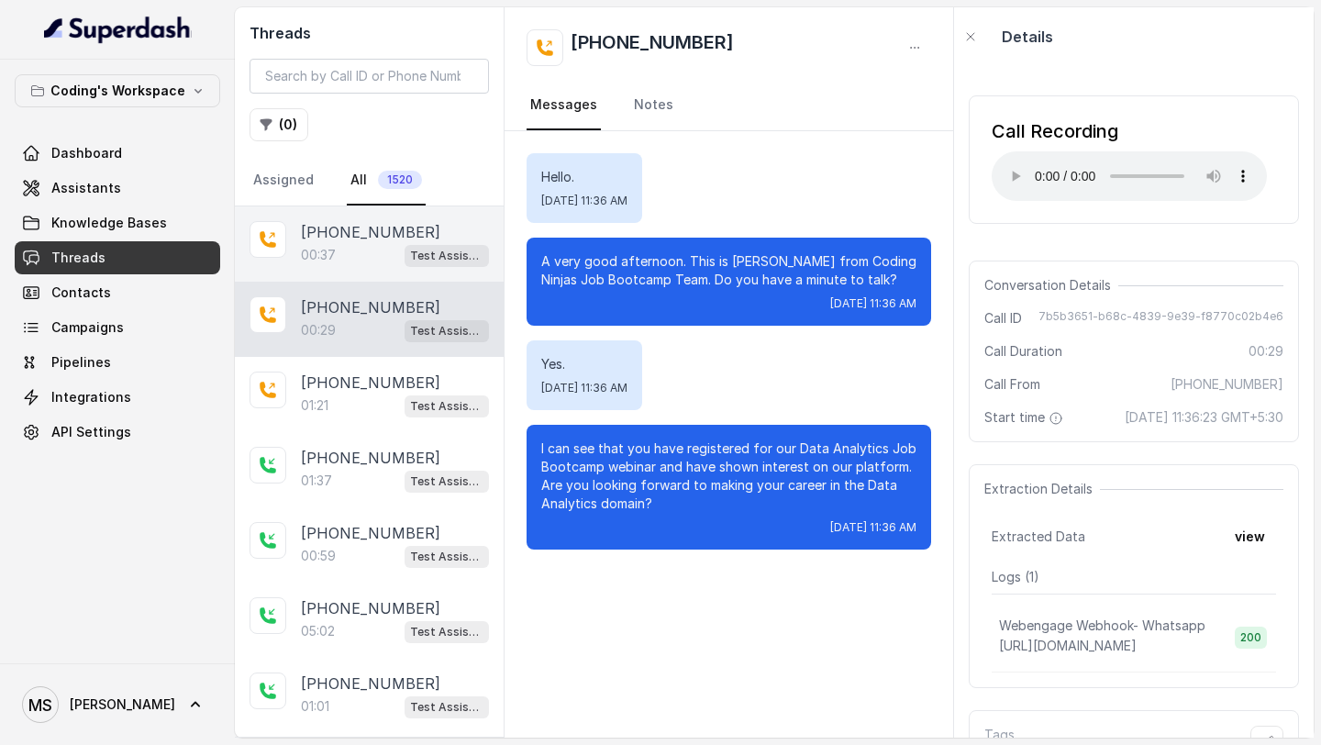
click at [414, 236] on div "+919967159549" at bounding box center [395, 232] width 188 height 22
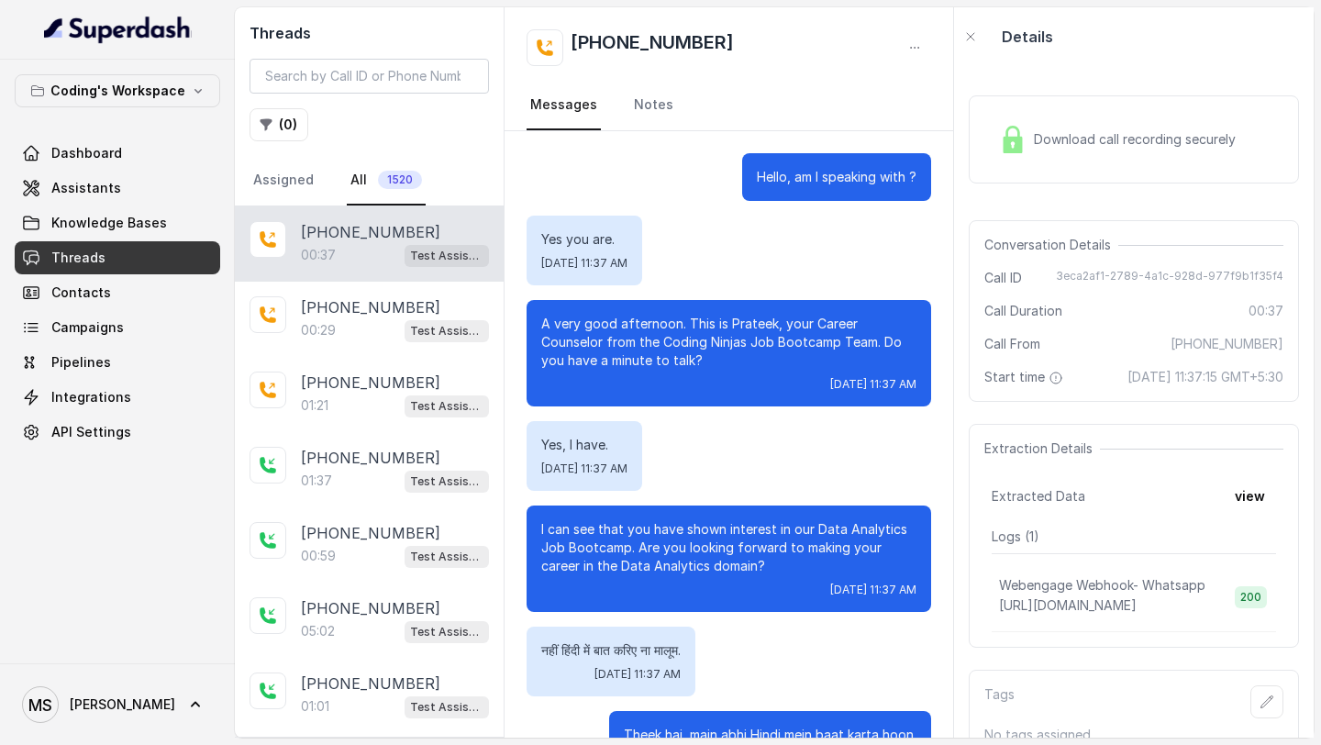
click at [1098, 158] on div "Download call recording securely" at bounding box center [1117, 139] width 251 height 42
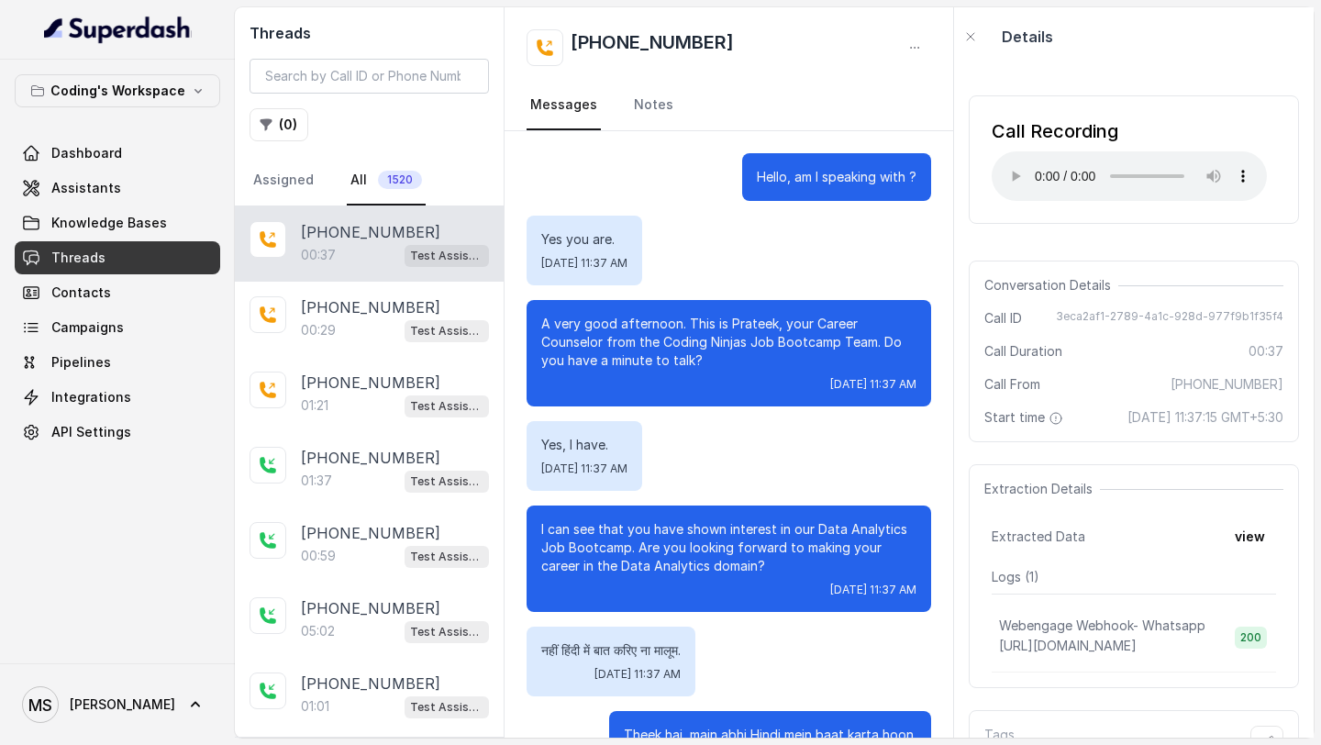
scroll to position [65, 0]
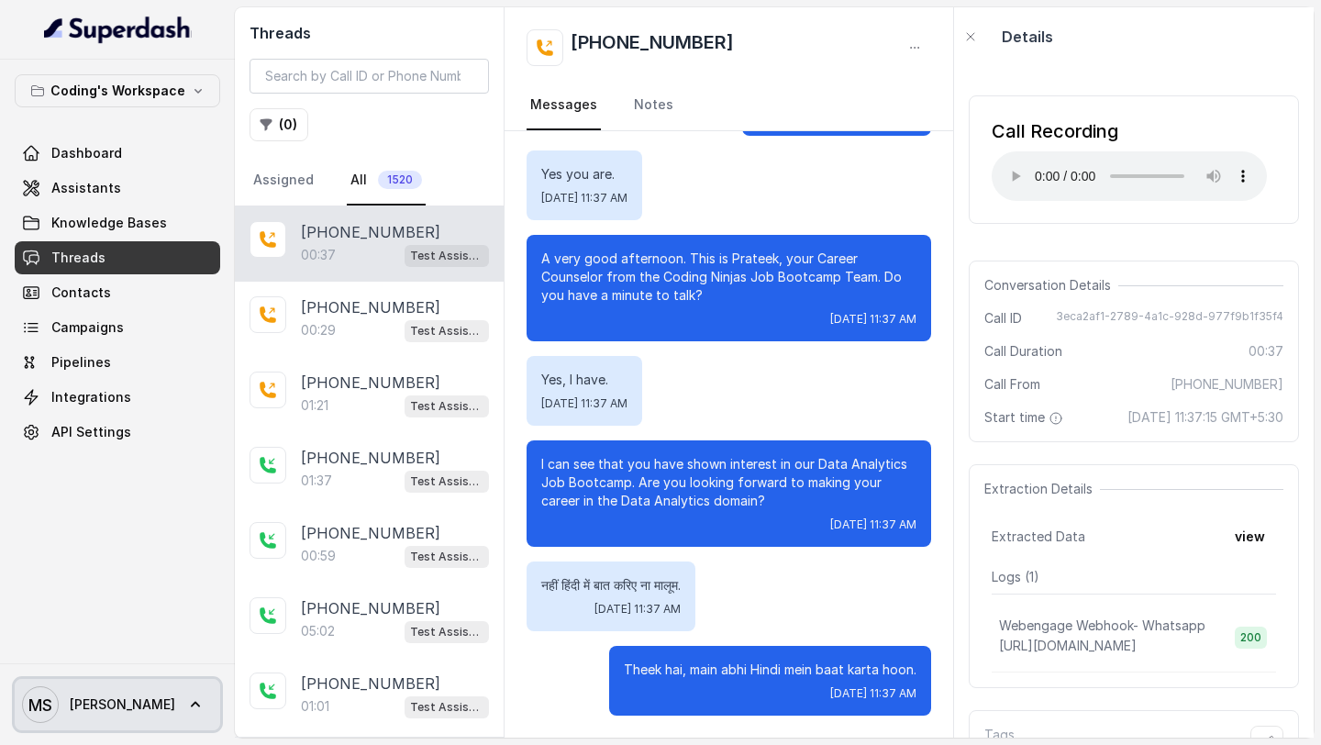
click at [79, 714] on span "MS Mihir" at bounding box center [98, 704] width 153 height 37
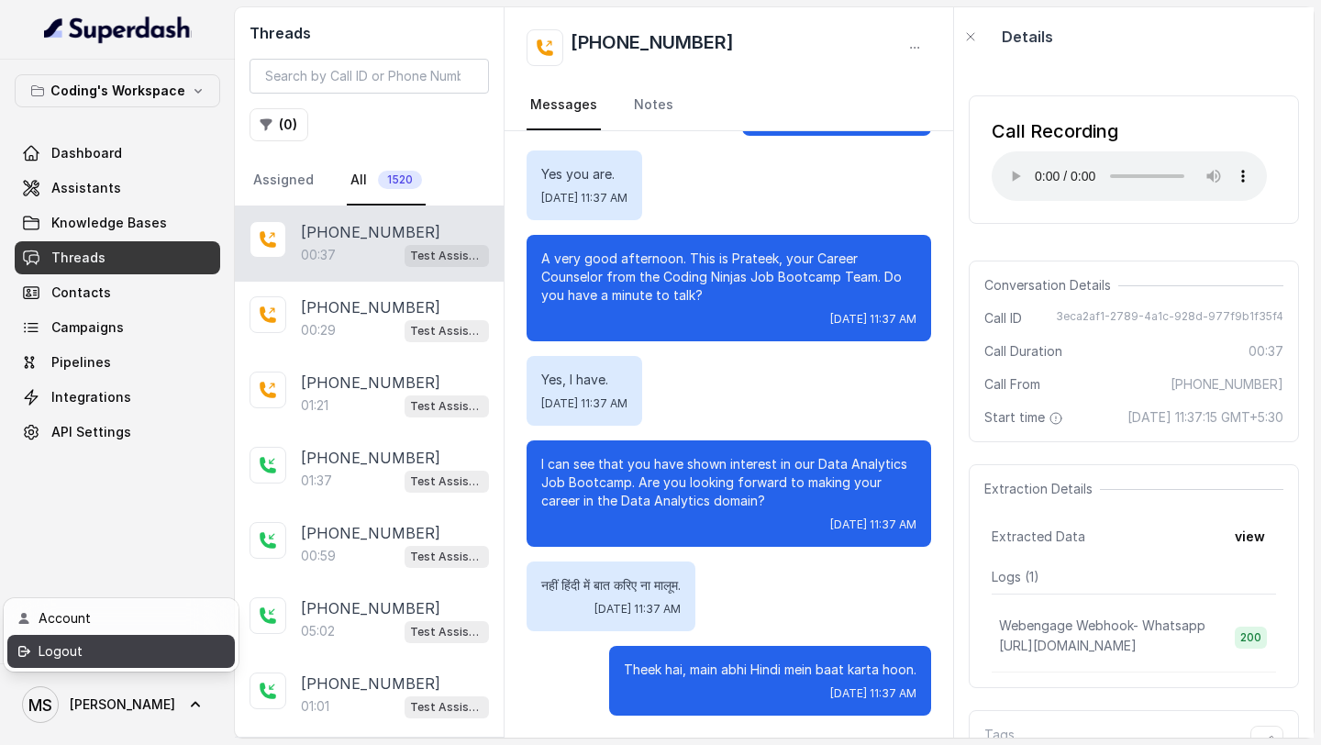
click at [131, 649] on div "Logout" at bounding box center [117, 651] width 156 height 22
